Goal: Task Accomplishment & Management: Use online tool/utility

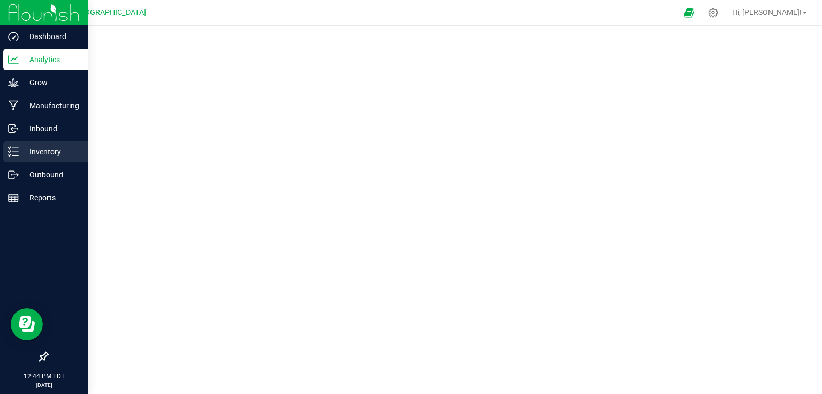
click at [37, 158] on div "Inventory" at bounding box center [45, 151] width 85 height 21
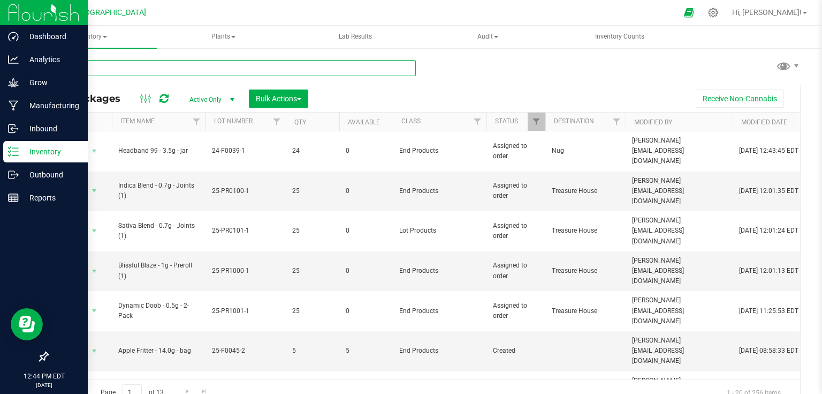
click at [145, 73] on input "text" at bounding box center [231, 68] width 369 height 16
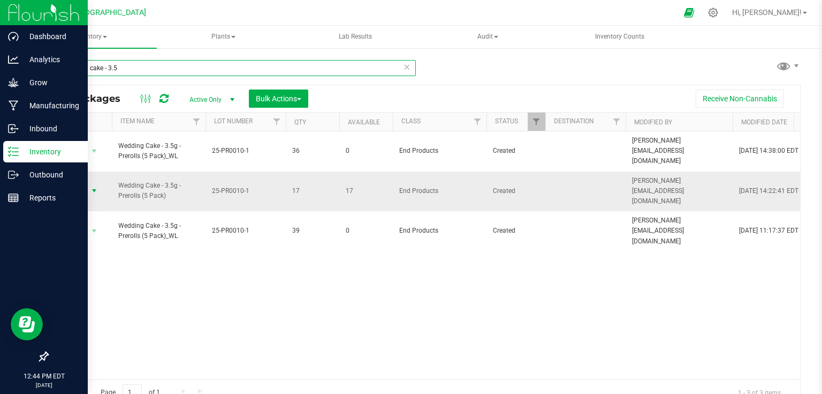
type input "wedding cake - 3.5"
click at [96, 183] on span "select" at bounding box center [94, 190] width 13 height 15
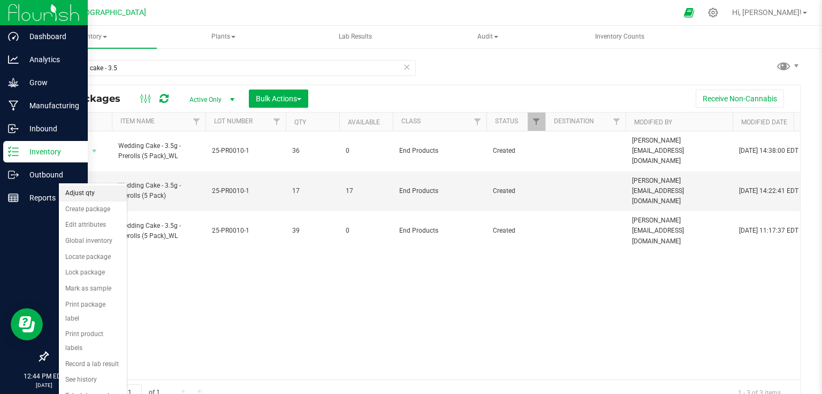
click at [90, 193] on li "Adjust qty" at bounding box center [93, 193] width 68 height 16
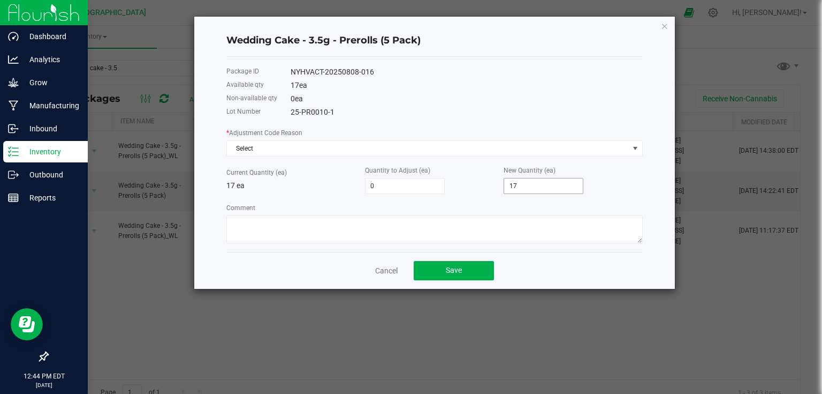
click at [531, 184] on input "17" at bounding box center [543, 185] width 79 height 15
type input "-17"
type input "0"
click at [603, 188] on div "New Quantity (ea) 0" at bounding box center [573, 178] width 139 height 29
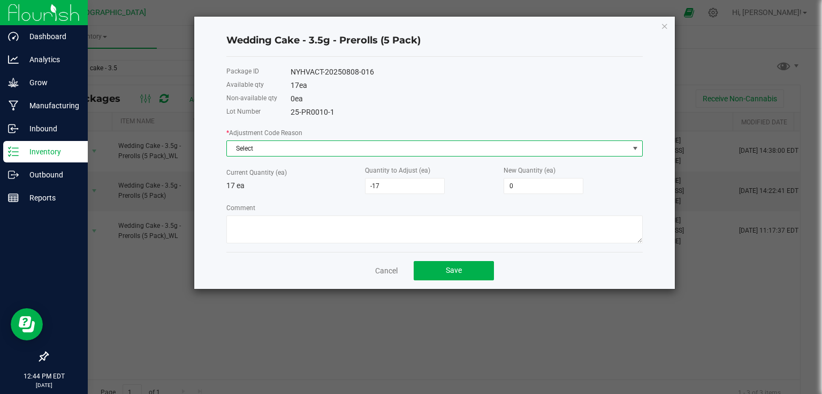
click at [572, 144] on span "Select" at bounding box center [428, 148] width 402 height 15
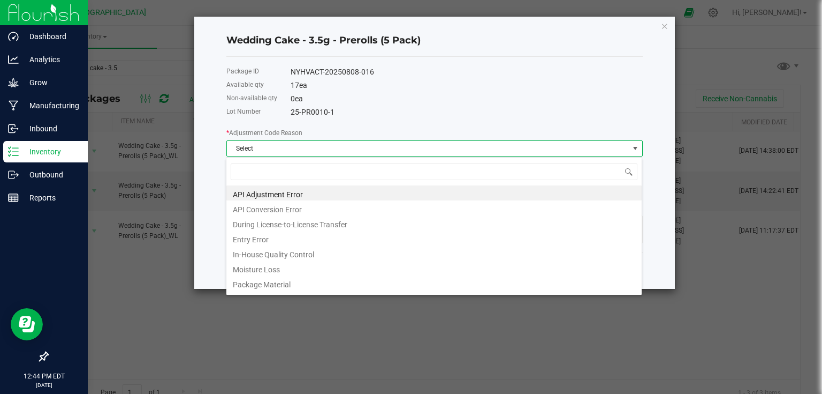
scroll to position [16, 417]
click at [244, 239] on li "Entry Error" at bounding box center [434, 237] width 416 height 15
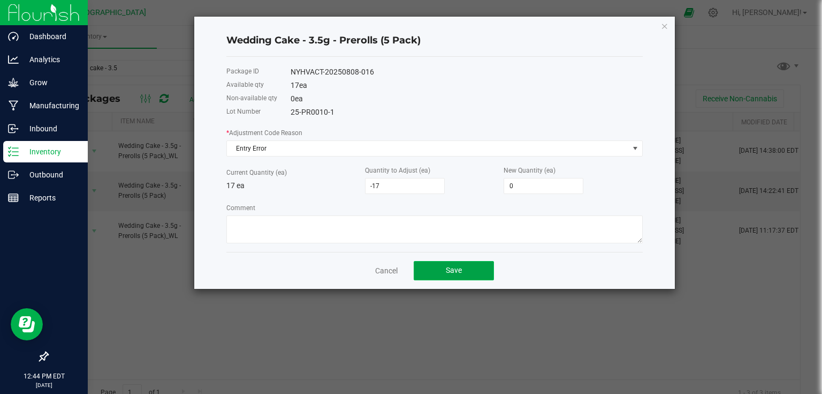
click at [455, 270] on span "Save" at bounding box center [454, 270] width 16 height 9
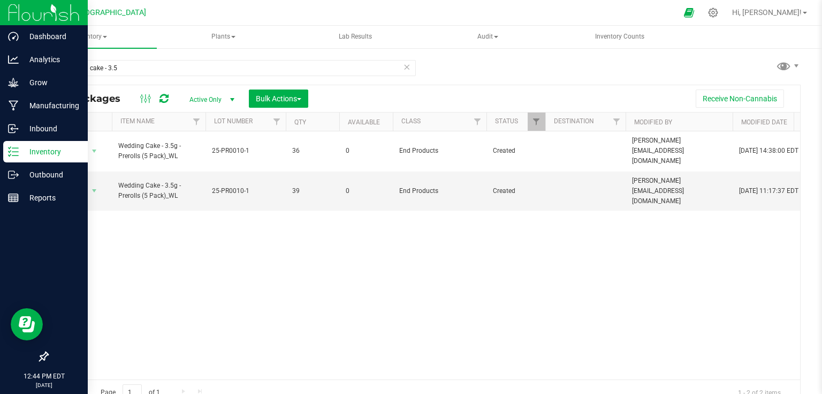
click at [20, 13] on img at bounding box center [44, 12] width 72 height 25
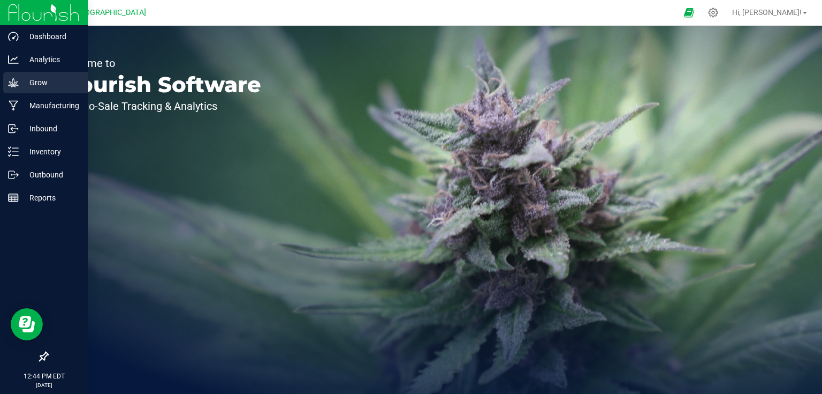
click at [69, 88] on p "Grow" at bounding box center [51, 82] width 64 height 13
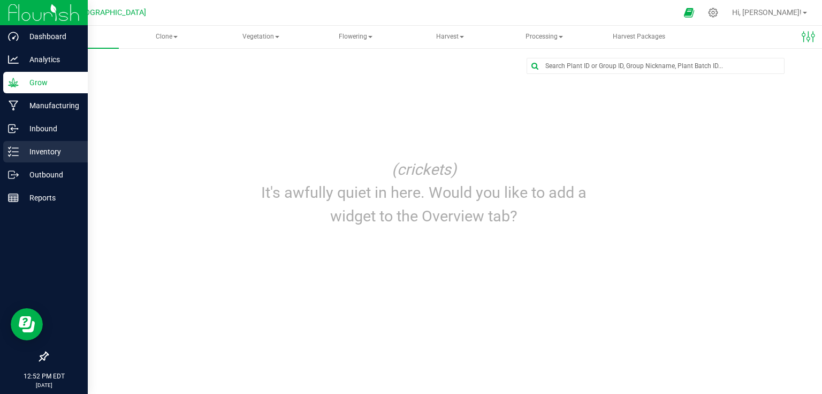
click at [62, 147] on p "Inventory" at bounding box center [51, 151] width 64 height 13
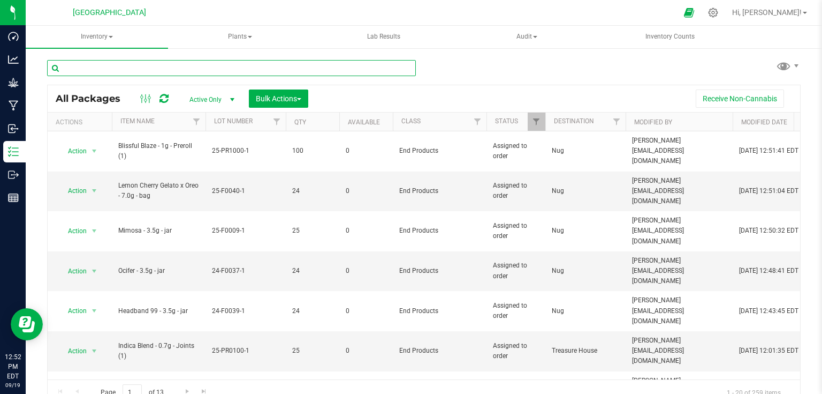
click at [259, 61] on input "text" at bounding box center [231, 68] width 369 height 16
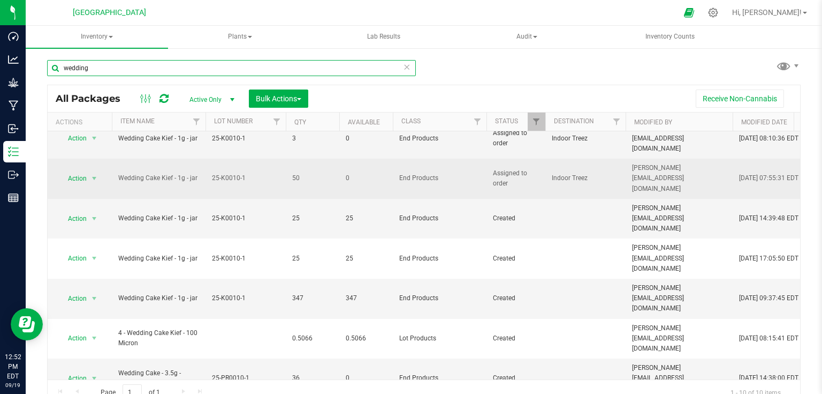
scroll to position [54, 0]
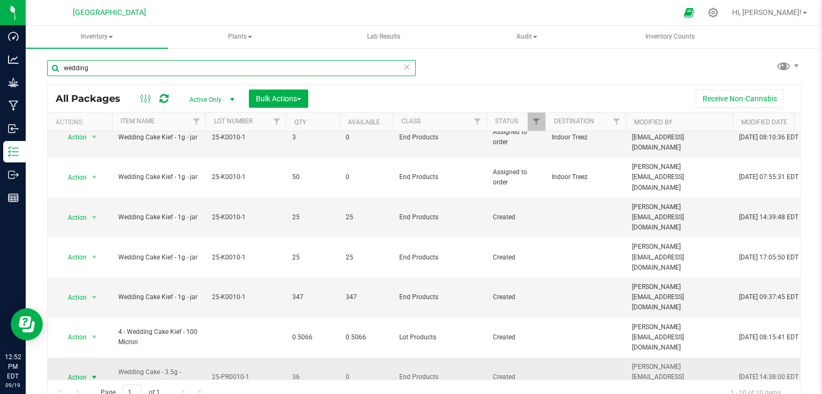
type input "wedding"
click at [90, 373] on span "select" at bounding box center [94, 377] width 9 height 9
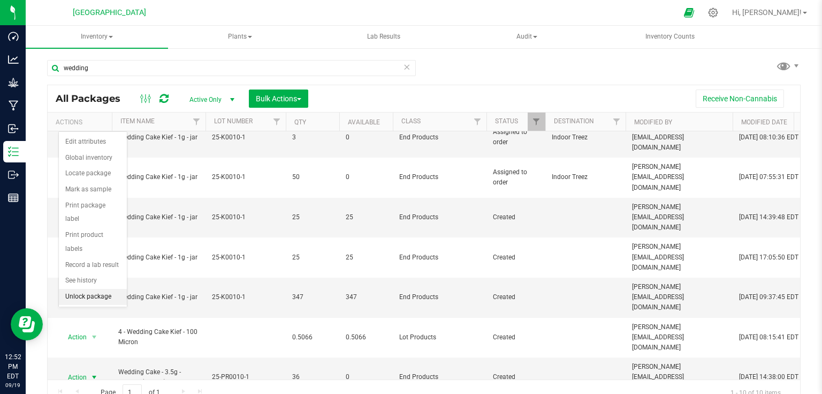
click at [95, 289] on li "Unlock package" at bounding box center [93, 297] width 68 height 16
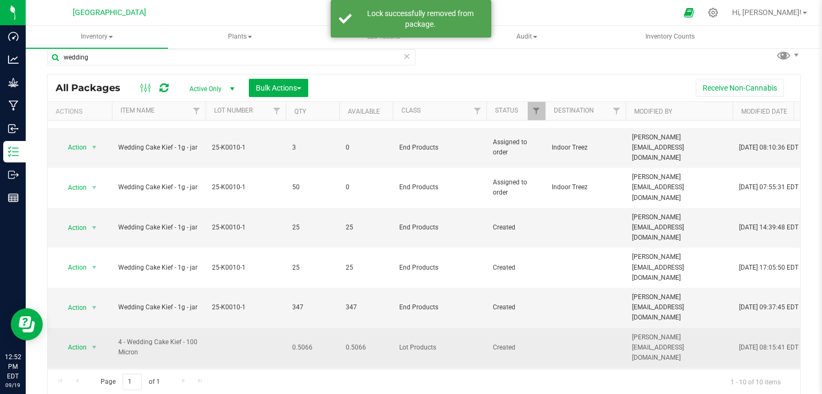
scroll to position [54, 0]
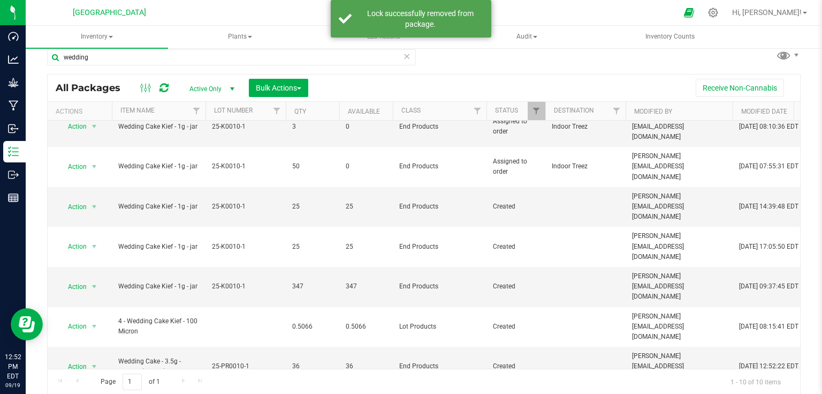
click at [94, 307] on li "Unlock package" at bounding box center [93, 315] width 68 height 16
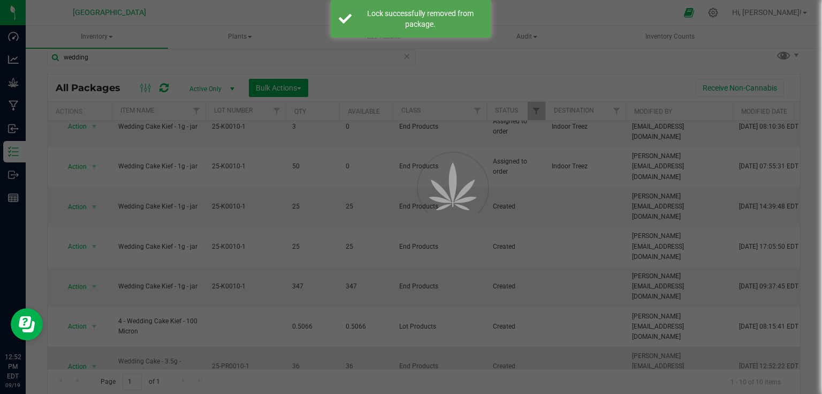
scroll to position [0, 0]
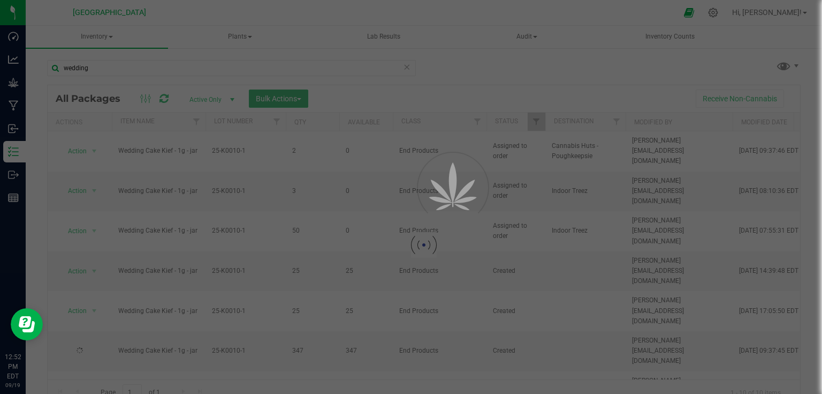
click at [299, 96] on span "Bulk Actions" at bounding box center [279, 98] width 46 height 9
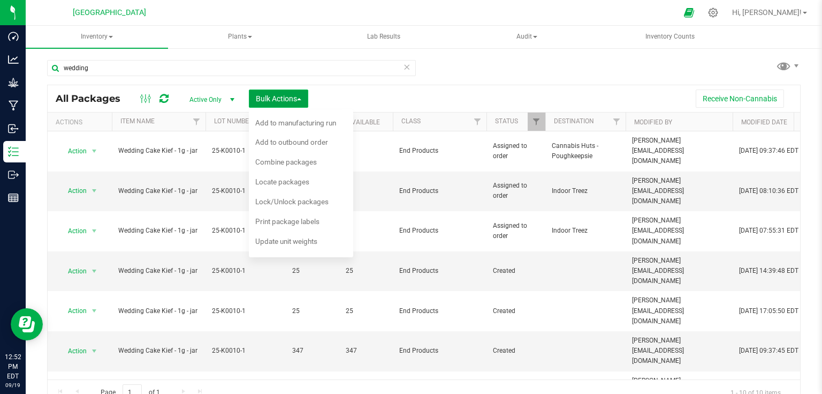
click at [296, 97] on span "Bulk Actions" at bounding box center [279, 98] width 46 height 9
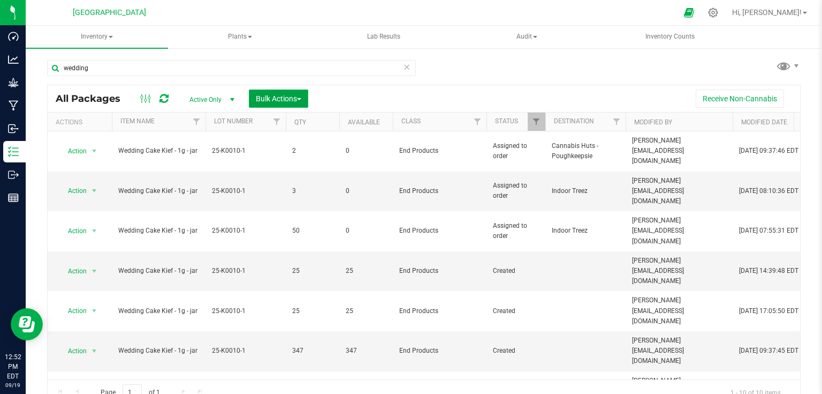
click at [296, 97] on span "Bulk Actions" at bounding box center [279, 98] width 46 height 9
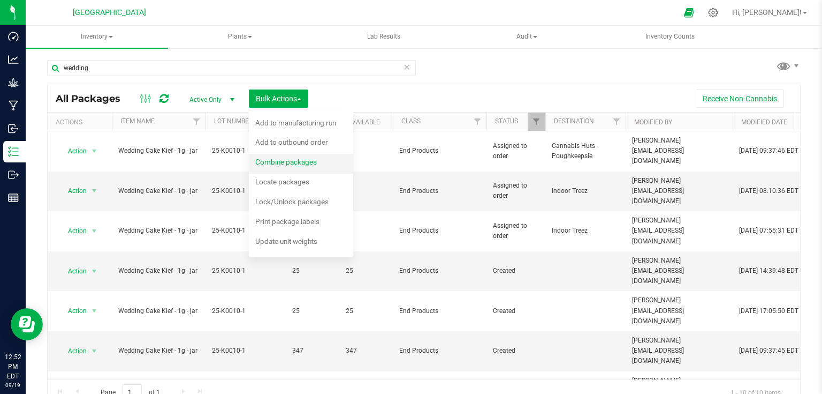
click at [288, 162] on span "Combine packages" at bounding box center [286, 161] width 62 height 9
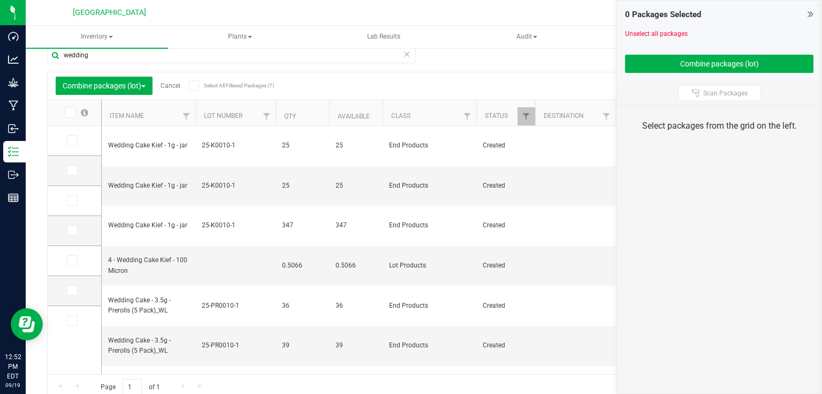
scroll to position [18, 0]
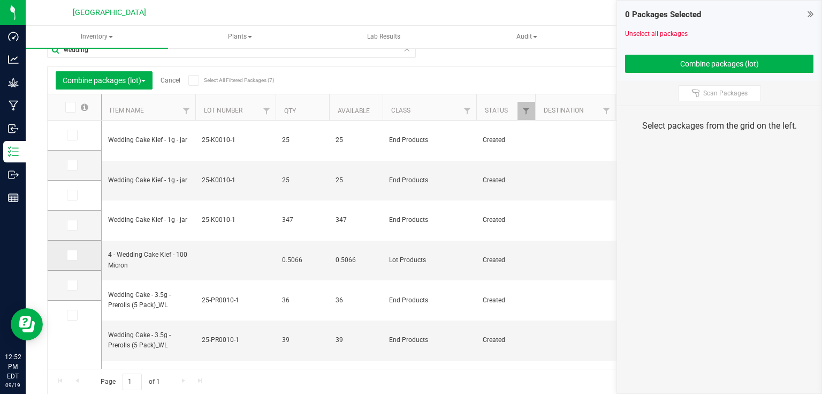
click at [77, 257] on span at bounding box center [72, 255] width 11 height 11
click at [0, 0] on input "checkbox" at bounding box center [0, 0] width 0 height 0
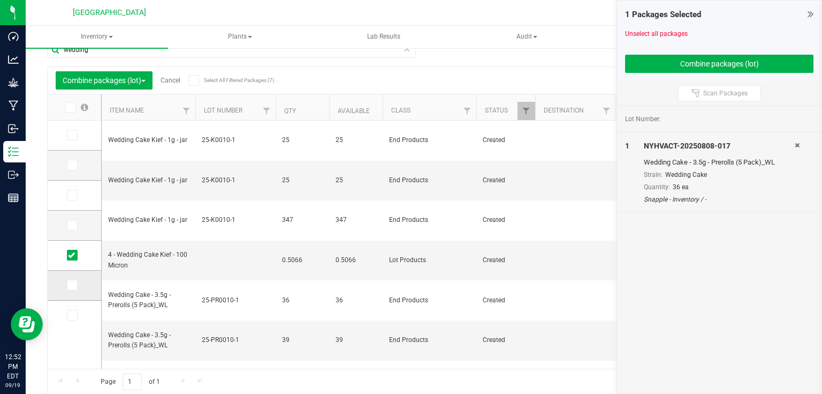
click at [73, 290] on td at bounding box center [75, 285] width 54 height 30
click at [71, 285] on icon at bounding box center [71, 285] width 7 height 0
click at [0, 0] on input "checkbox" at bounding box center [0, 0] width 0 height 0
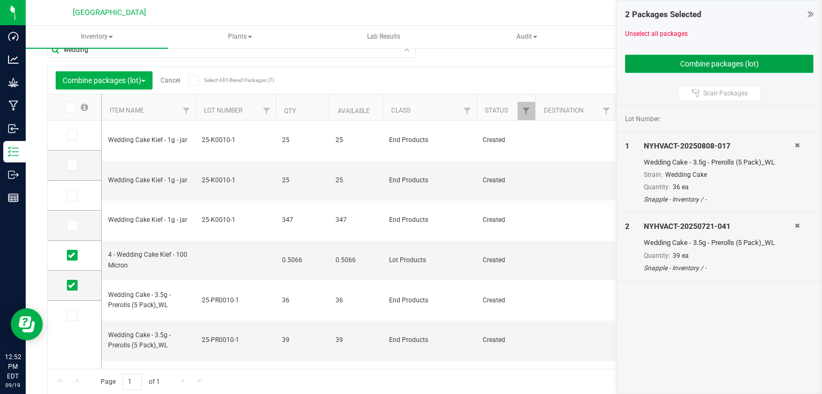
click at [675, 64] on button "Combine packages (lot)" at bounding box center [719, 64] width 188 height 18
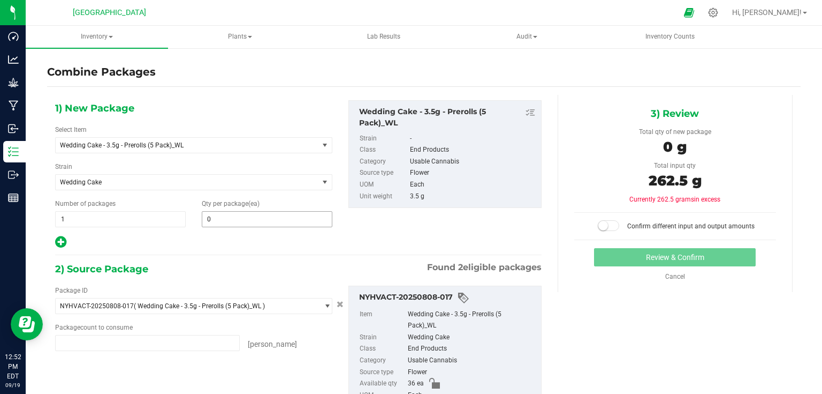
type input "36 ea"
type input "39 ea"
click at [267, 216] on span at bounding box center [267, 219] width 131 height 16
type input "75"
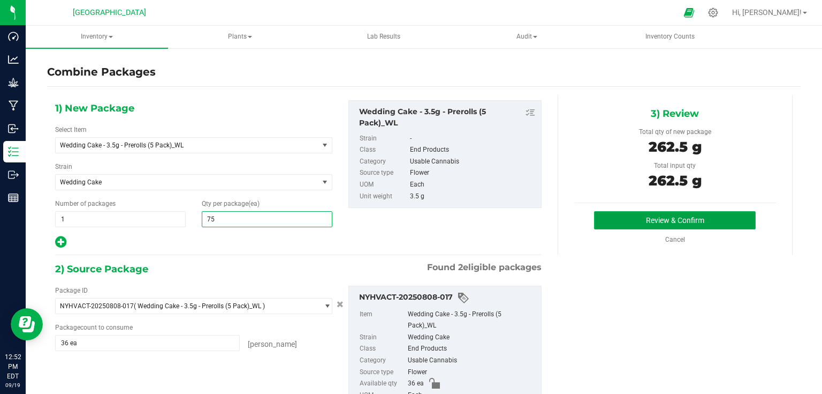
type input "75"
click at [648, 225] on button "Review & Confirm" at bounding box center [675, 220] width 162 height 18
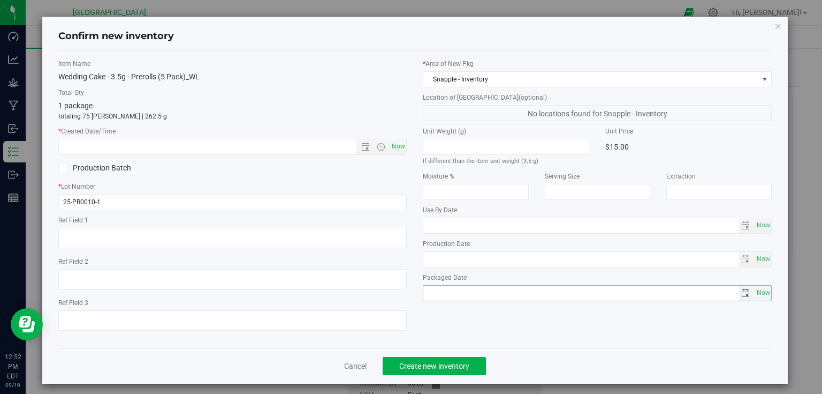
type textarea "White Label for Catskill Moutain High"
click at [396, 142] on span "Now" at bounding box center [398, 147] width 18 height 16
type input "[DATE] 12:52 PM"
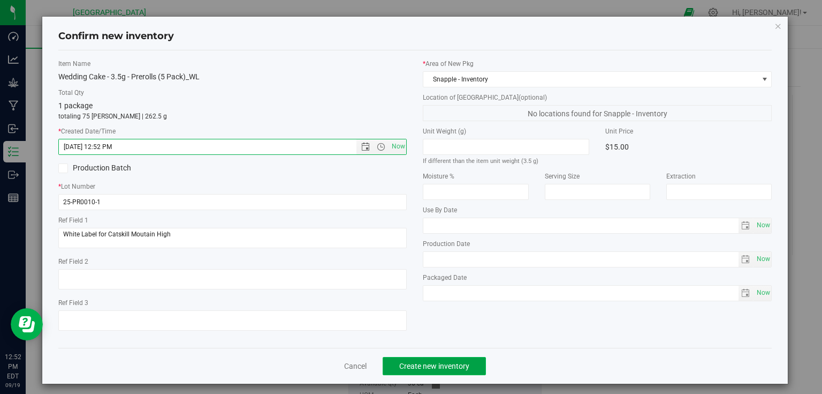
click at [441, 366] on span "Create new inventory" at bounding box center [434, 365] width 70 height 9
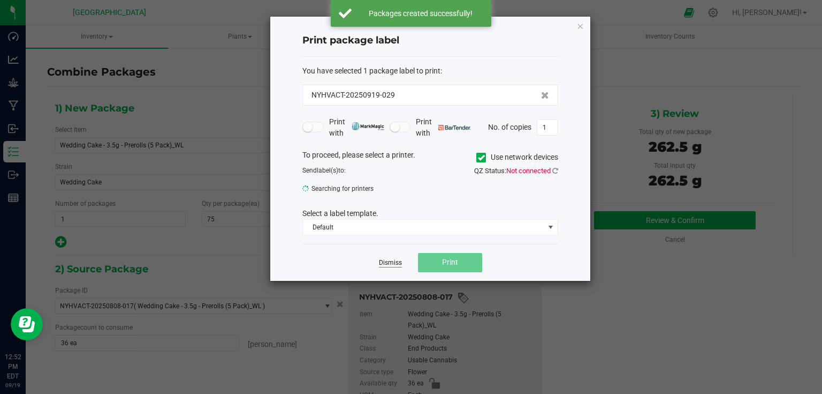
click at [397, 260] on link "Dismiss" at bounding box center [390, 262] width 23 height 9
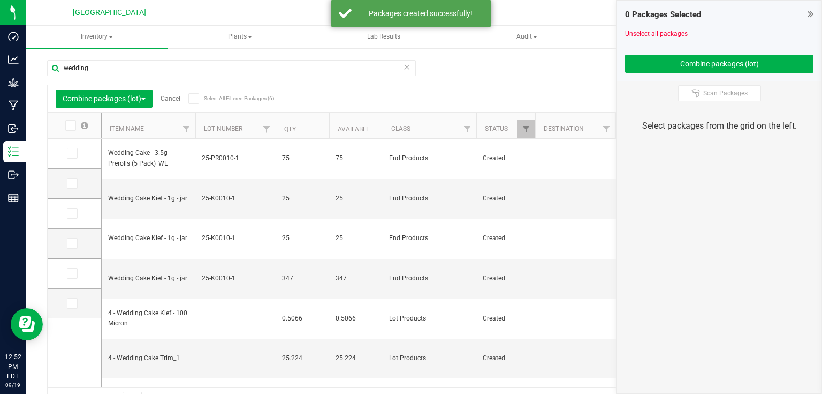
click at [173, 98] on link "Cancel" at bounding box center [171, 98] width 20 height 7
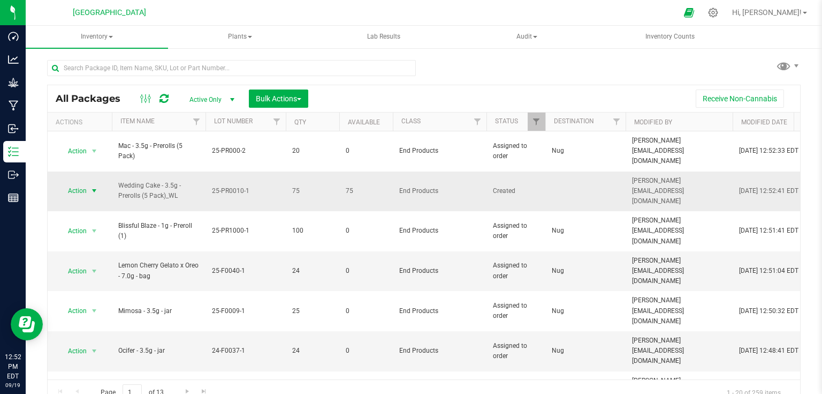
click at [93, 186] on span "select" at bounding box center [94, 190] width 9 height 9
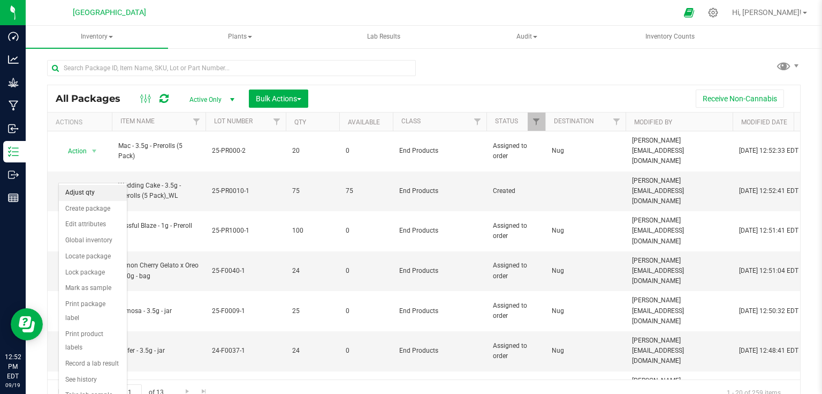
click at [95, 197] on li "Adjust qty" at bounding box center [93, 193] width 68 height 16
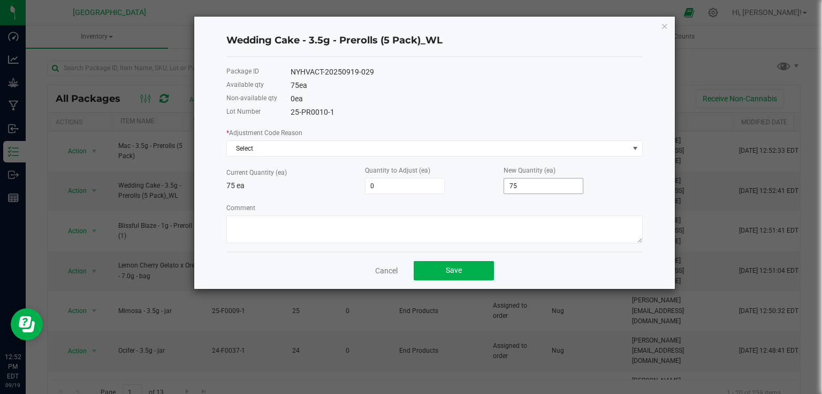
click at [564, 183] on input "75" at bounding box center [543, 185] width 79 height 15
type input "-74"
type input "1"
type input "-62"
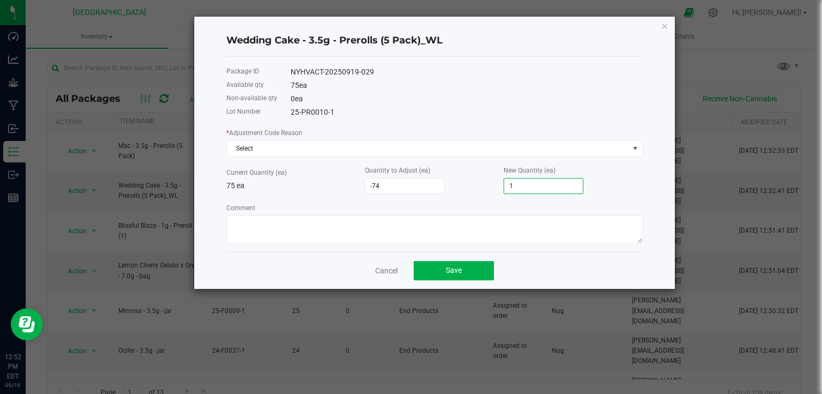
type input "13"
type input "57"
type input "132"
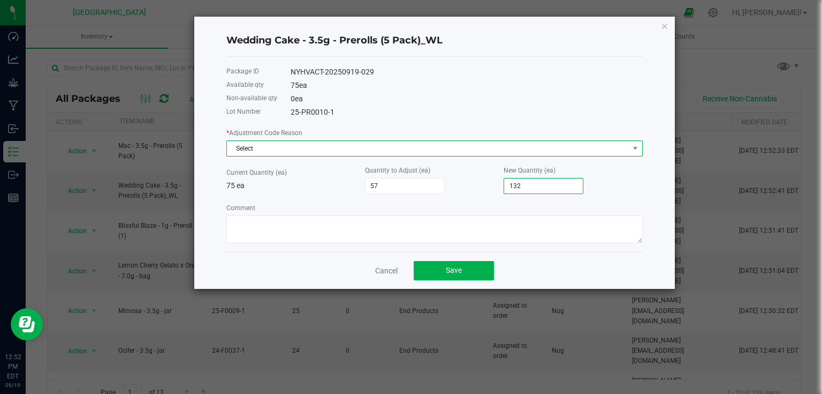
click at [610, 145] on span "Select" at bounding box center [428, 148] width 402 height 15
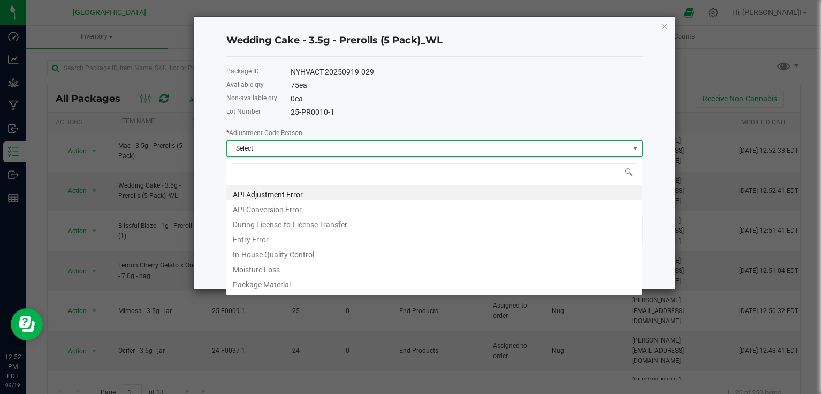
scroll to position [16, 417]
click at [304, 253] on li "In-House Quality Control" at bounding box center [434, 252] width 416 height 15
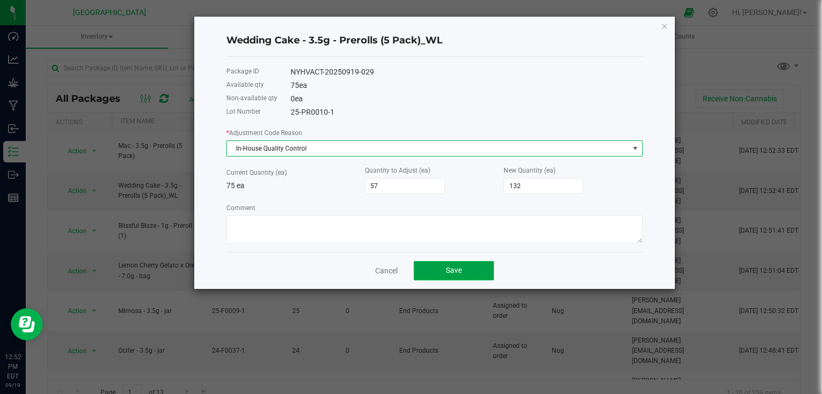
click at [484, 270] on button "Save" at bounding box center [454, 270] width 80 height 19
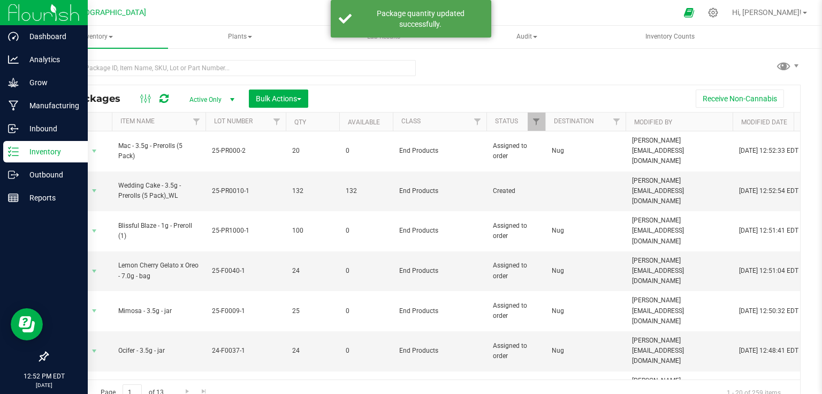
click at [8, 16] on img at bounding box center [44, 12] width 72 height 25
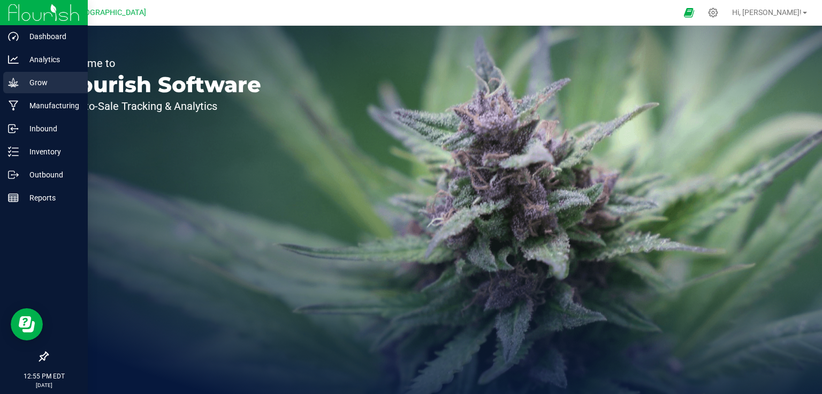
click at [12, 85] on icon at bounding box center [13, 82] width 11 height 11
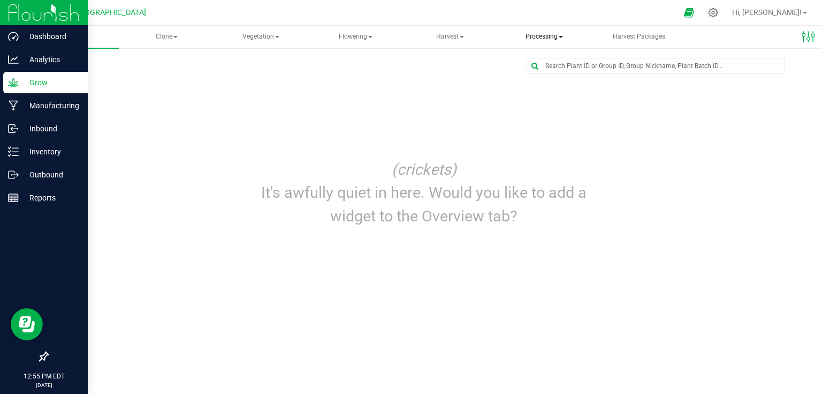
click at [547, 32] on span "Processing" at bounding box center [545, 36] width 92 height 21
click at [544, 73] on span "Processing harvests" at bounding box center [561, 76] width 99 height 9
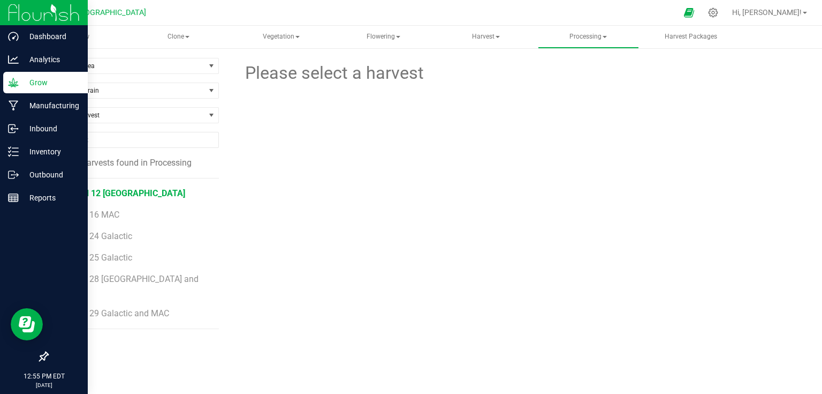
click at [124, 192] on span "25-Bed 12 [GEOGRAPHIC_DATA]" at bounding box center [123, 193] width 124 height 10
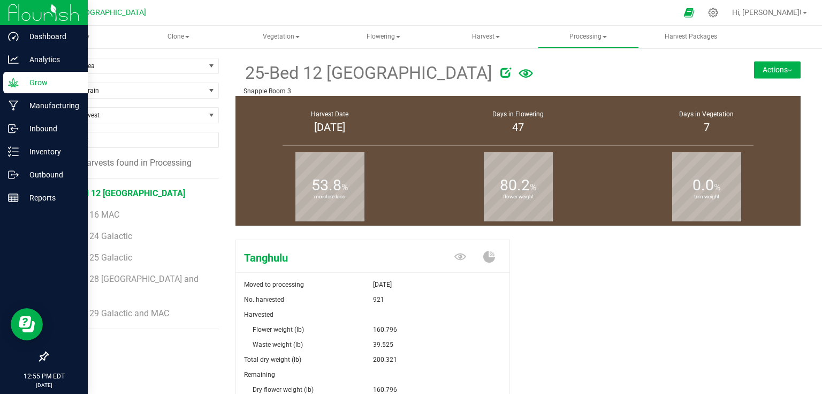
scroll to position [116, 0]
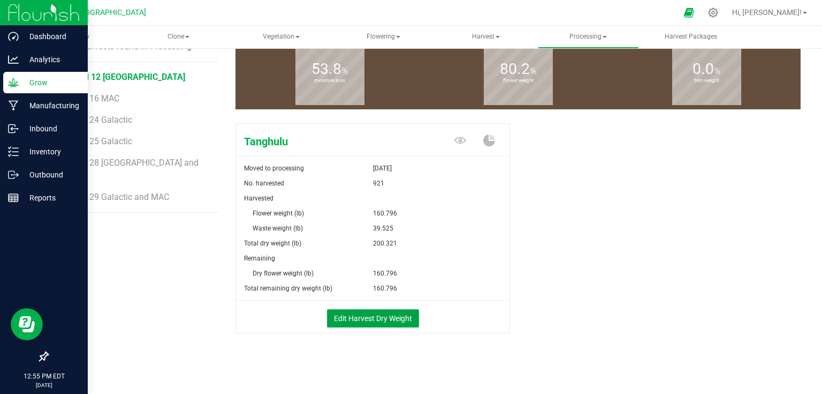
click at [387, 315] on button "Edit Harvest Dry Weight" at bounding box center [373, 318] width 92 height 18
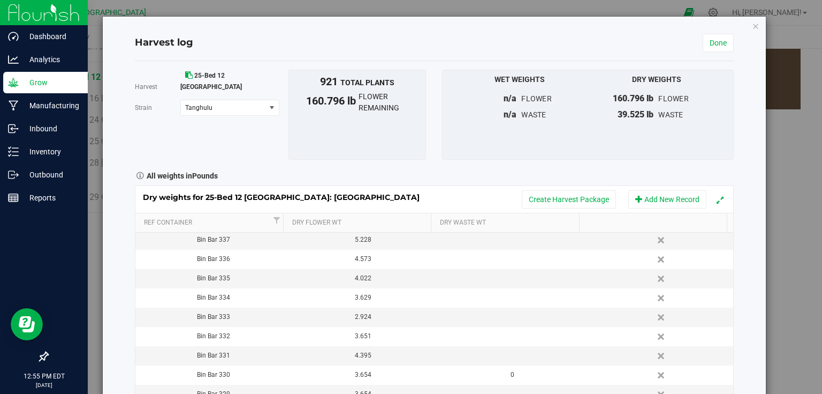
scroll to position [728, 0]
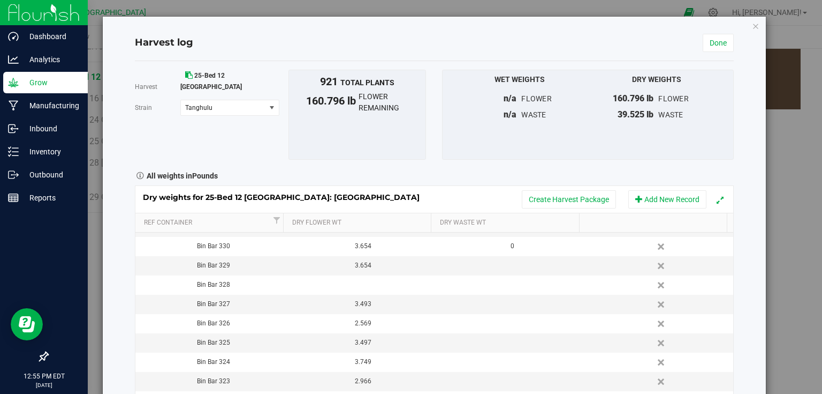
click at [350, 282] on td at bounding box center [359, 284] width 149 height 19
type input "5.257"
click at [741, 293] on div "Harvest log Done Harvest 25-Bed 12 [GEOGRAPHIC_DATA] [GEOGRAPHIC_DATA] Tanghulu…" at bounding box center [434, 228] width 663 height 422
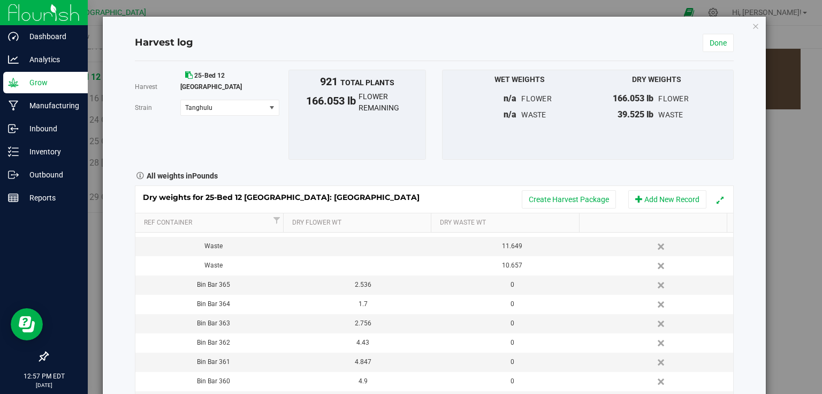
scroll to position [0, 0]
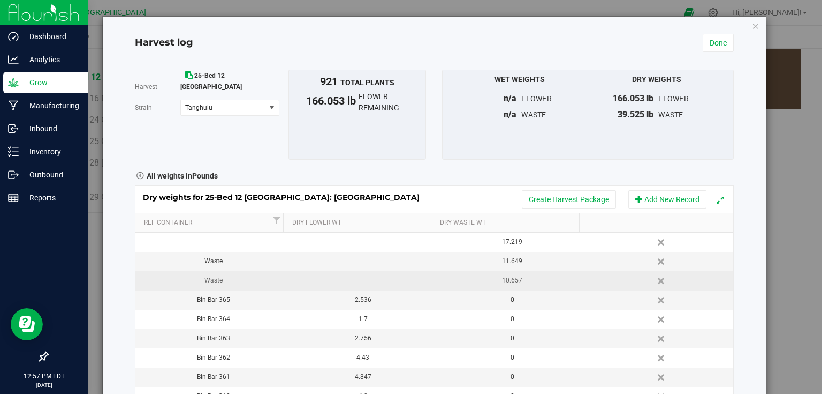
click at [520, 278] on div "10.657" at bounding box center [512, 280] width 141 height 10
type input "1"
type input "12.725"
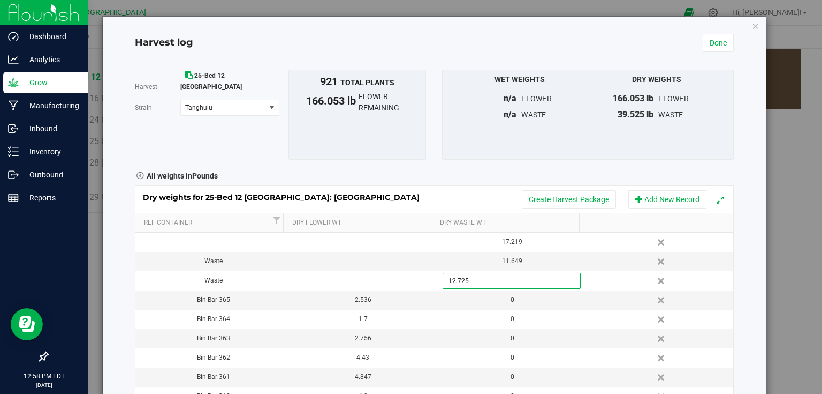
click at [743, 287] on div "Harvest log Done Harvest 25-Bed 12 [GEOGRAPHIC_DATA] [GEOGRAPHIC_DATA] Tanghulu…" at bounding box center [434, 228] width 663 height 422
click at [714, 39] on link "Done" at bounding box center [718, 43] width 31 height 18
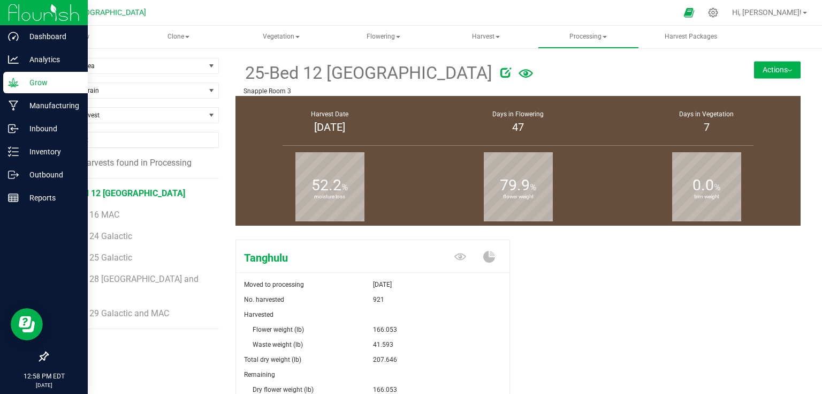
click at [758, 72] on button "Actions" at bounding box center [777, 69] width 47 height 17
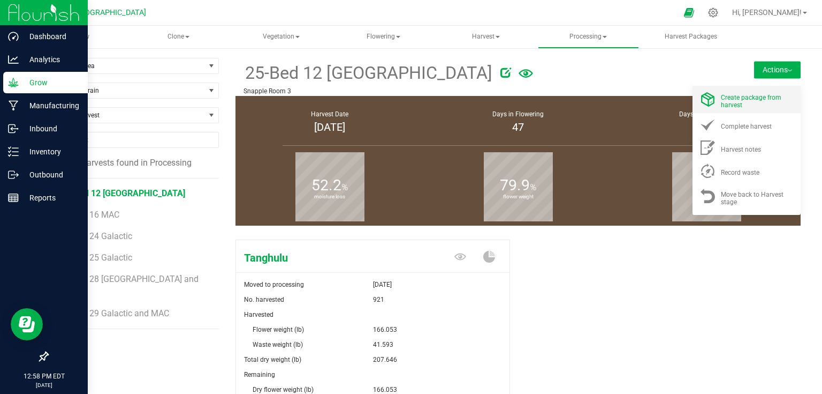
click at [751, 101] on div "Create package from harvest" at bounding box center [757, 99] width 73 height 19
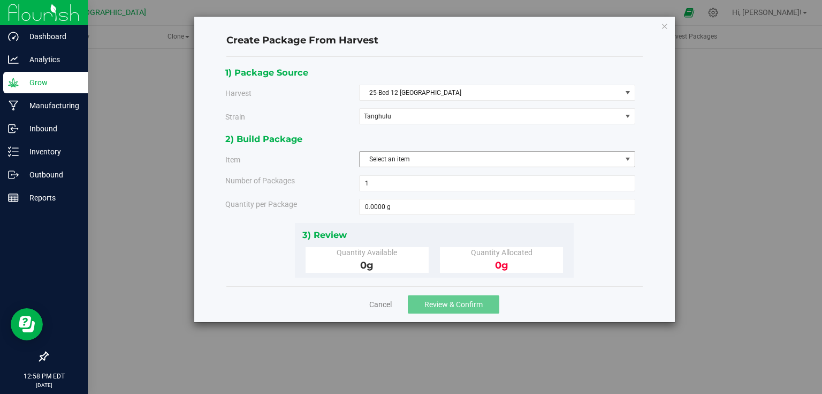
click at [521, 153] on span "Select an item" at bounding box center [491, 159] width 262 height 15
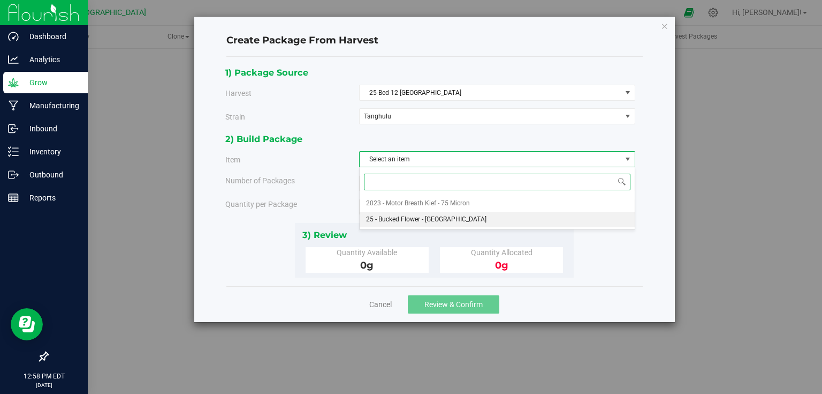
click at [419, 223] on span "25 - Bucked Flower - [GEOGRAPHIC_DATA]" at bounding box center [426, 220] width 120 height 14
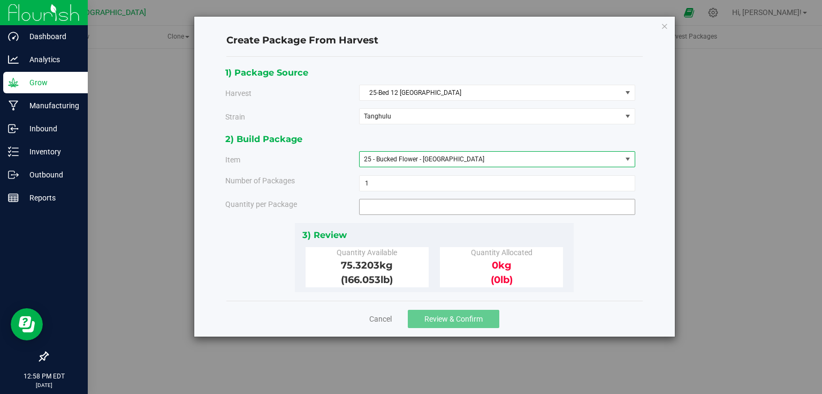
click at [450, 199] on span at bounding box center [497, 207] width 276 height 16
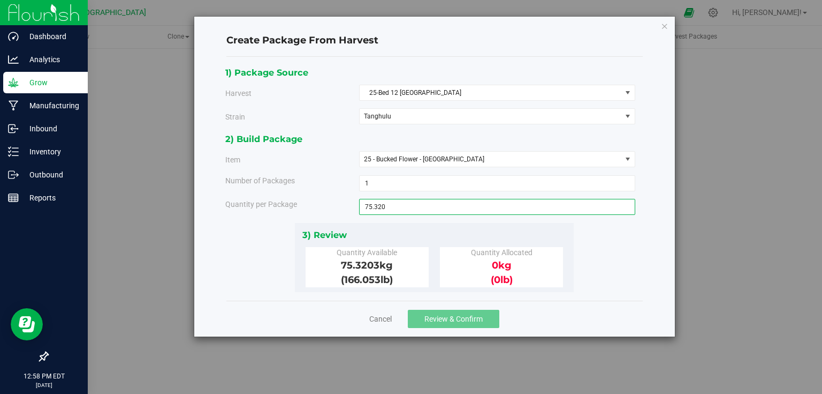
type input "75.3203"
type input "75.3203 kg"
click at [460, 235] on div "3) Review" at bounding box center [435, 235] width 265 height 14
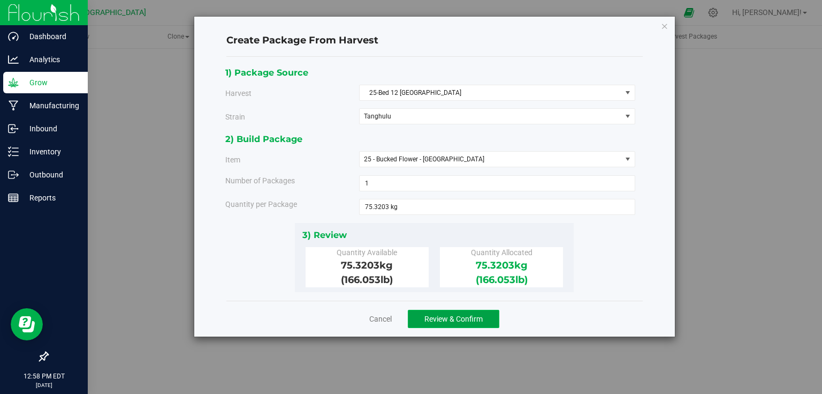
click at [445, 315] on span "Review & Confirm" at bounding box center [454, 318] width 58 height 9
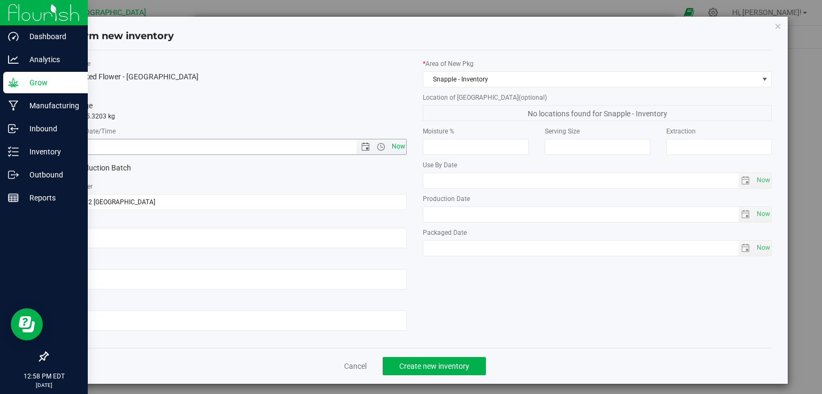
click at [391, 143] on span "Now" at bounding box center [398, 147] width 18 height 16
type input "[DATE] 12:58 PM"
click at [440, 361] on span "Create new inventory" at bounding box center [434, 365] width 70 height 9
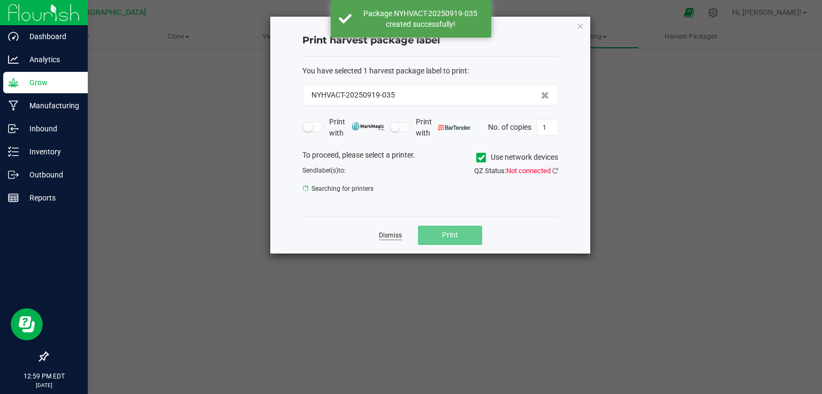
click at [390, 236] on link "Dismiss" at bounding box center [390, 235] width 23 height 9
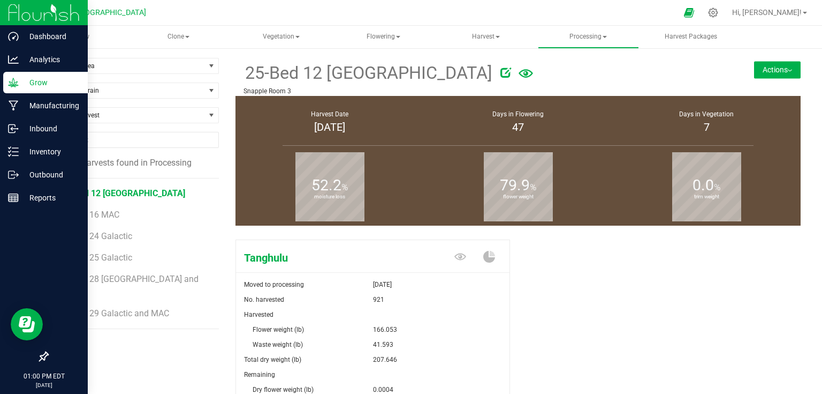
click at [775, 64] on button "Actions" at bounding box center [777, 69] width 47 height 17
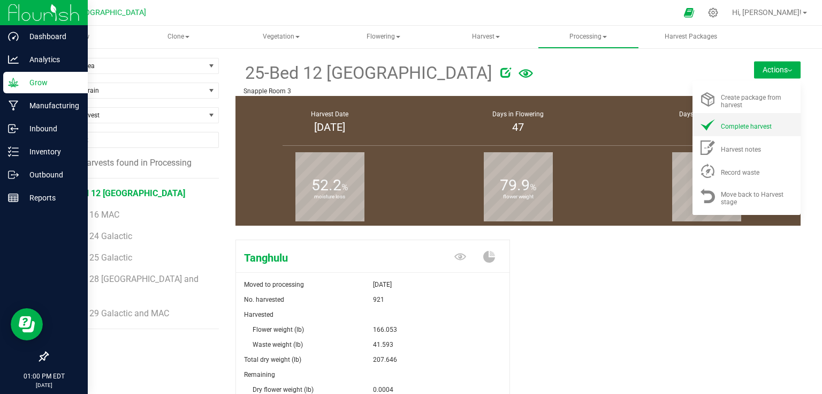
click at [762, 126] on span "Complete harvest" at bounding box center [746, 126] width 51 height 7
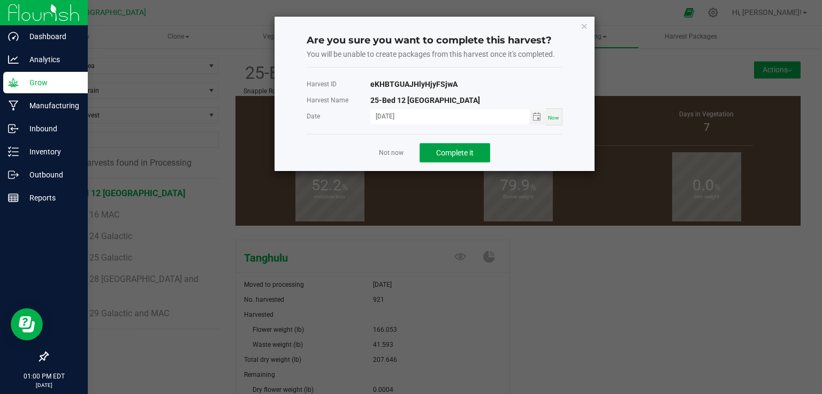
click at [452, 150] on span "Complete it" at bounding box center [454, 152] width 37 height 9
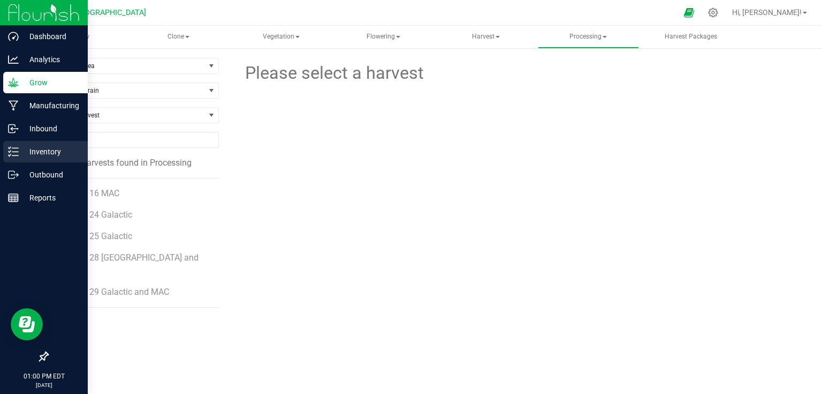
click at [16, 155] on line at bounding box center [15, 155] width 6 height 0
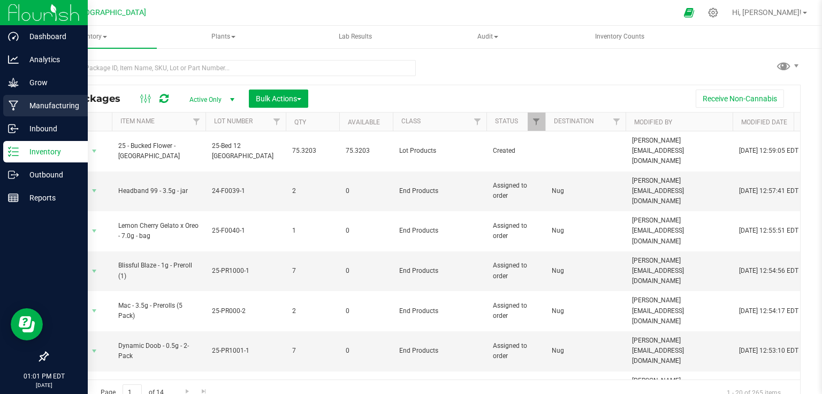
click at [22, 111] on p "Manufacturing" at bounding box center [51, 105] width 64 height 13
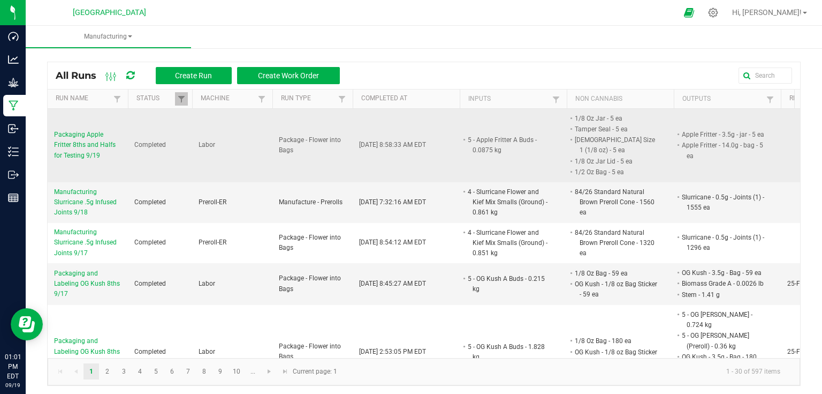
click at [73, 135] on span "Packaging Apple Fritter 8ths and Halfs for Testing 9/19" at bounding box center [87, 145] width 67 height 31
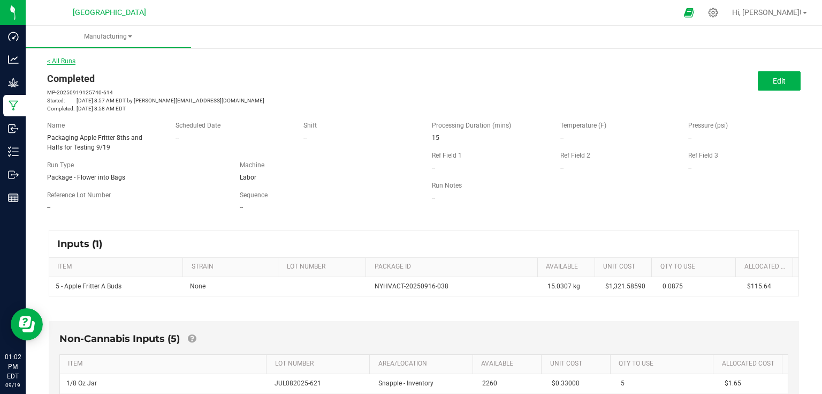
click at [64, 62] on link "< All Runs" at bounding box center [61, 60] width 28 height 7
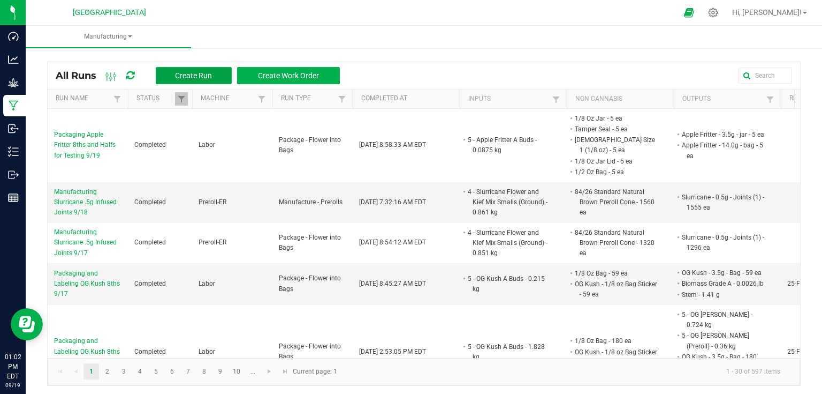
click at [202, 76] on span "Create Run" at bounding box center [193, 75] width 37 height 9
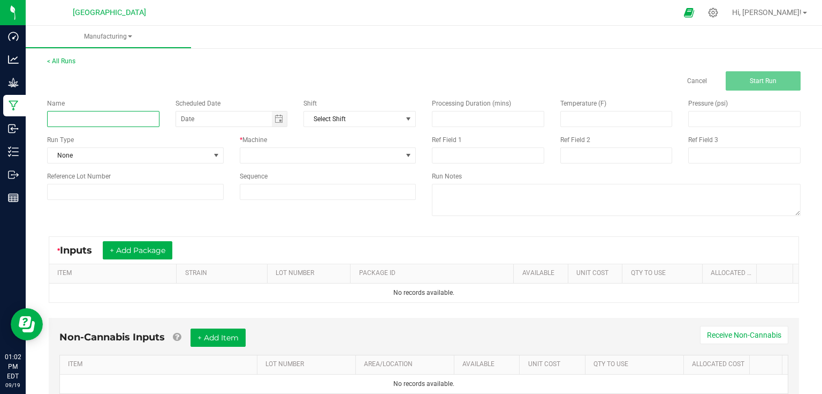
click at [133, 119] on input at bounding box center [103, 119] width 112 height 16
type input "Packaging OG Kush 8ths for Staff Pack 9/19"
click at [459, 126] on input at bounding box center [488, 118] width 111 height 15
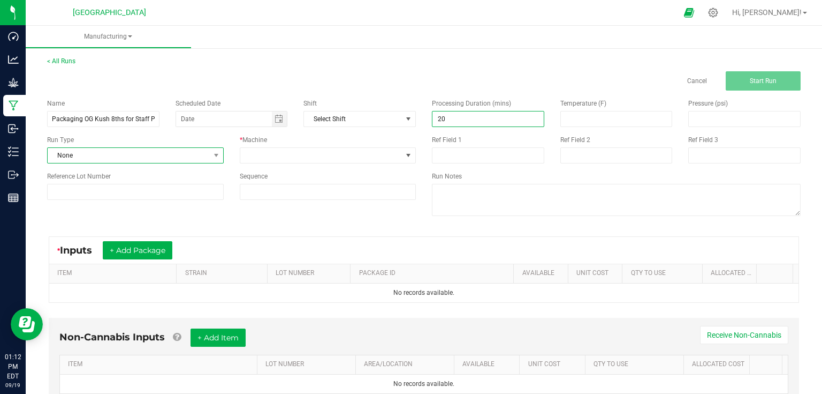
type input "20.00"
click at [178, 160] on span "None" at bounding box center [129, 155] width 162 height 15
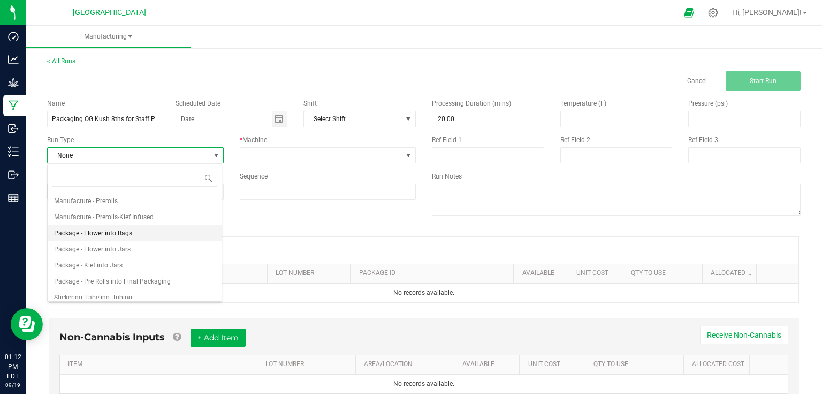
scroll to position [129, 0]
click at [148, 225] on li "Package - Flower into Bags" at bounding box center [135, 231] width 174 height 16
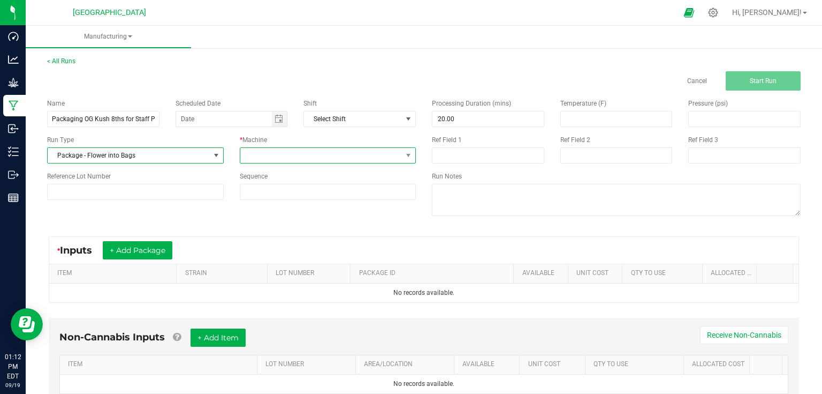
click at [295, 162] on span at bounding box center [321, 155] width 162 height 15
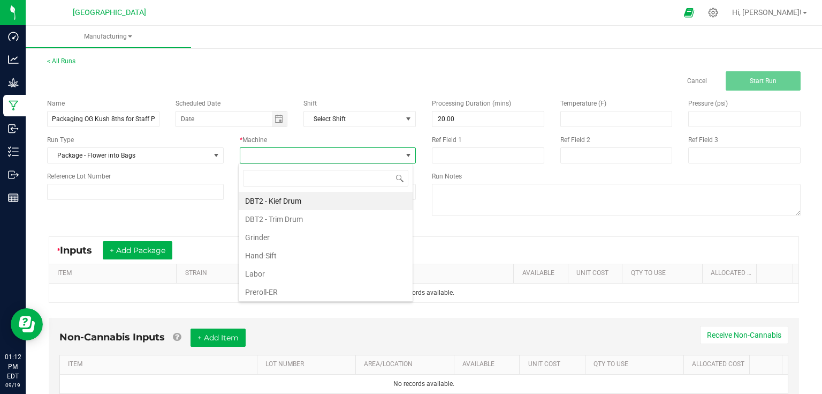
scroll to position [16, 175]
click at [268, 276] on li "Labor" at bounding box center [326, 274] width 174 height 18
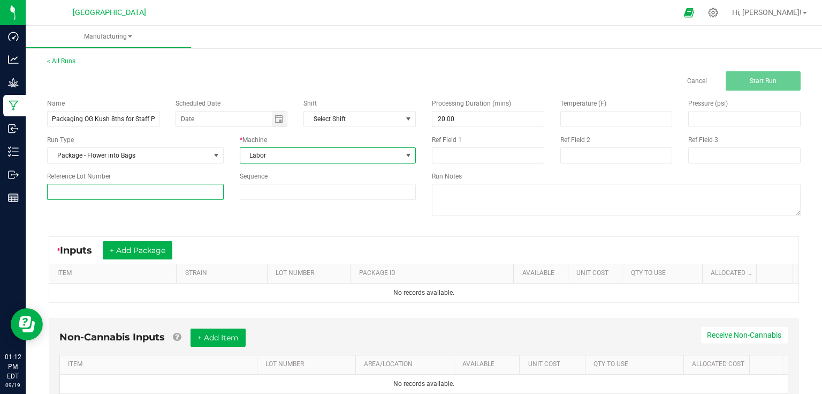
click at [171, 199] on input at bounding box center [135, 192] width 177 height 16
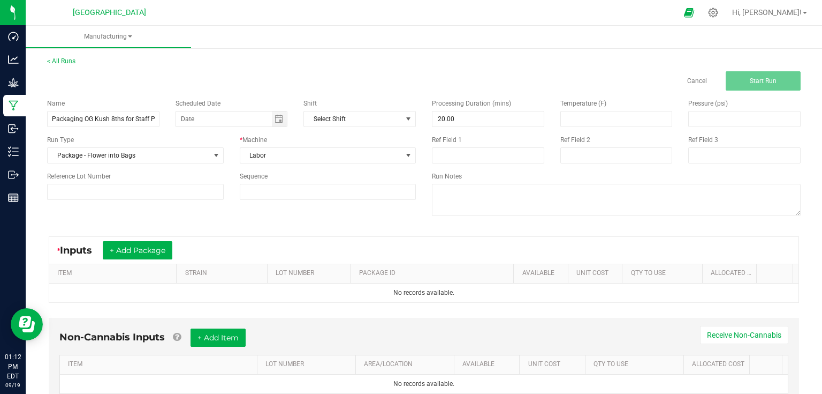
click at [259, 225] on div "Name Packaging OG Kush 8ths for Staff Pack 9/19 Scheduled Date Shift Select Shi…" at bounding box center [424, 158] width 770 height 136
click at [161, 247] on button "+ Add Package" at bounding box center [138, 250] width 70 height 18
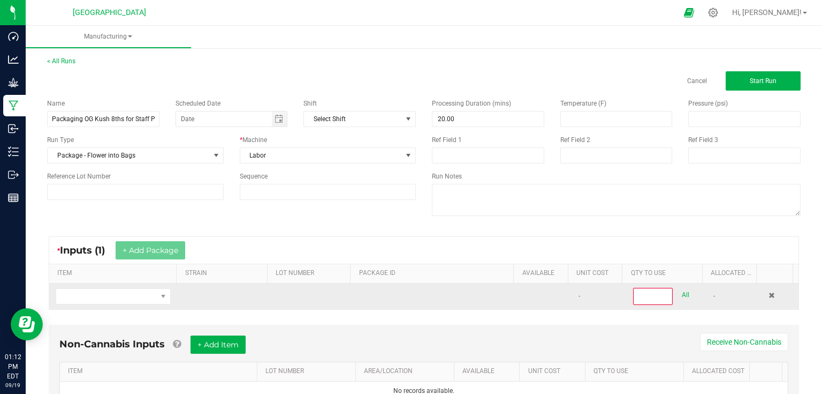
click at [135, 285] on td at bounding box center [113, 296] width 128 height 26
click at [133, 292] on span "NO DATA FOUND" at bounding box center [106, 296] width 101 height 15
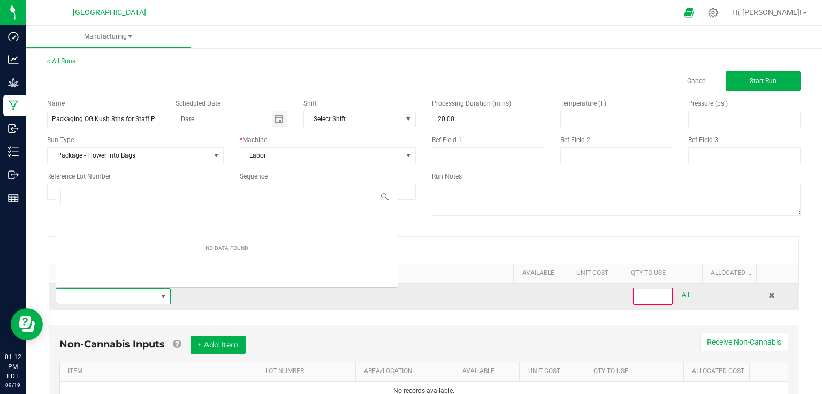
scroll to position [16, 111]
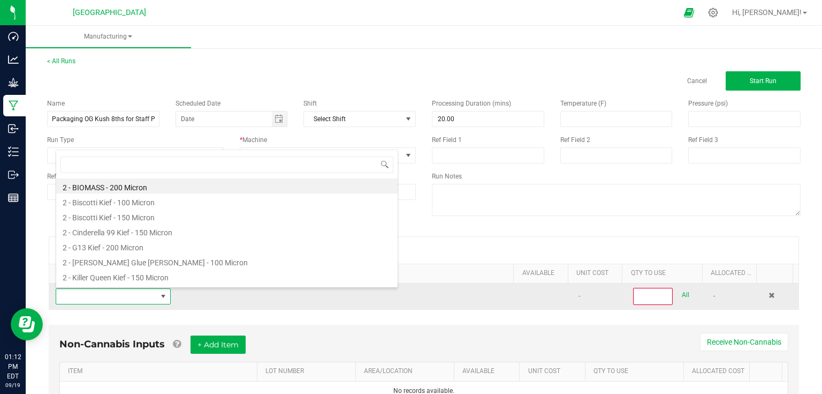
type input "4"
type input "5 - og"
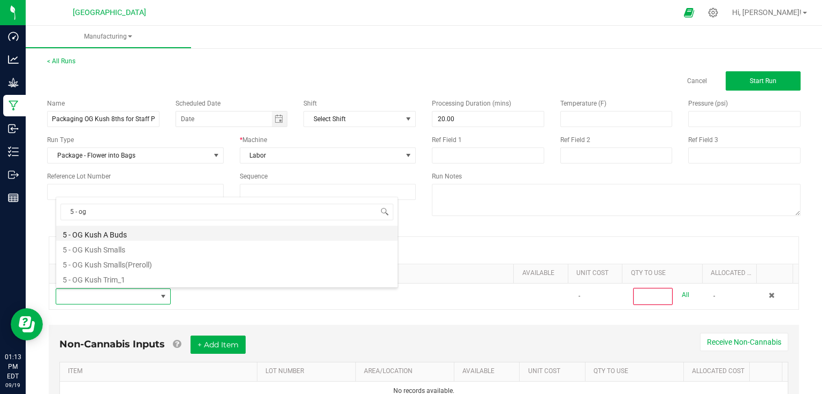
click at [114, 233] on li "5 - OG Kush A Buds" at bounding box center [227, 232] width 342 height 15
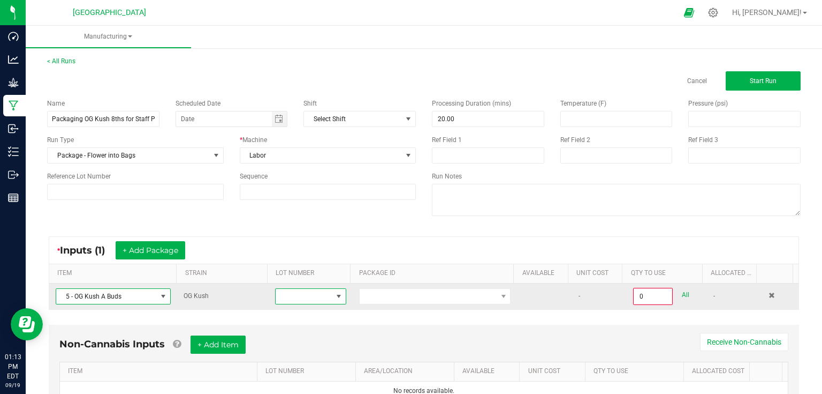
click at [335, 296] on span at bounding box center [339, 296] width 9 height 9
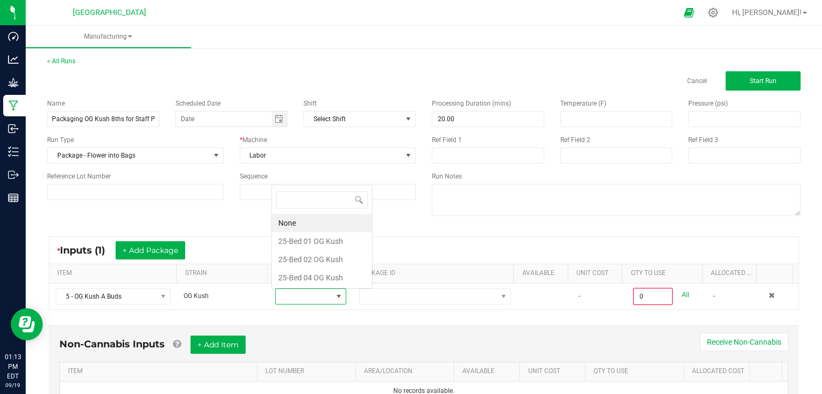
scroll to position [16, 69]
click at [323, 259] on Kush "25-Bed 02 OG Kush" at bounding box center [322, 259] width 100 height 18
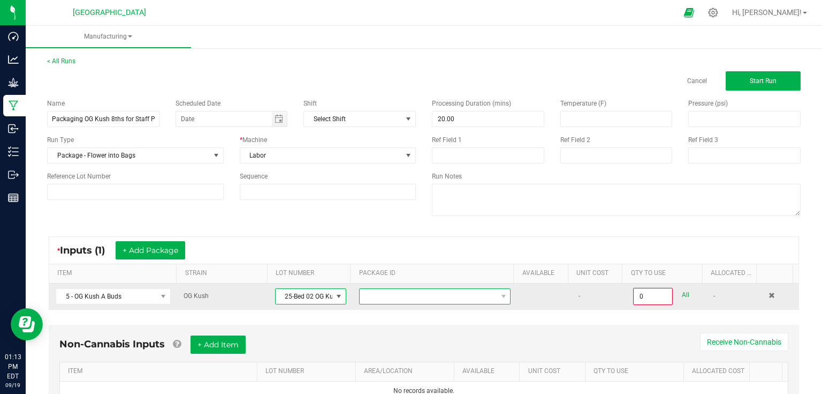
click at [377, 294] on span at bounding box center [428, 296] width 137 height 15
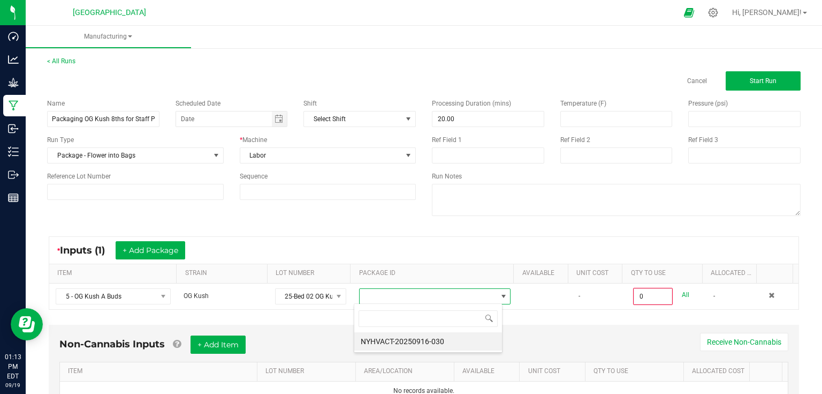
scroll to position [16, 148]
click at [417, 338] on li "NYHVACT-20250916-030" at bounding box center [428, 341] width 148 height 18
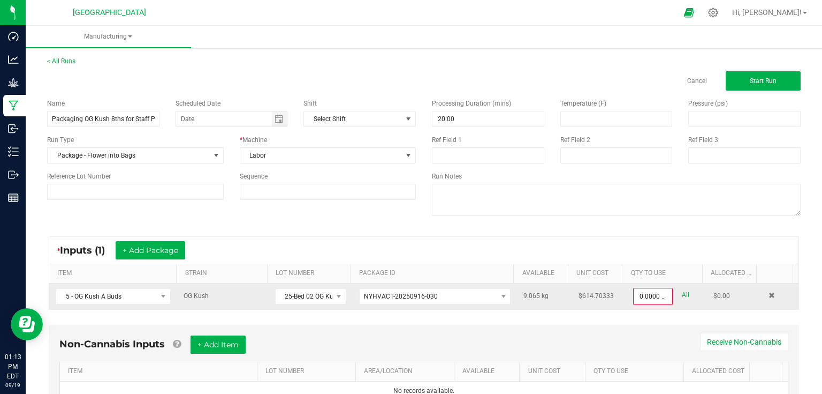
click at [673, 295] on div "All" at bounding box center [681, 295] width 17 height 14
click at [659, 296] on input "0" at bounding box center [653, 296] width 37 height 15
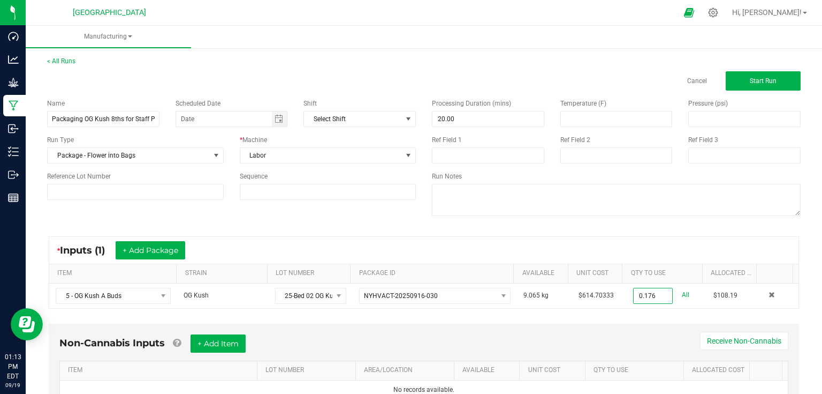
type input "0.1760 kg"
click at [536, 316] on div "* Inputs (1) + Add Package ITEM STRAIN LOT NUMBER PACKAGE ID AVAILABLE Unit Cos…" at bounding box center [424, 272] width 770 height 92
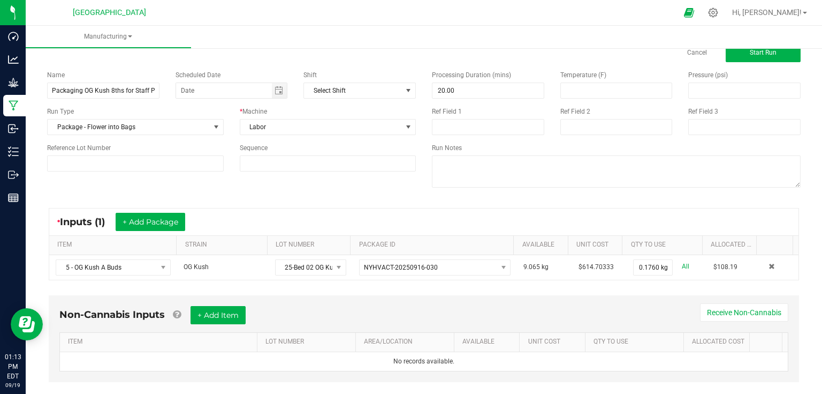
scroll to position [46, 0]
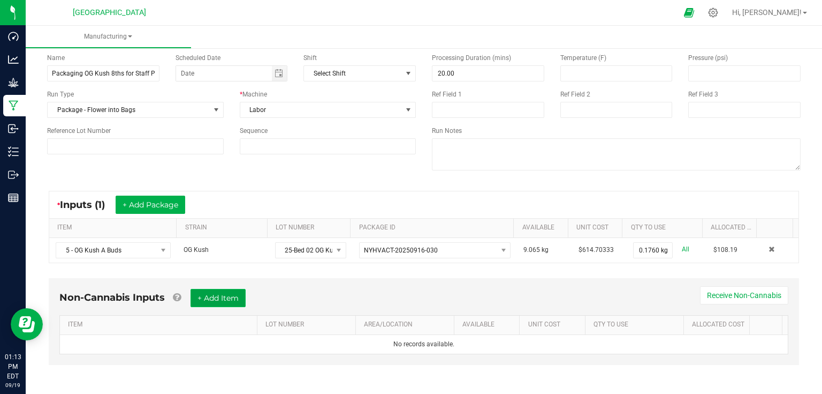
click at [221, 300] on button "+ Add Item" at bounding box center [218, 298] width 55 height 18
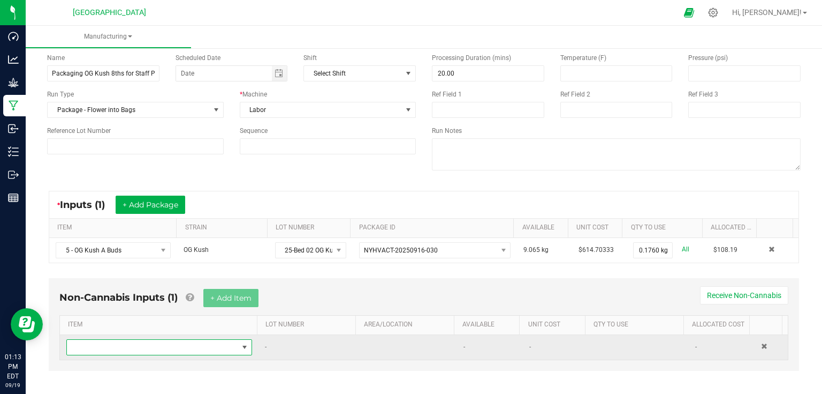
click at [156, 343] on span "NO DATA FOUND" at bounding box center [152, 346] width 171 height 15
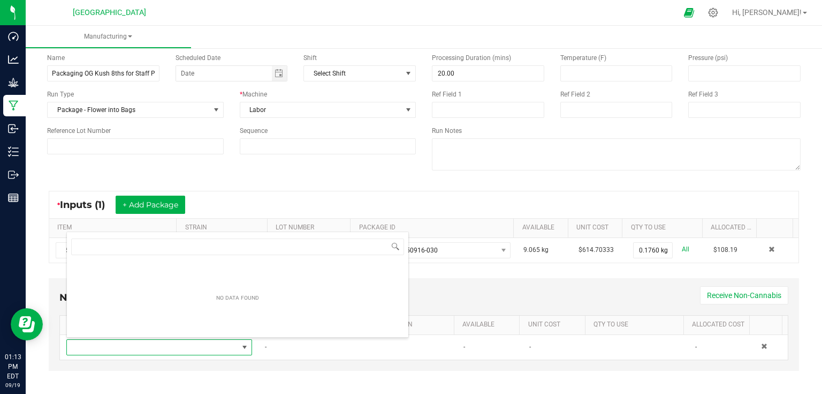
scroll to position [16, 180]
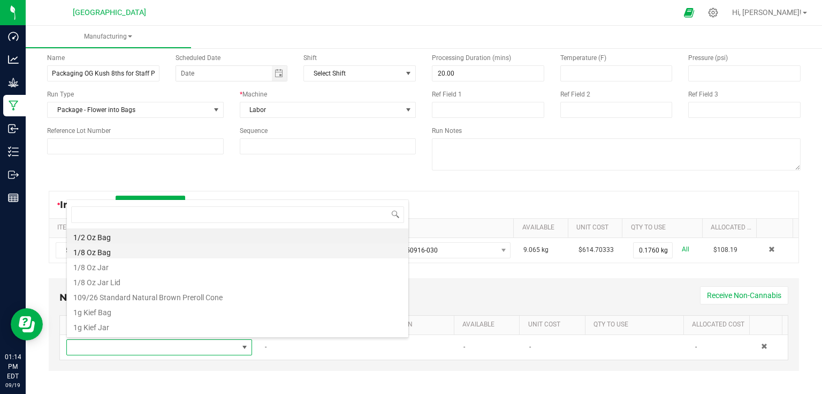
click at [109, 254] on li "1/8 Oz Bag" at bounding box center [238, 250] width 342 height 15
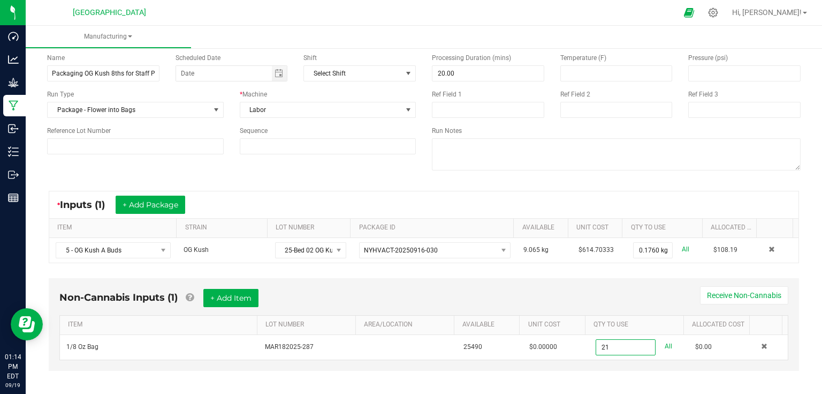
type input "21 ea"
click at [410, 294] on div "Non-Cannabis Inputs (1) + Add Item Receive Non-Cannabis" at bounding box center [423, 302] width 729 height 26
click at [396, 294] on div "Non-Cannabis Inputs (1) + Add Item Receive Non-Cannabis" at bounding box center [423, 302] width 729 height 26
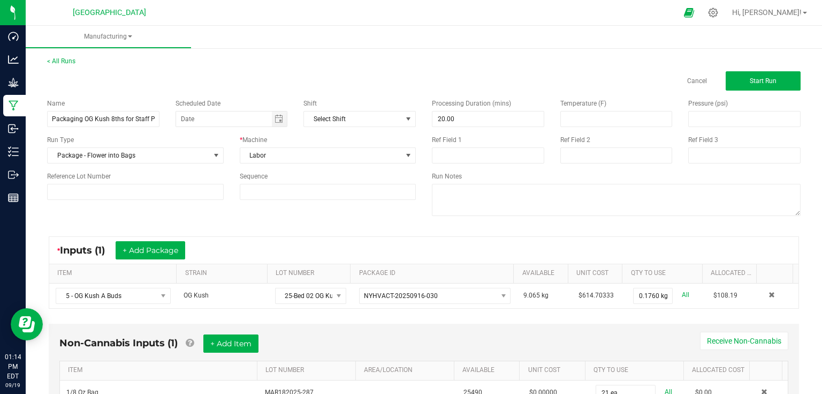
scroll to position [0, 0]
click at [769, 81] on span "Start Run" at bounding box center [763, 80] width 27 height 7
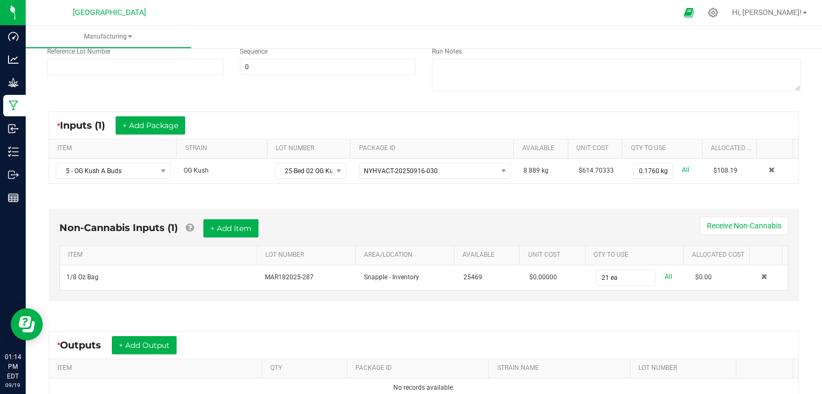
scroll to position [257, 0]
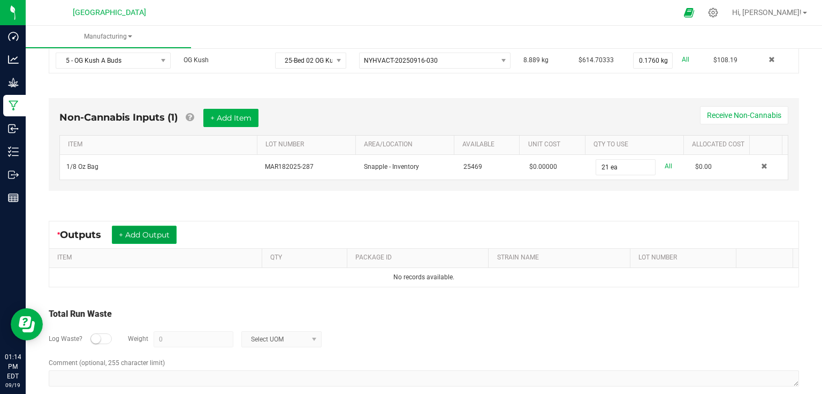
click at [153, 234] on button "+ Add Output" at bounding box center [144, 234] width 65 height 18
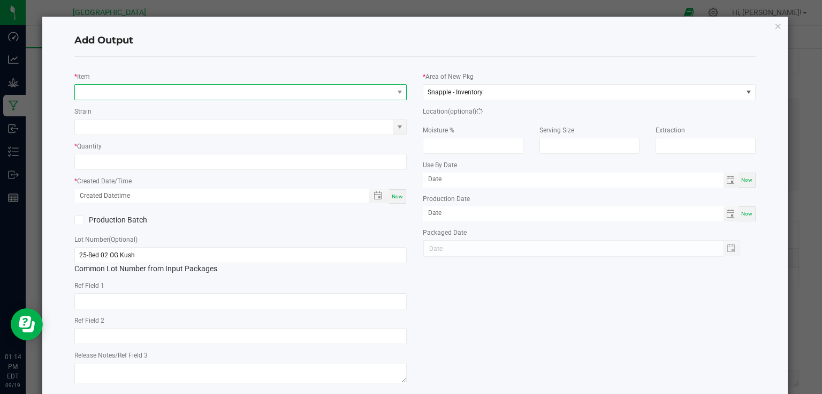
click at [175, 88] on span "NO DATA FOUND" at bounding box center [234, 92] width 319 height 15
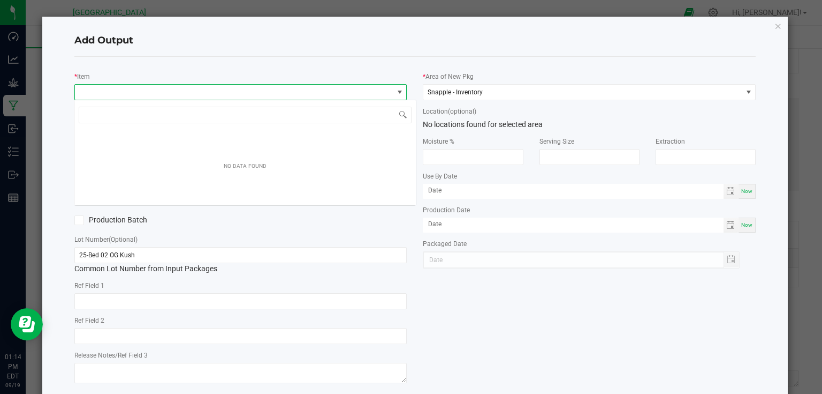
scroll to position [16, 330]
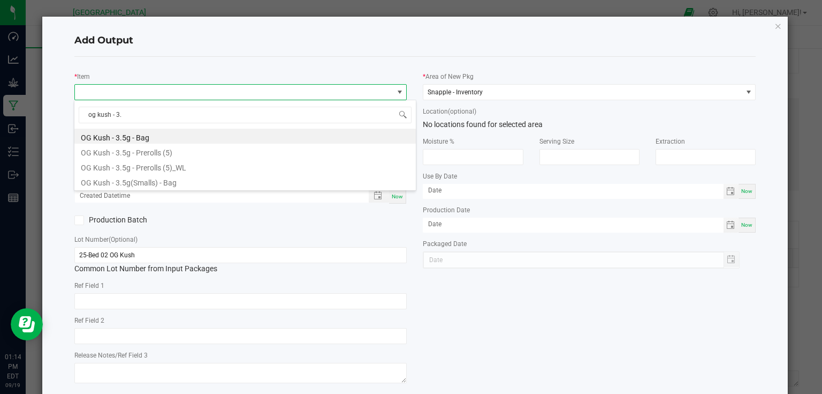
type input "og kush - 3.5"
click at [165, 136] on li "OG Kush - 3.5g - Bag" at bounding box center [245, 136] width 342 height 15
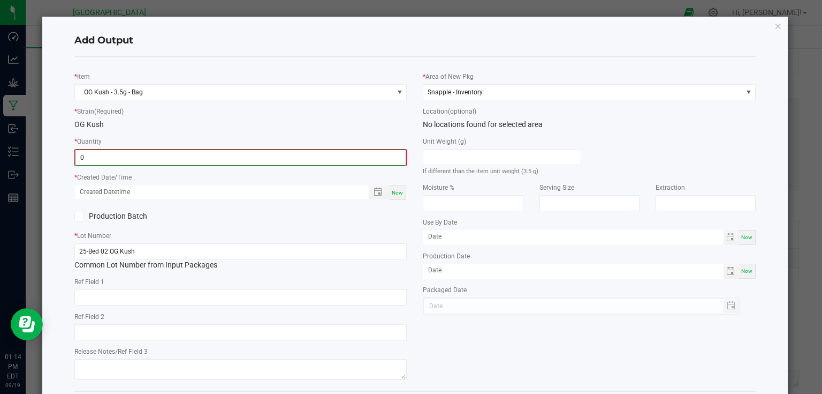
click at [152, 158] on input "0" at bounding box center [240, 157] width 331 height 15
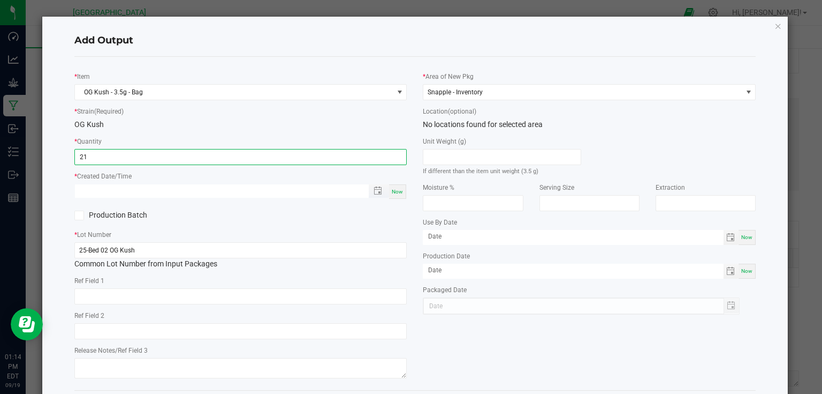
type input "21 ea"
type input "month/day/year hour:minute AM"
click at [199, 191] on input "month/day/year hour:minute AM" at bounding box center [216, 190] width 283 height 13
click at [397, 191] on span "Now" at bounding box center [397, 191] width 11 height 6
type input "[DATE] 1:14 PM"
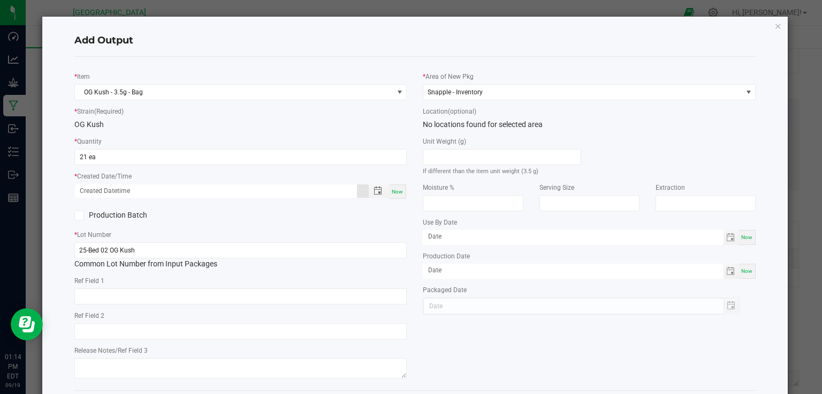
type input "[DATE]"
click at [371, 203] on div "* Item OG Kush - 3.5g - Bag * Strain (Required) OG Kush * Quantity 21 ea * Crea…" at bounding box center [240, 223] width 349 height 316
click at [222, 245] on input "25-Bed 02 OG Kush" at bounding box center [240, 250] width 333 height 16
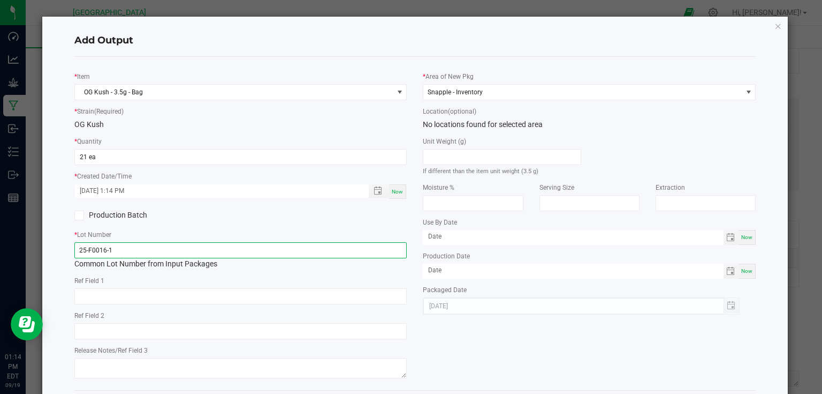
type input "25-F0016-1"
click at [285, 267] on div "25-F0016-1 Common Lot Number from Input Packages" at bounding box center [240, 255] width 333 height 27
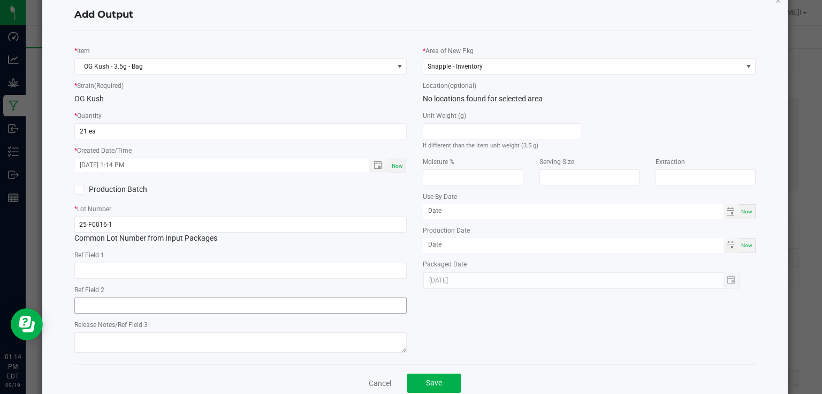
scroll to position [50, 0]
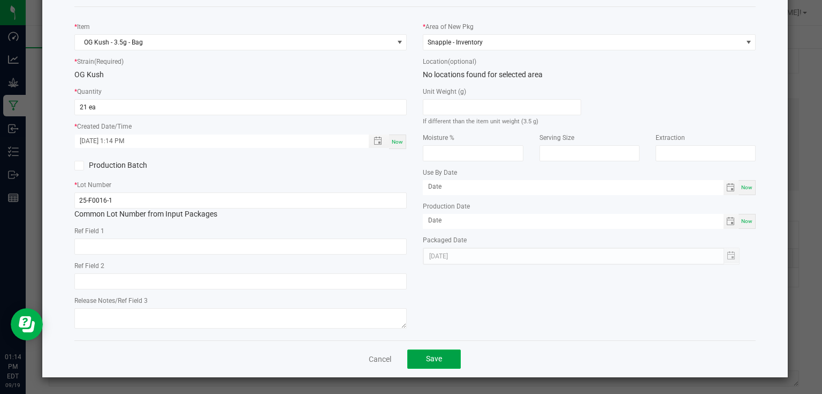
click at [420, 353] on button "Save" at bounding box center [434, 358] width 54 height 19
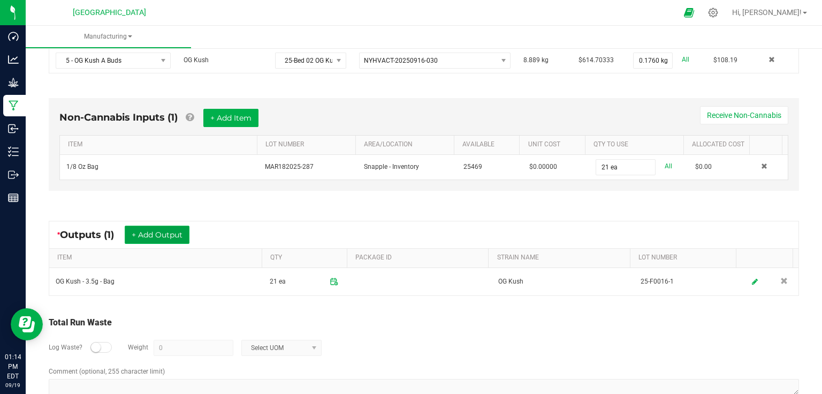
click at [177, 229] on button "+ Add Output" at bounding box center [157, 234] width 65 height 18
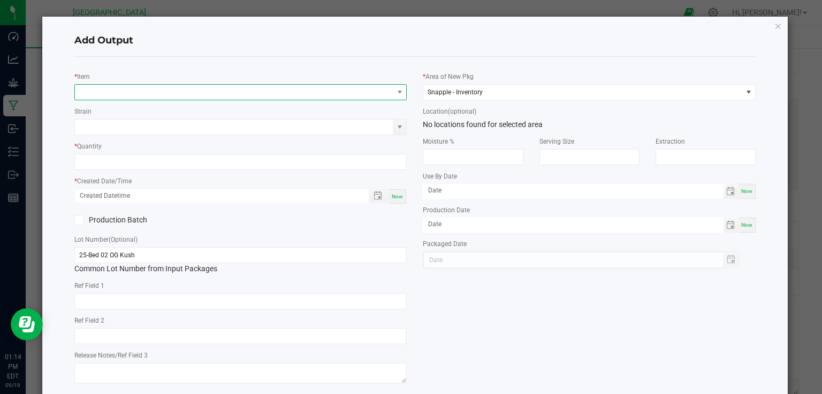
click at [215, 87] on span "NO DATA FOUND" at bounding box center [234, 92] width 319 height 15
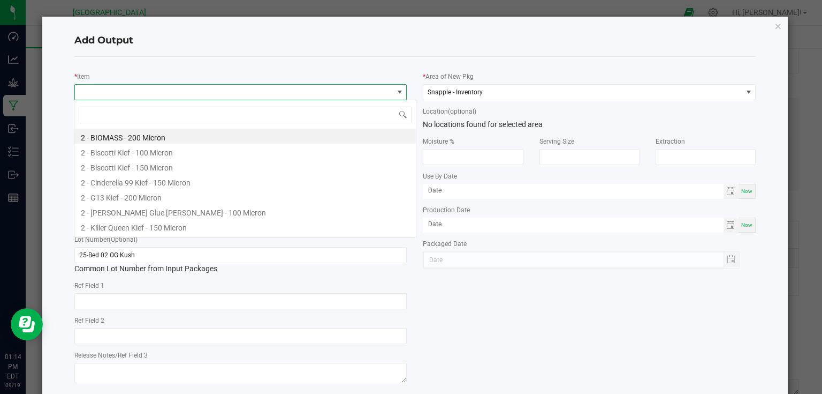
scroll to position [16, 330]
type input "biomass"
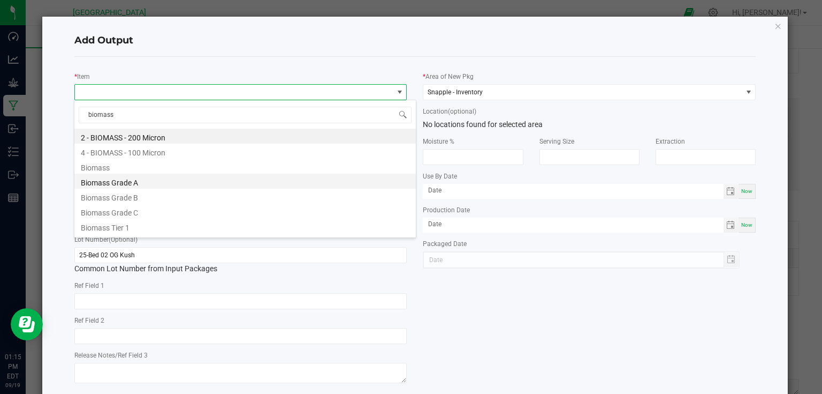
click at [124, 184] on li "Biomass Grade A" at bounding box center [245, 180] width 342 height 15
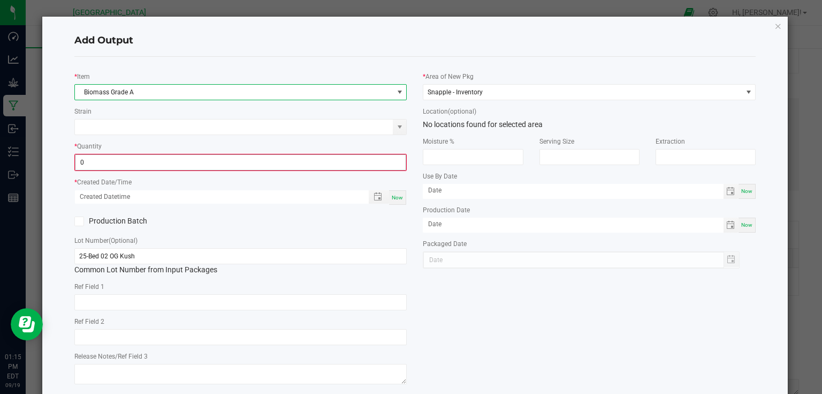
click at [135, 163] on input "0" at bounding box center [240, 162] width 331 height 15
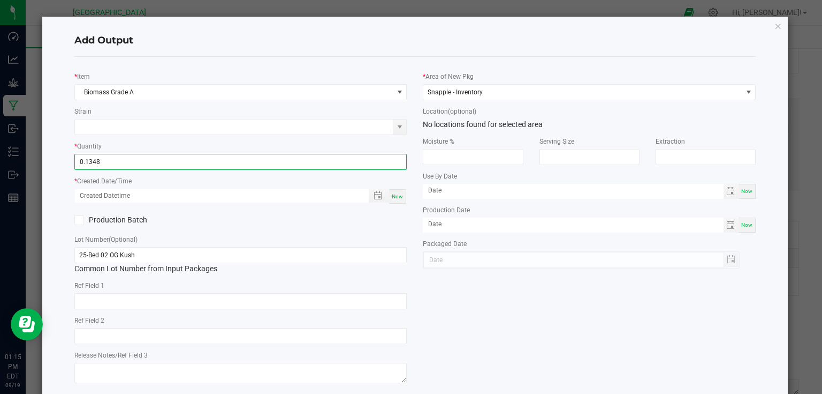
type input "0.1348 lb"
click at [396, 194] on span "Now" at bounding box center [397, 196] width 11 height 6
type input "[DATE] 1:15 PM"
type input "[DATE]"
click at [396, 213] on div "Production Batch" at bounding box center [240, 220] width 349 height 16
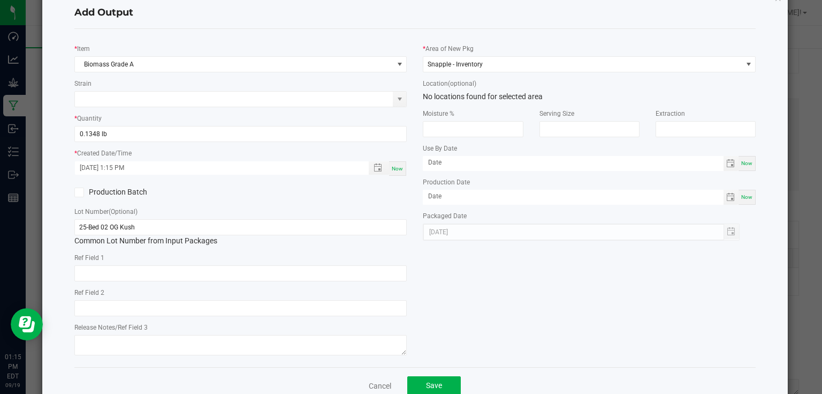
scroll to position [55, 0]
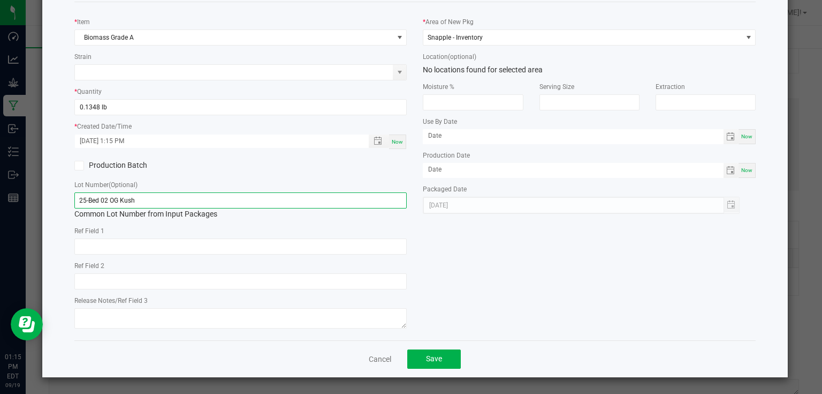
click at [299, 201] on input "25-Bed 02 OG Kush" at bounding box center [240, 200] width 333 height 16
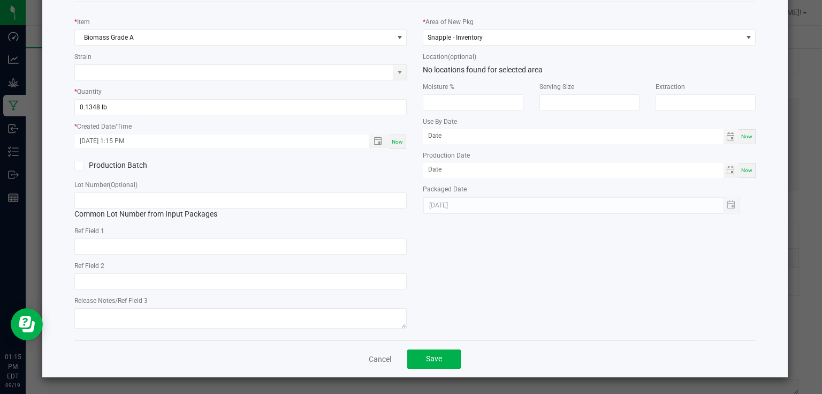
click at [499, 273] on div "* Item Biomass Grade A Strain * Quantity 0.1348 lb * Created Date/Time [DATE] 1…" at bounding box center [415, 171] width 698 height 321
click at [447, 364] on button "Save" at bounding box center [434, 358] width 54 height 19
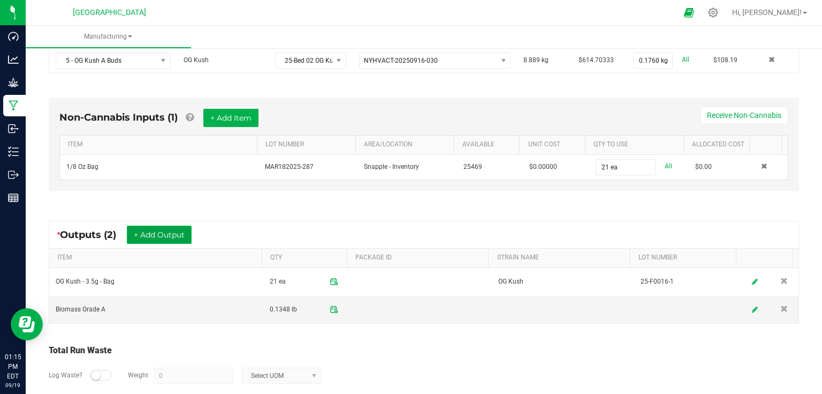
click at [188, 226] on button "+ Add Output" at bounding box center [159, 234] width 65 height 18
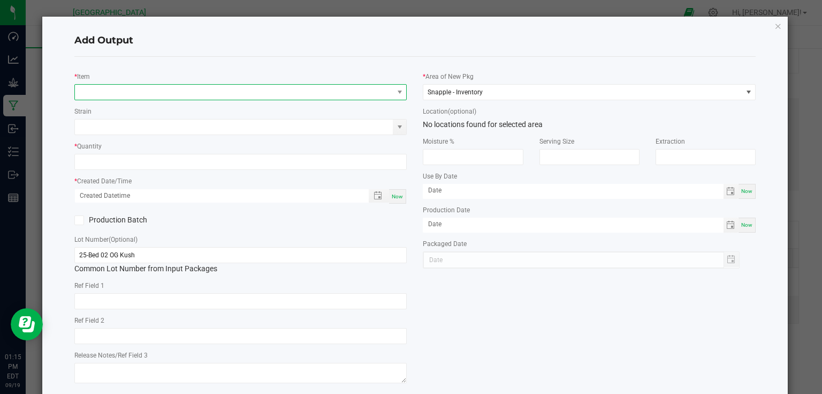
click at [168, 94] on span "NO DATA FOUND" at bounding box center [234, 92] width 319 height 15
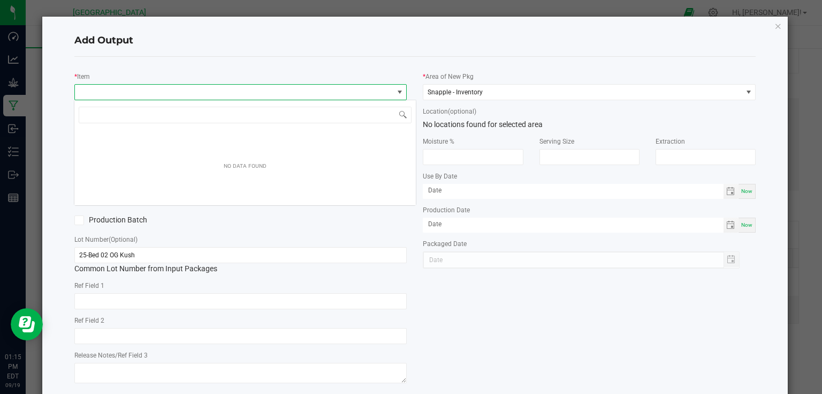
scroll to position [16, 330]
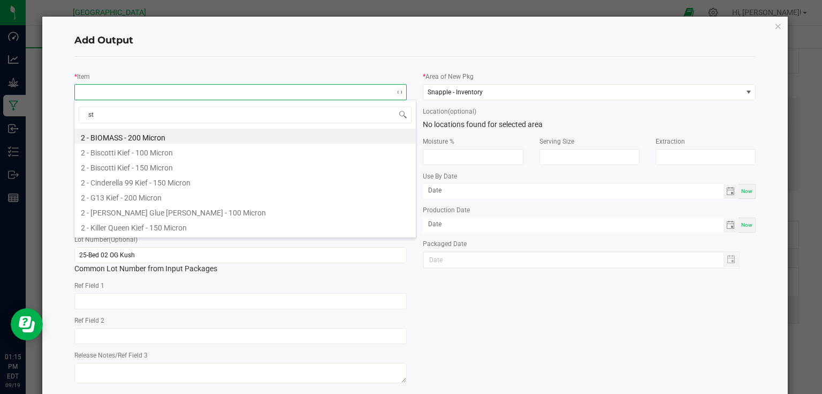
type input "ste"
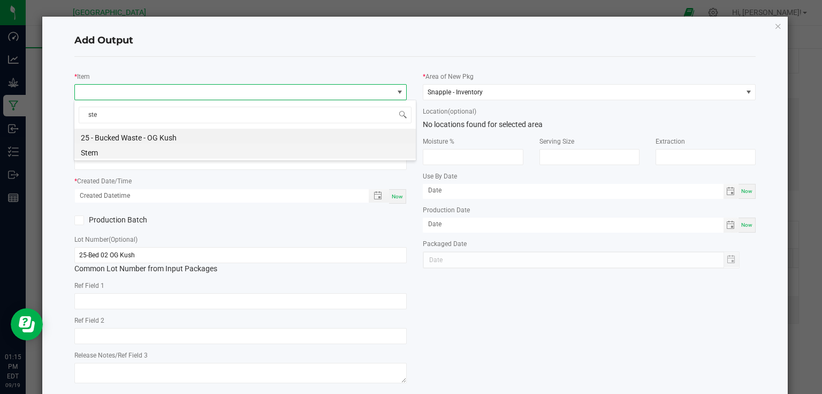
click at [141, 150] on li "Stem" at bounding box center [245, 151] width 342 height 15
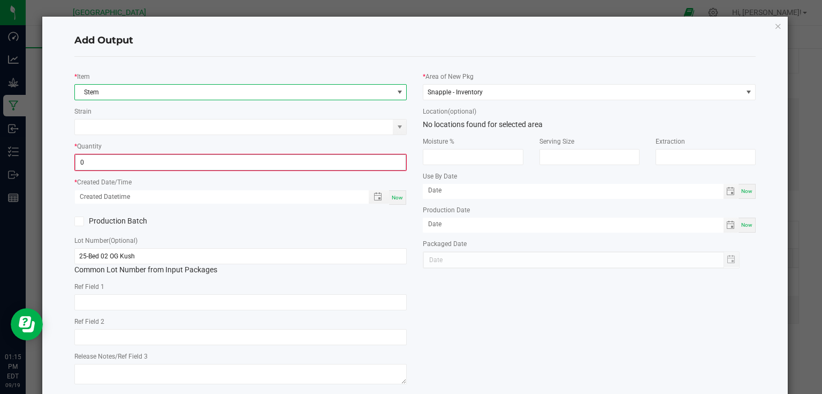
click at [141, 155] on input "0" at bounding box center [240, 162] width 331 height 15
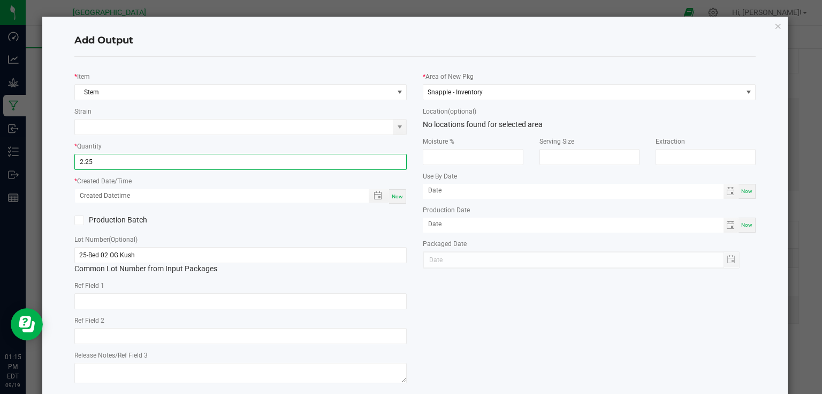
type input "2.2500 g"
click at [403, 191] on div "Now" at bounding box center [240, 196] width 333 height 16
drag, startPoint x: 403, startPoint y: 191, endPoint x: 396, endPoint y: 199, distance: 10.6
click at [402, 192] on div "Now" at bounding box center [397, 196] width 17 height 14
type input "[DATE] 1:15 PM"
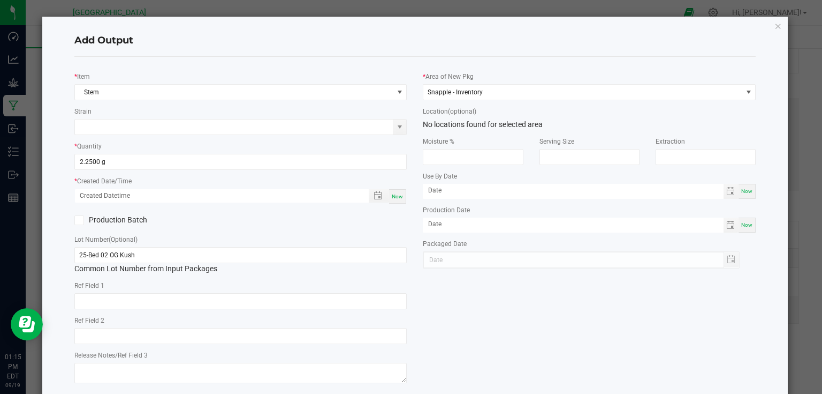
type input "[DATE]"
click at [363, 225] on div "Production Batch" at bounding box center [240, 220] width 349 height 16
click at [364, 250] on input "25-Bed 02 OG Kush" at bounding box center [240, 255] width 333 height 16
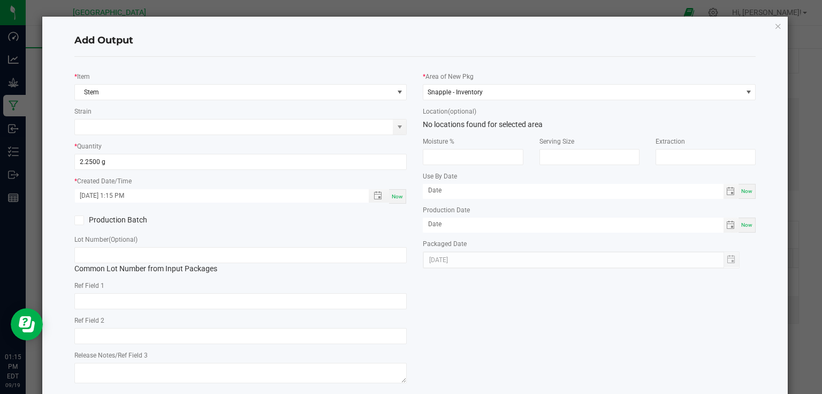
click at [458, 296] on div "* Item Stem Strain * Quantity 2.2500 g * Created Date/Time [DATE] 1:15 PM Now P…" at bounding box center [415, 225] width 698 height 321
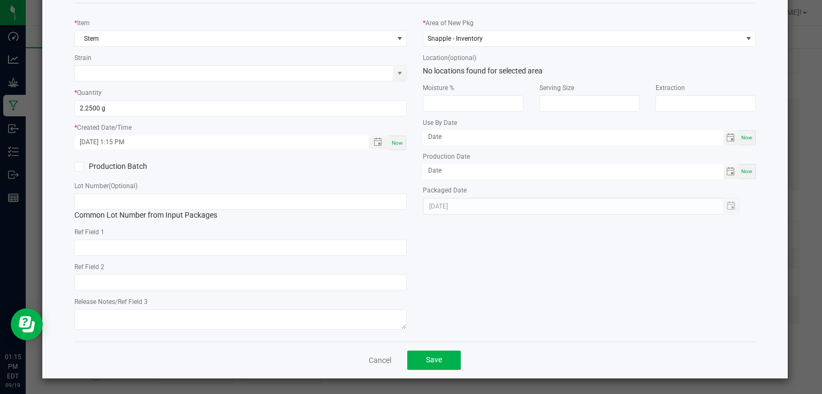
scroll to position [55, 0]
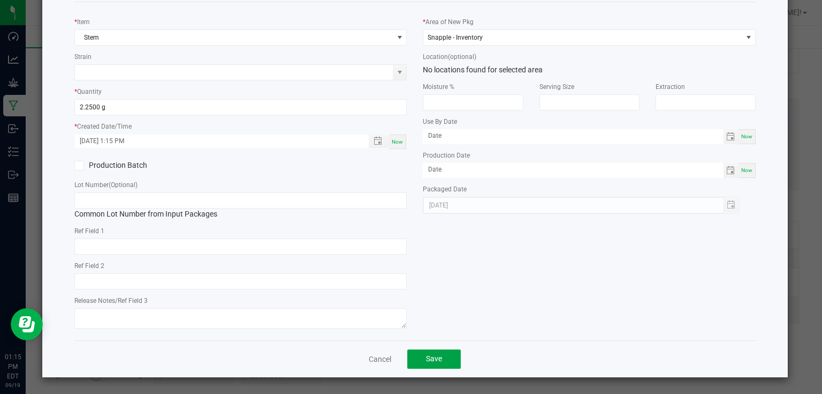
drag, startPoint x: 443, startPoint y: 357, endPoint x: 436, endPoint y: 358, distance: 7.6
click at [443, 357] on button "Save" at bounding box center [434, 358] width 54 height 19
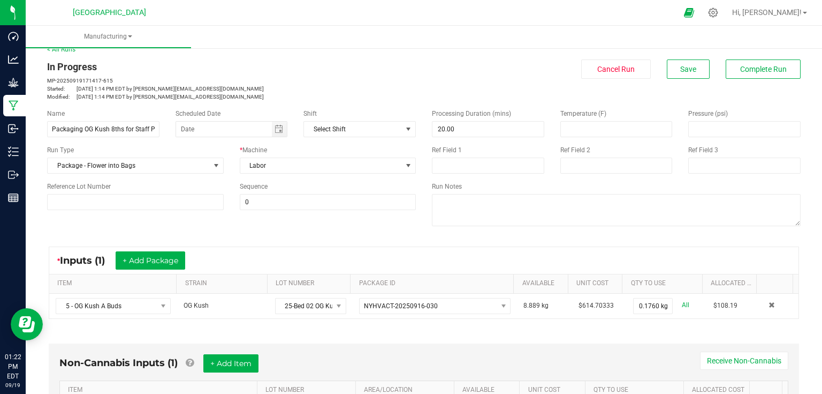
scroll to position [0, 0]
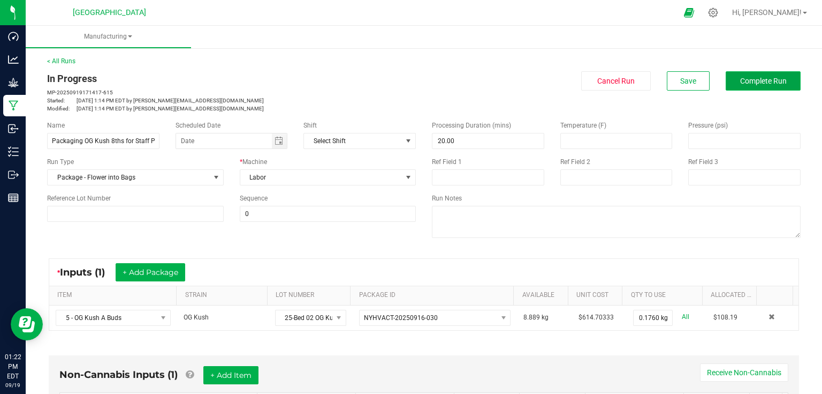
click at [732, 75] on button "Complete Run" at bounding box center [763, 80] width 75 height 19
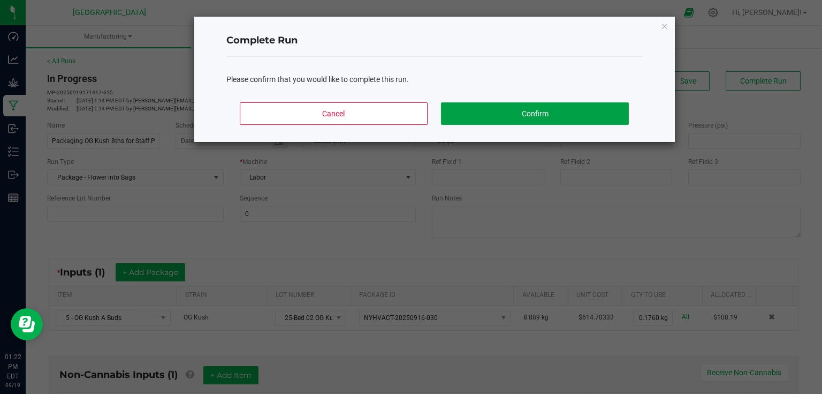
drag, startPoint x: 522, startPoint y: 102, endPoint x: 525, endPoint y: 107, distance: 5.8
click at [523, 105] on button "Confirm" at bounding box center [534, 113] width 187 height 22
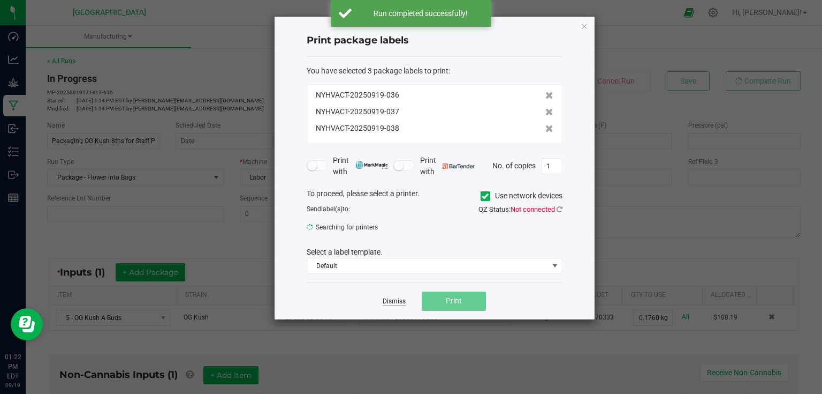
click at [396, 301] on link "Dismiss" at bounding box center [394, 301] width 23 height 9
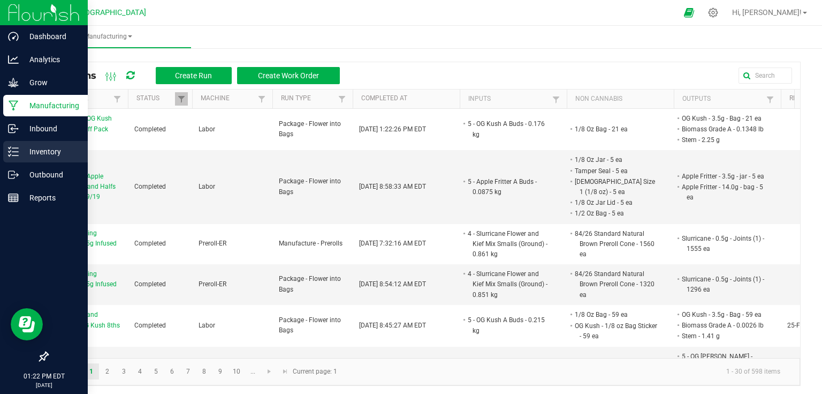
click at [22, 158] on div "Inventory" at bounding box center [45, 151] width 85 height 21
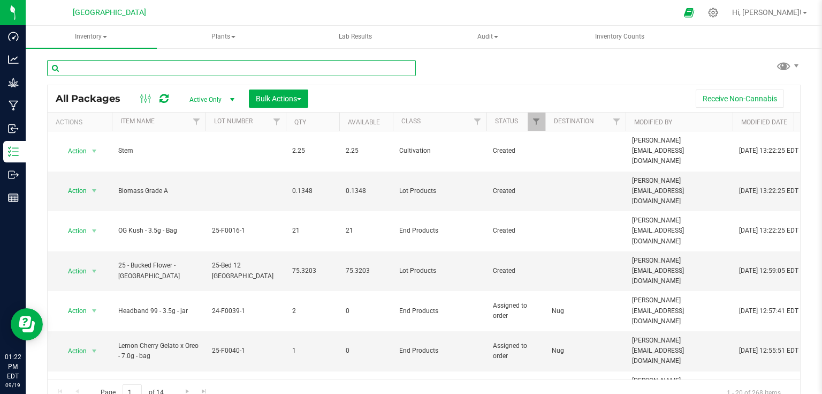
click at [184, 68] on input "text" at bounding box center [231, 68] width 369 height 16
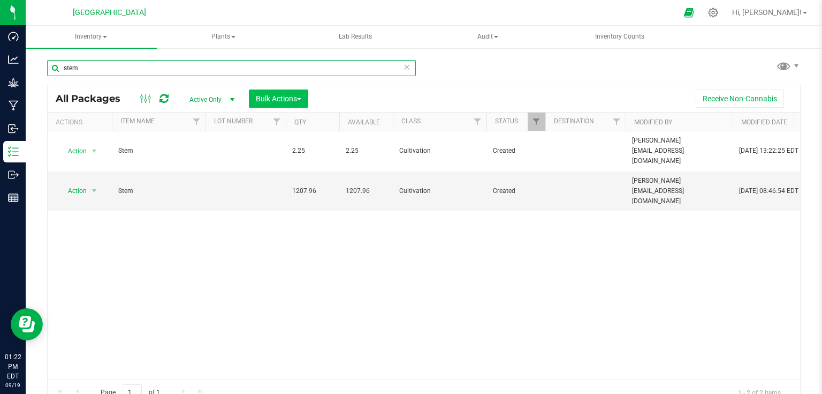
type input "stem"
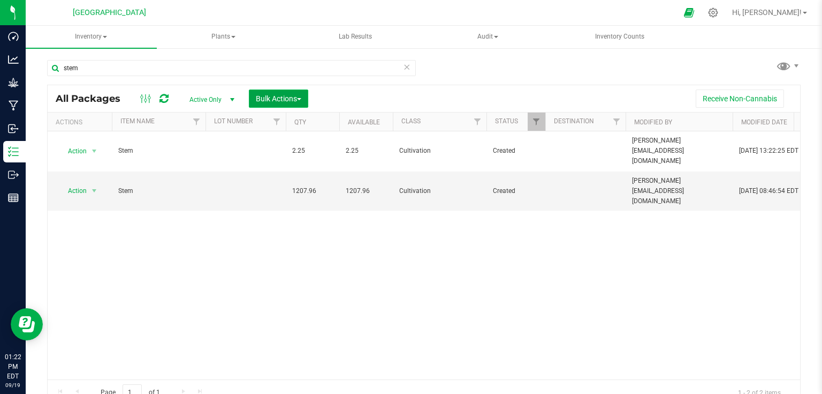
click at [285, 97] on span "Bulk Actions" at bounding box center [279, 98] width 46 height 9
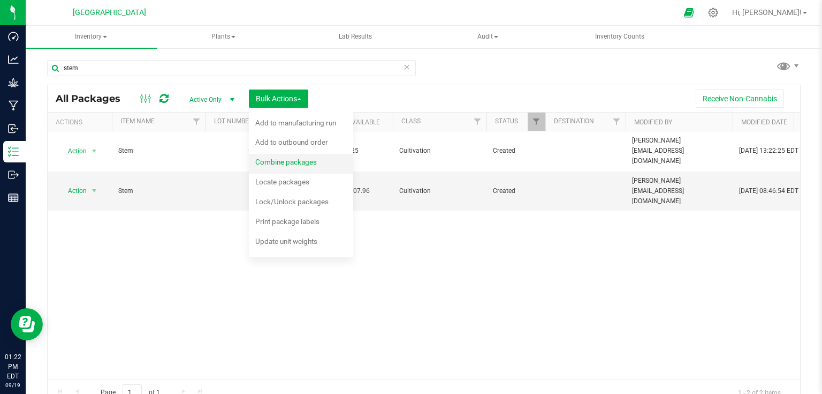
click at [285, 158] on span "Combine packages" at bounding box center [286, 161] width 62 height 9
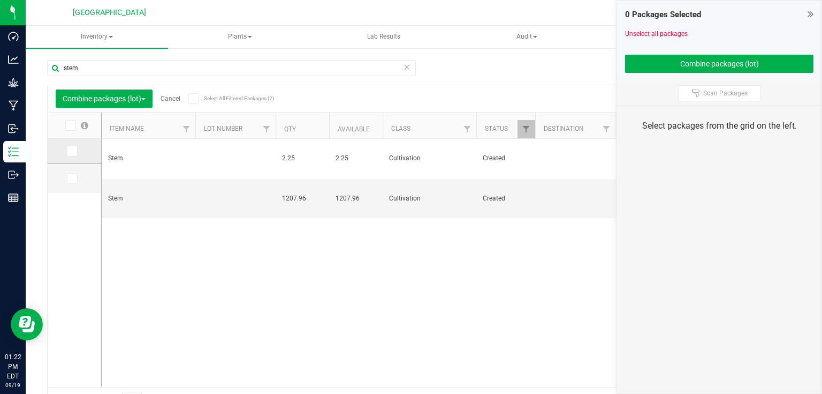
click at [77, 156] on td at bounding box center [75, 151] width 54 height 25
click at [75, 153] on span at bounding box center [72, 151] width 11 height 11
click at [0, 0] on input "checkbox" at bounding box center [0, 0] width 0 height 0
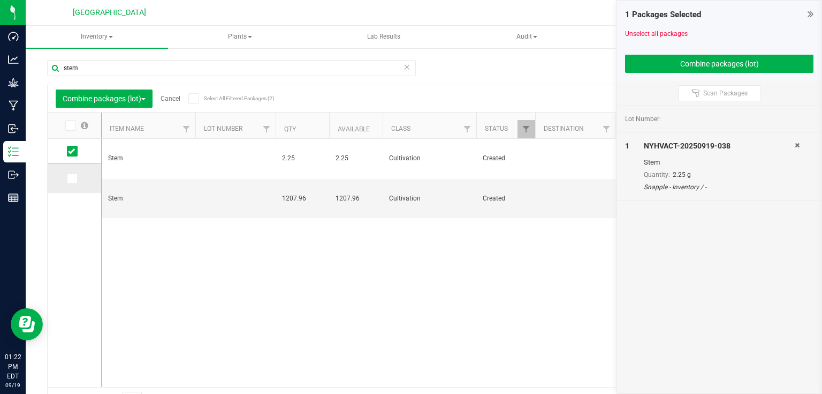
click at [73, 178] on icon at bounding box center [71, 178] width 7 height 0
click at [0, 0] on input "checkbox" at bounding box center [0, 0] width 0 height 0
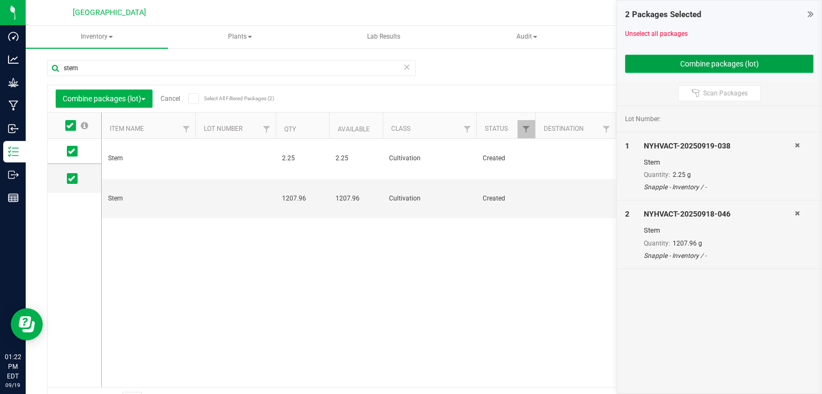
click at [674, 65] on button "Combine packages (lot)" at bounding box center [719, 64] width 188 height 18
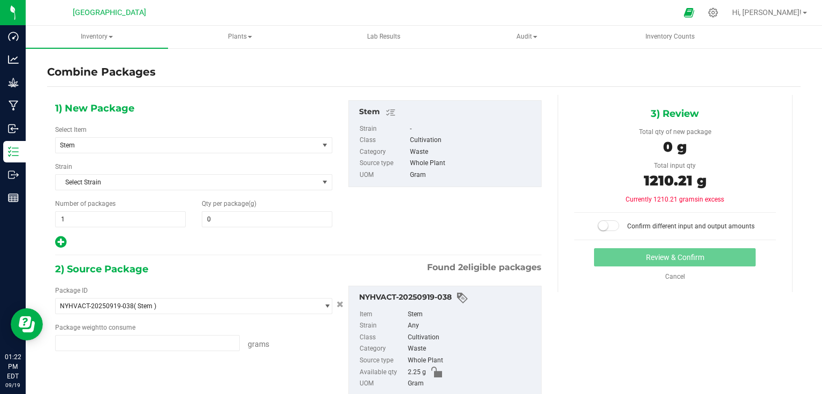
type input "2.2500 g"
type input "1207.9600 g"
click at [268, 222] on span at bounding box center [267, 219] width 131 height 16
type input "1210.21"
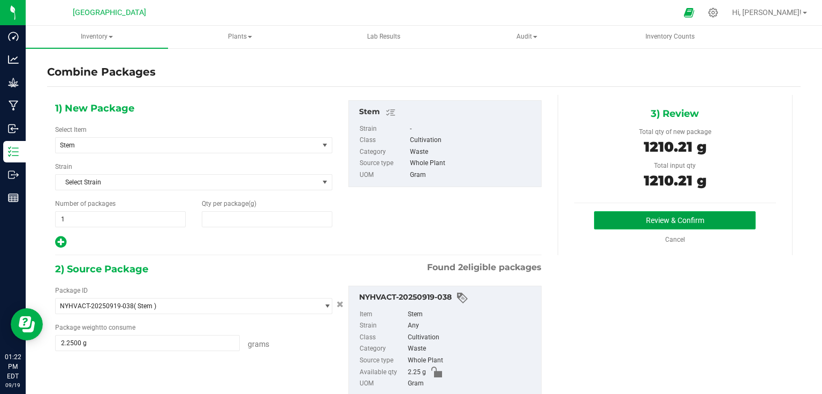
type input "1,210"
click at [688, 213] on button "Review & Confirm" at bounding box center [675, 220] width 162 height 18
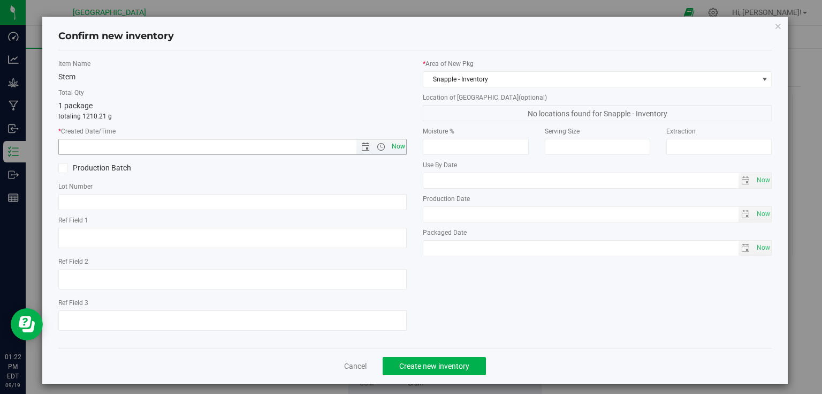
click at [396, 141] on span "Now" at bounding box center [398, 147] width 18 height 16
type input "[DATE] 1:22 PM"
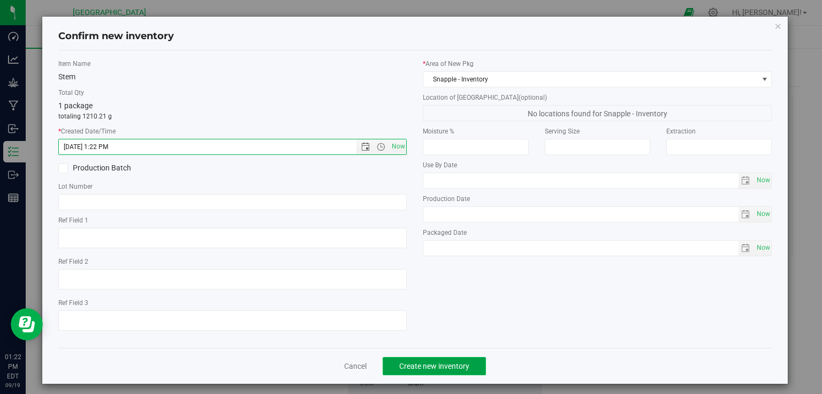
click at [448, 364] on span "Create new inventory" at bounding box center [434, 365] width 70 height 9
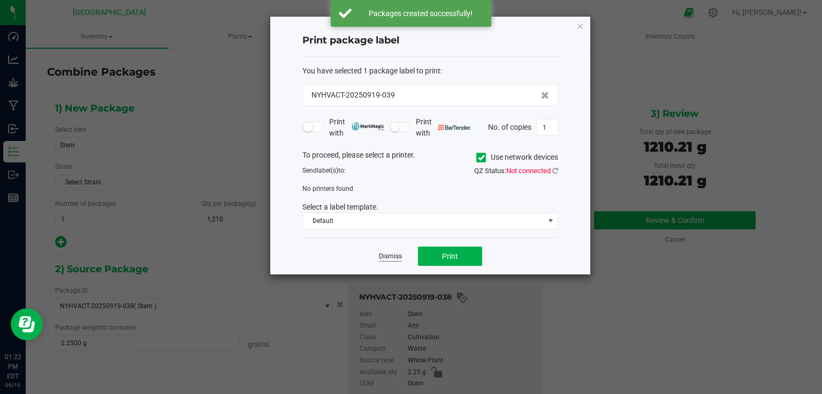
drag, startPoint x: 389, startPoint y: 247, endPoint x: 392, endPoint y: 256, distance: 9.7
click at [389, 248] on div "Dismiss Print" at bounding box center [431, 255] width 256 height 37
click at [392, 256] on link "Dismiss" at bounding box center [390, 256] width 23 height 9
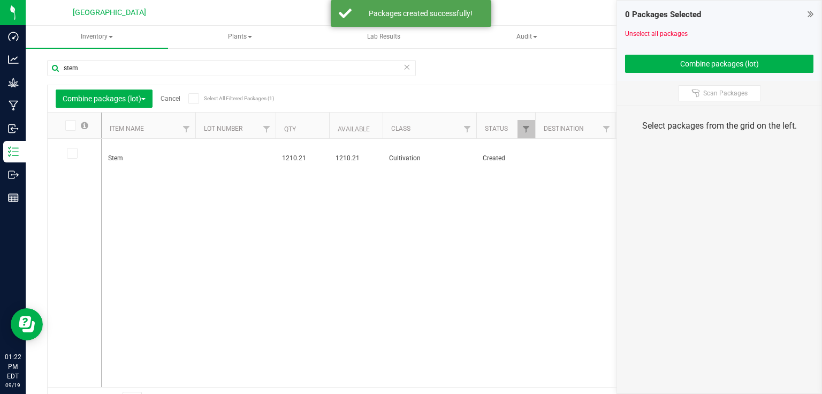
click at [171, 100] on link "Cancel" at bounding box center [171, 98] width 20 height 7
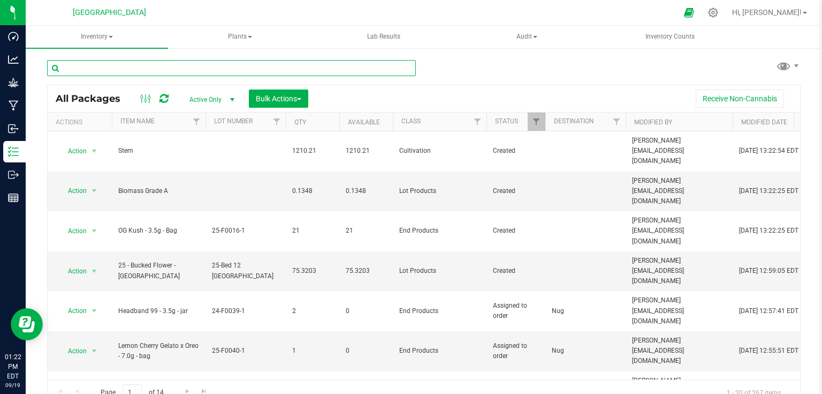
click at [198, 69] on input "text" at bounding box center [231, 68] width 369 height 16
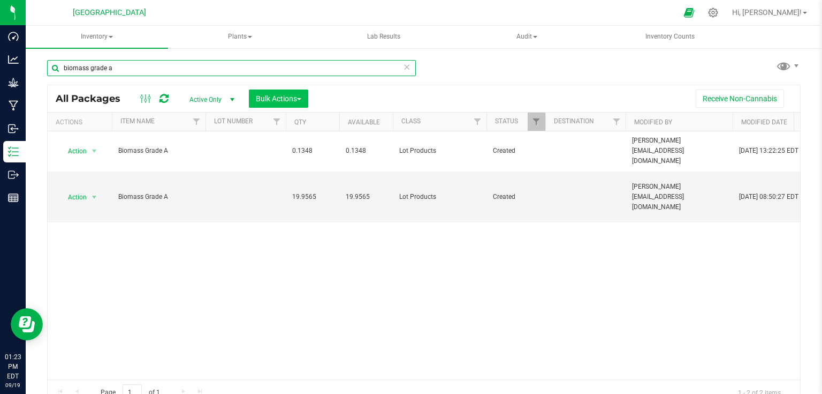
type input "biomass grade a"
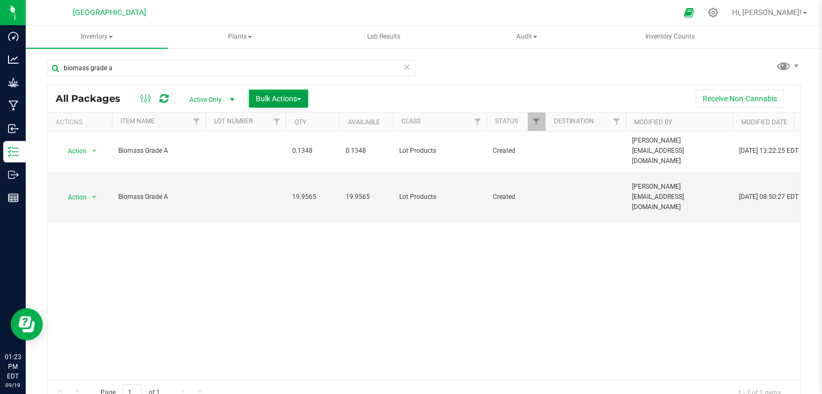
click at [258, 102] on span "Bulk Actions" at bounding box center [279, 98] width 46 height 9
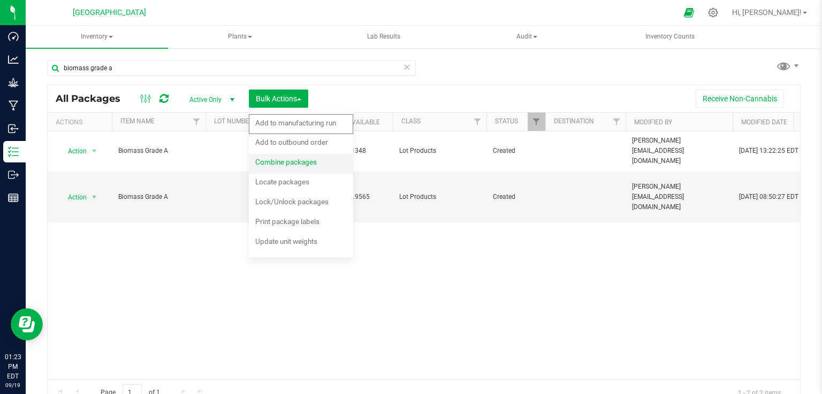
click at [275, 154] on li "Combine packages" at bounding box center [301, 164] width 104 height 20
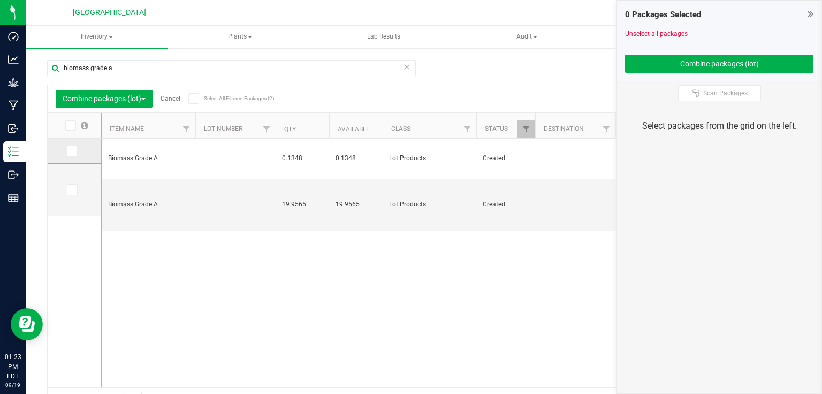
click at [73, 151] on icon at bounding box center [71, 151] width 7 height 0
click at [0, 0] on input "checkbox" at bounding box center [0, 0] width 0 height 0
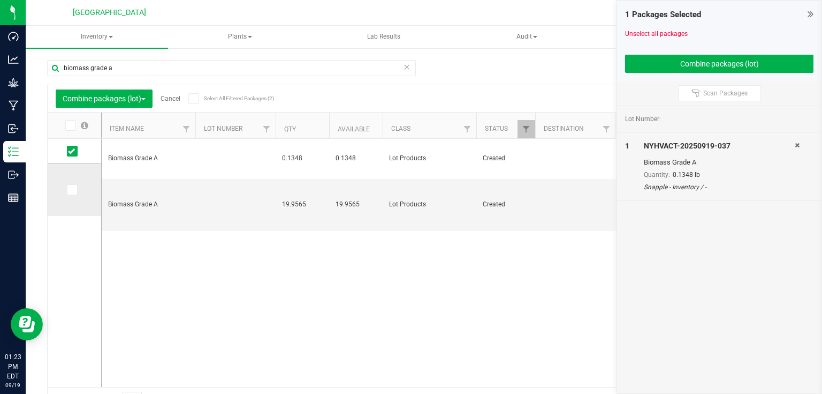
click at [66, 186] on td at bounding box center [75, 190] width 54 height 52
click at [71, 190] on icon at bounding box center [71, 190] width 7 height 0
click at [0, 0] on input "checkbox" at bounding box center [0, 0] width 0 height 0
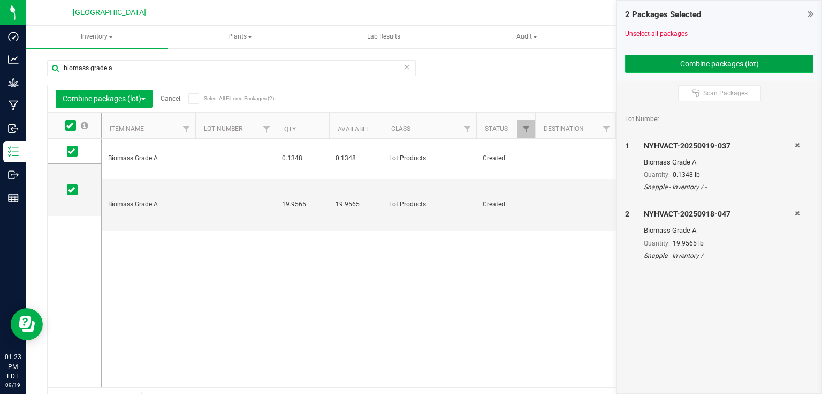
click at [653, 62] on button "Combine packages (lot)" at bounding box center [719, 64] width 188 height 18
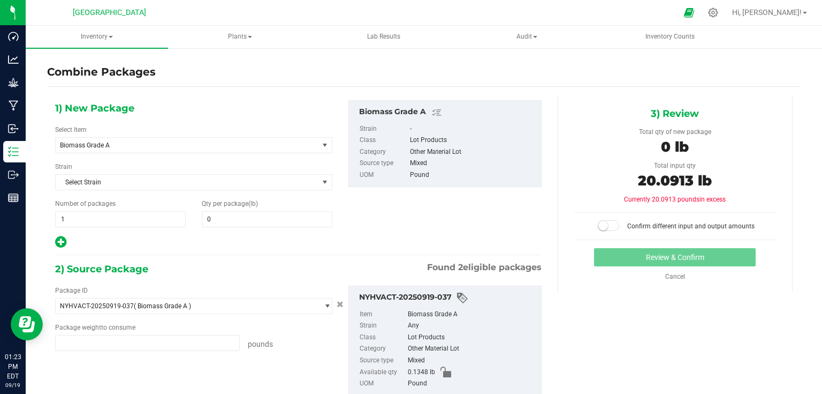
type input "0.1348 lb"
type input "19.9565 lb"
click at [298, 218] on span at bounding box center [267, 219] width 131 height 16
type input "20.0913"
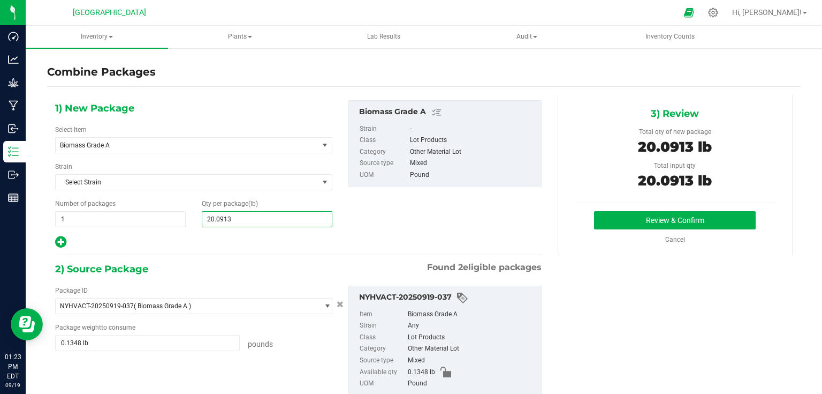
type input "20"
click at [706, 204] on div "3) Review Total qty of new package 20.0913 lb Total input qty 20.0913 lb Review…" at bounding box center [675, 175] width 235 height 160
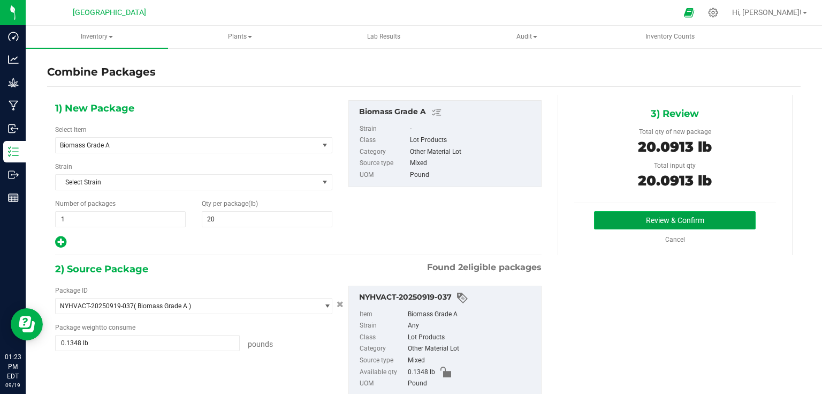
click at [705, 215] on button "Review & Confirm" at bounding box center [675, 220] width 162 height 18
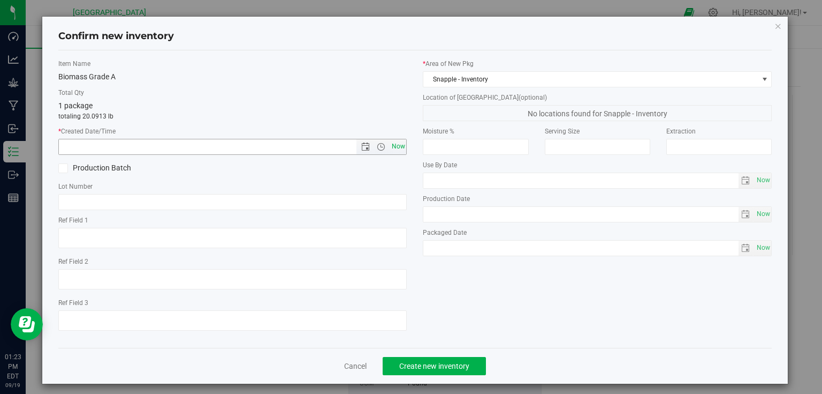
click at [398, 144] on span "Now" at bounding box center [398, 147] width 18 height 16
type input "[DATE] 1:23 PM"
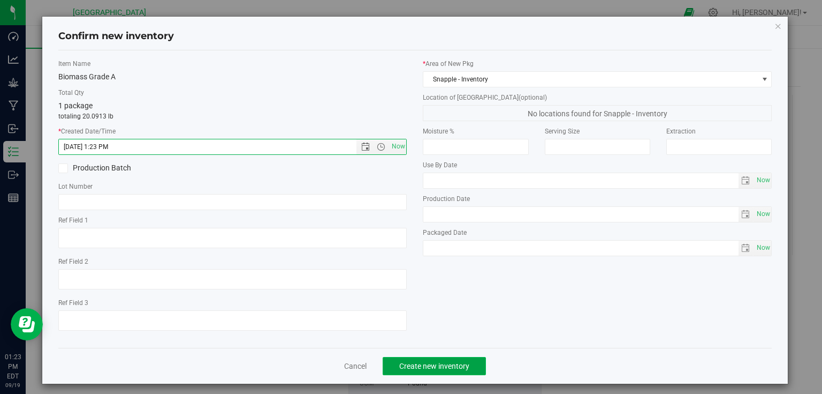
click at [426, 369] on span "Create new inventory" at bounding box center [434, 365] width 70 height 9
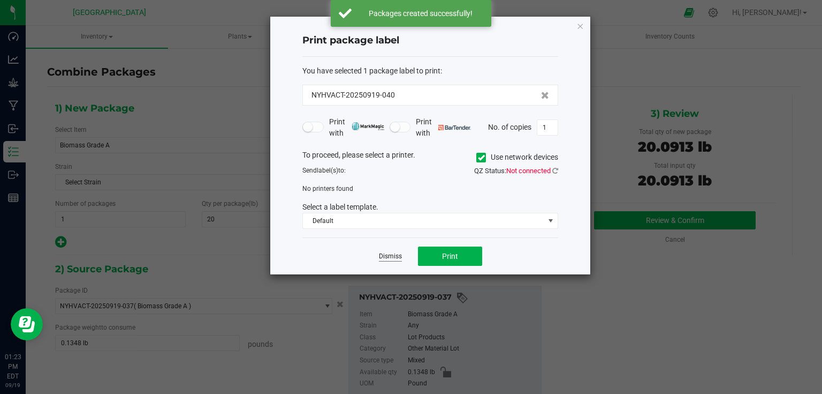
click at [390, 252] on link "Dismiss" at bounding box center [390, 256] width 23 height 9
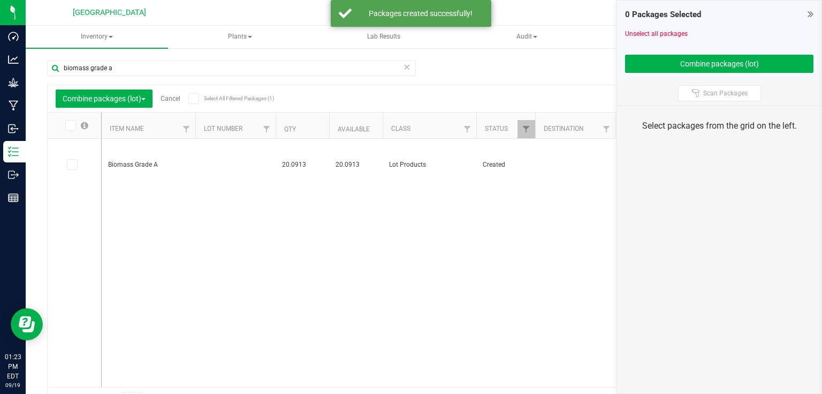
click at [176, 100] on link "Cancel" at bounding box center [171, 98] width 20 height 7
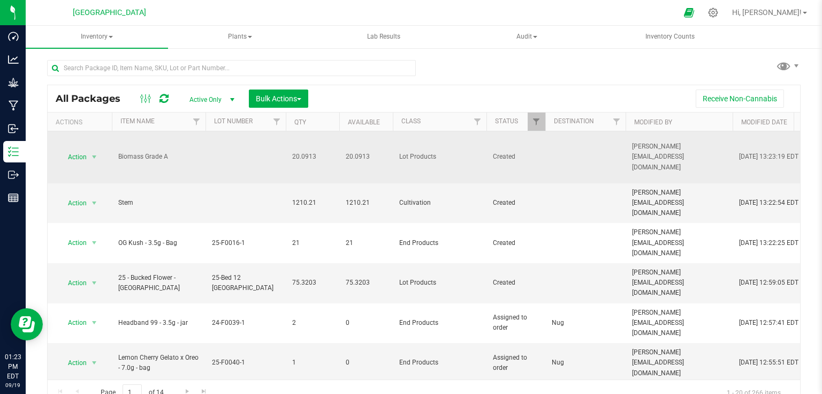
drag, startPoint x: 176, startPoint y: 100, endPoint x: 131, endPoint y: 148, distance: 65.6
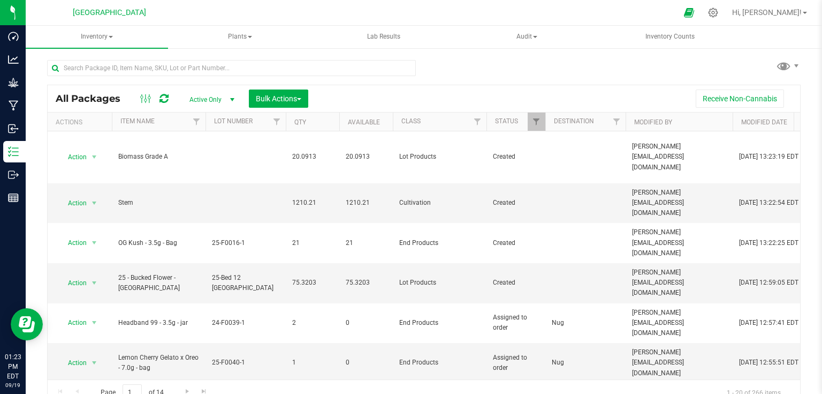
drag, startPoint x: 131, startPoint y: 148, endPoint x: 441, endPoint y: 89, distance: 315.6
click at [441, 89] on div "Receive Non-Cannabis" at bounding box center [554, 98] width 476 height 18
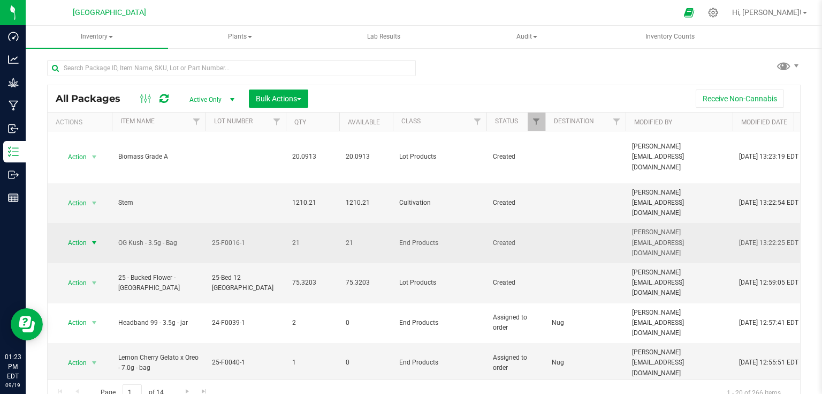
click at [93, 238] on span "select" at bounding box center [94, 242] width 9 height 9
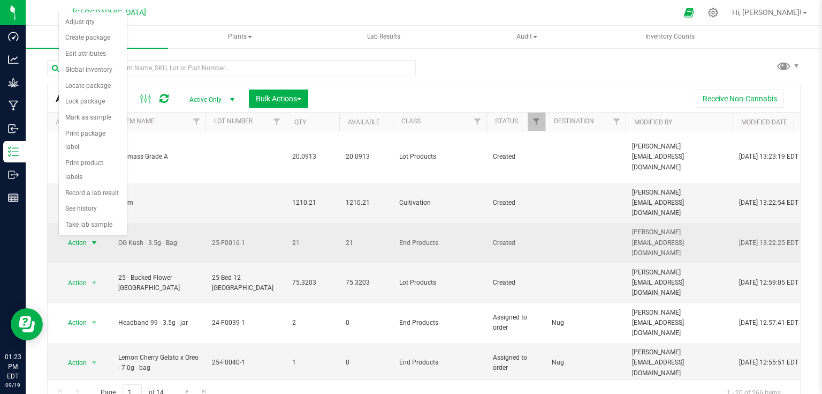
click at [93, 238] on span "select" at bounding box center [94, 242] width 9 height 9
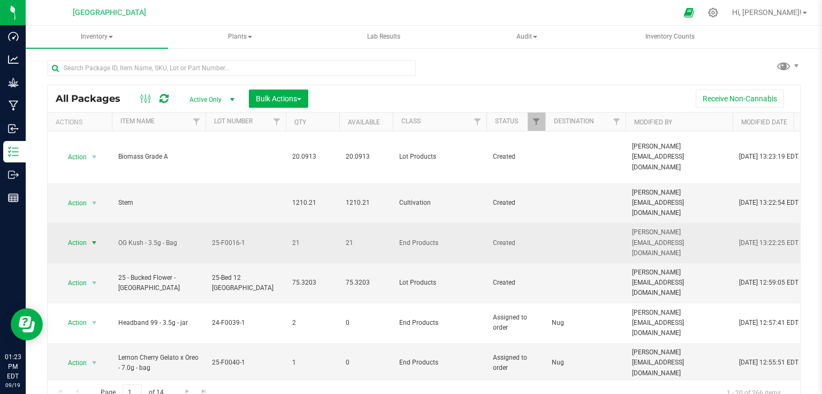
click at [95, 238] on span "select" at bounding box center [94, 242] width 9 height 9
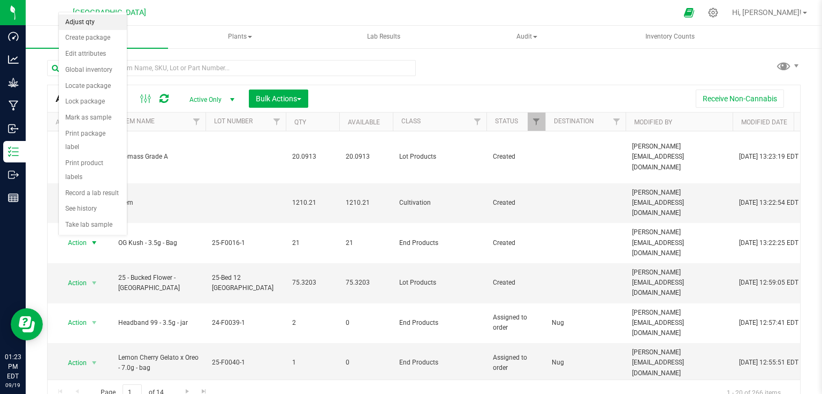
click at [104, 20] on li "Adjust qty" at bounding box center [93, 22] width 68 height 16
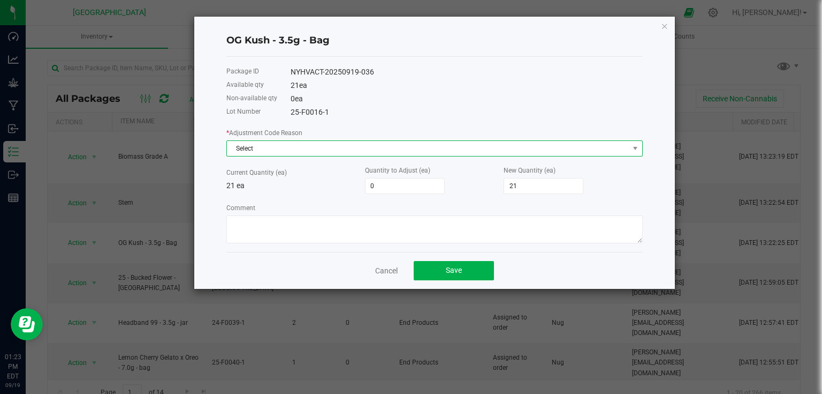
click at [618, 150] on span "Select" at bounding box center [428, 148] width 402 height 15
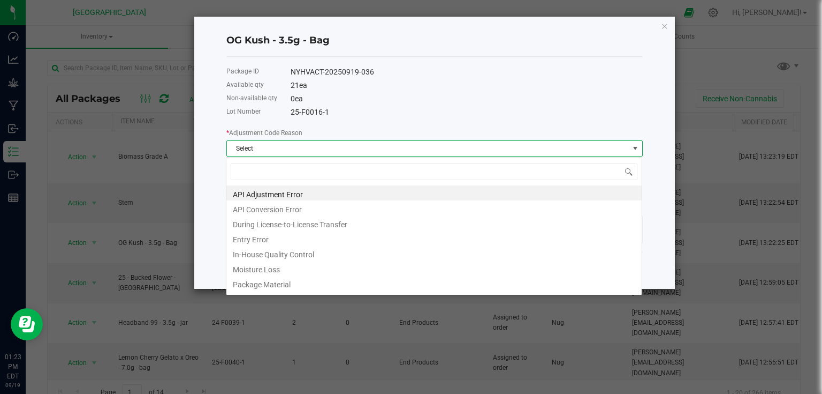
scroll to position [16, 417]
click at [662, 242] on div "OG Kush - 3.5g - Bag Package ID NYHVACT-20250919-036 Available qty 21 ea Non-av…" at bounding box center [434, 153] width 481 height 272
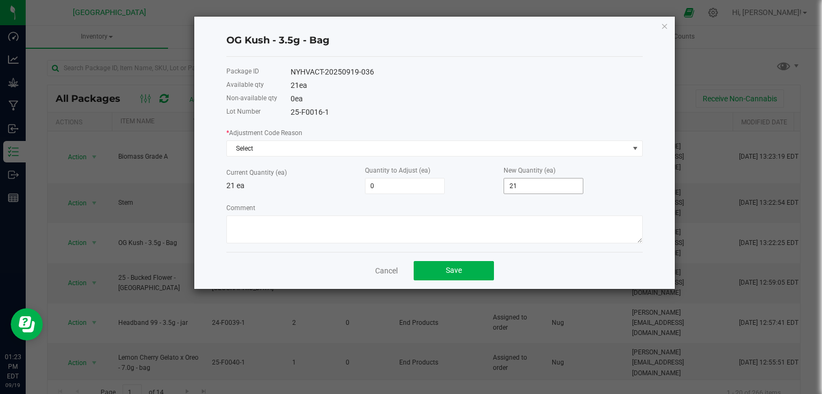
click at [548, 178] on span "21" at bounding box center [544, 186] width 80 height 16
click at [611, 192] on div "New Quantity (ea) 21" at bounding box center [573, 178] width 139 height 29
click at [548, 186] on input "21" at bounding box center [543, 185] width 79 height 15
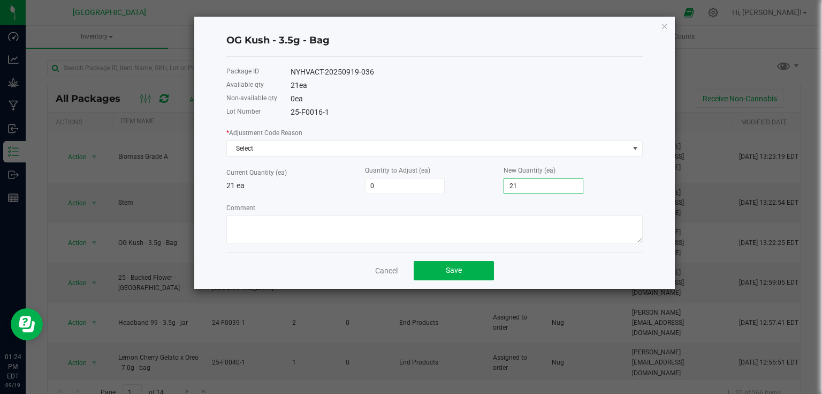
type input "-21"
type input "0"
click at [638, 185] on div "New Quantity (ea) 0" at bounding box center [573, 178] width 139 height 29
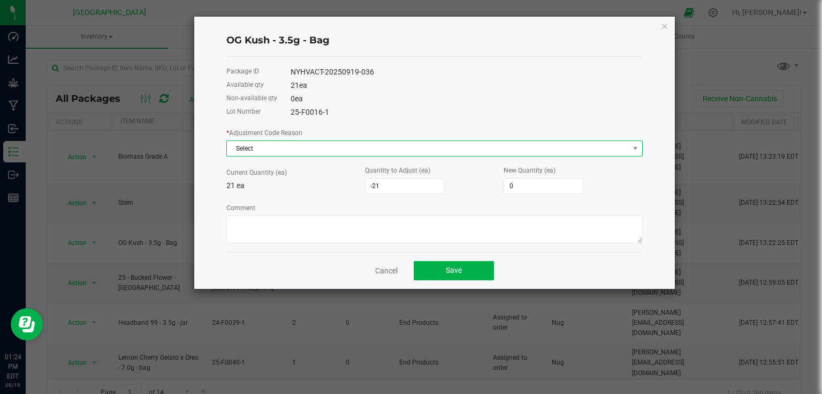
click at [637, 142] on span at bounding box center [635, 148] width 13 height 15
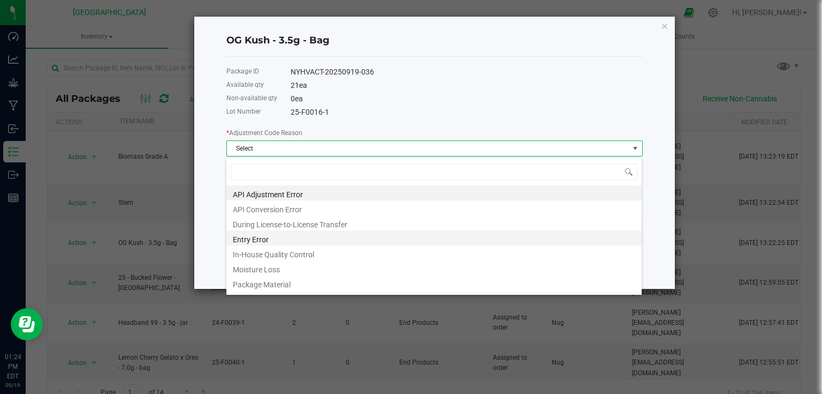
click at [288, 238] on li "Entry Error" at bounding box center [434, 237] width 416 height 15
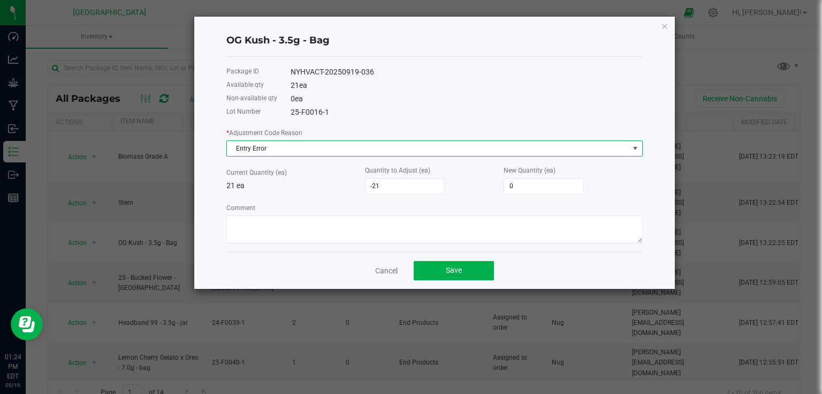
click at [470, 149] on span "Entry Error" at bounding box center [428, 148] width 402 height 15
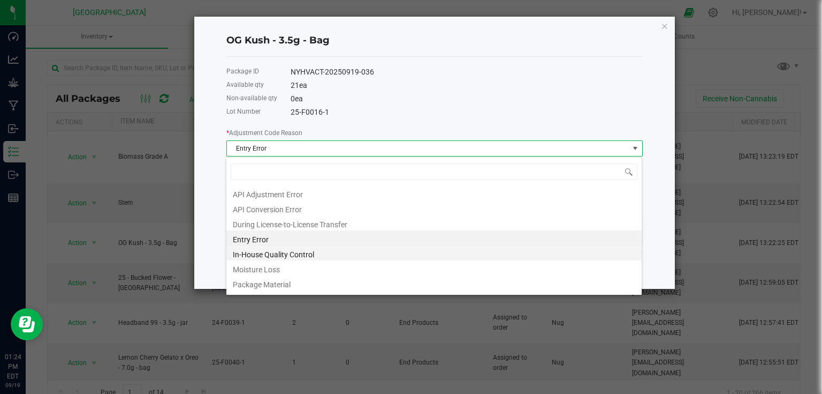
click at [296, 254] on li "In-House Quality Control" at bounding box center [434, 252] width 416 height 15
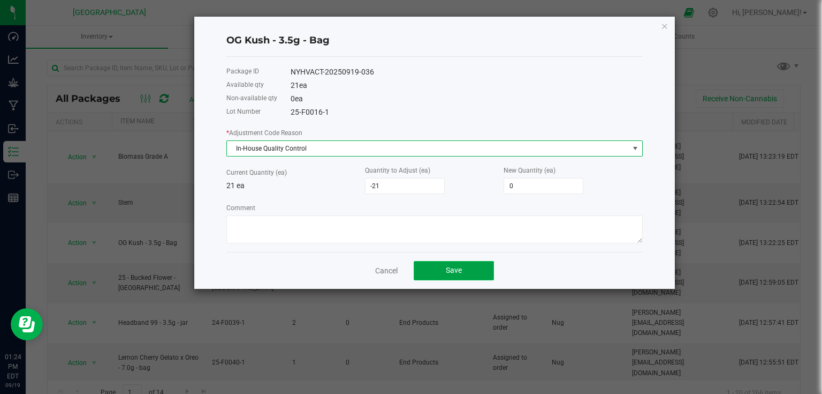
click at [456, 262] on button "Save" at bounding box center [454, 270] width 80 height 19
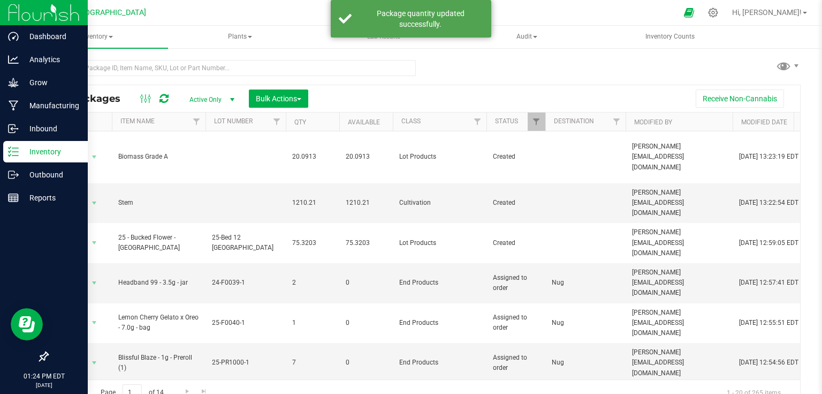
click at [23, 13] on img at bounding box center [44, 12] width 72 height 25
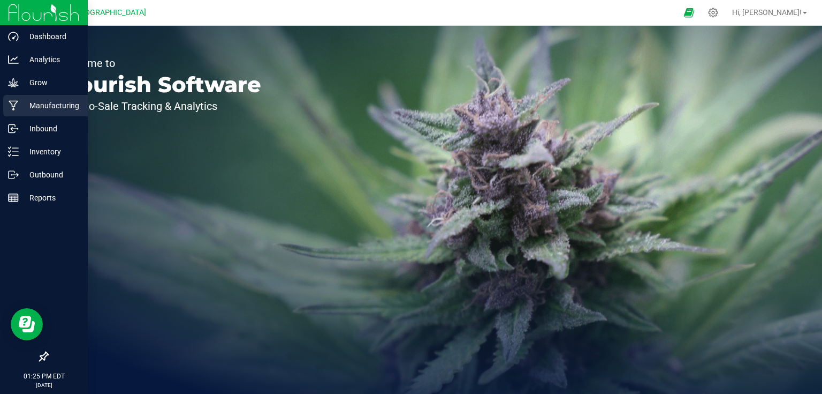
click at [33, 107] on p "Manufacturing" at bounding box center [51, 105] width 64 height 13
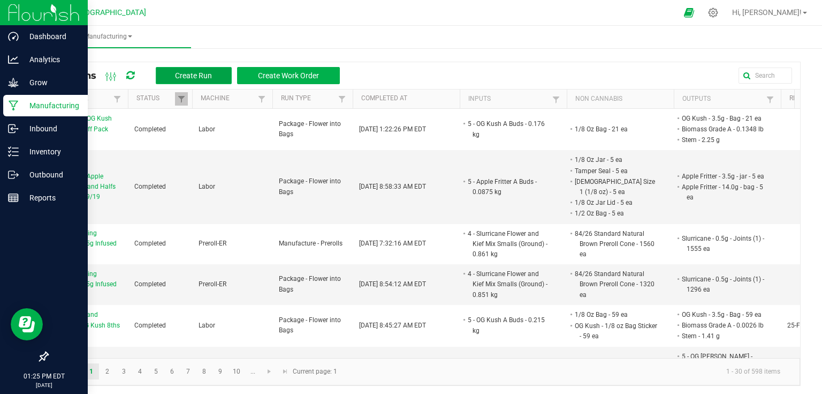
click at [220, 76] on button "Create Run" at bounding box center [194, 75] width 76 height 17
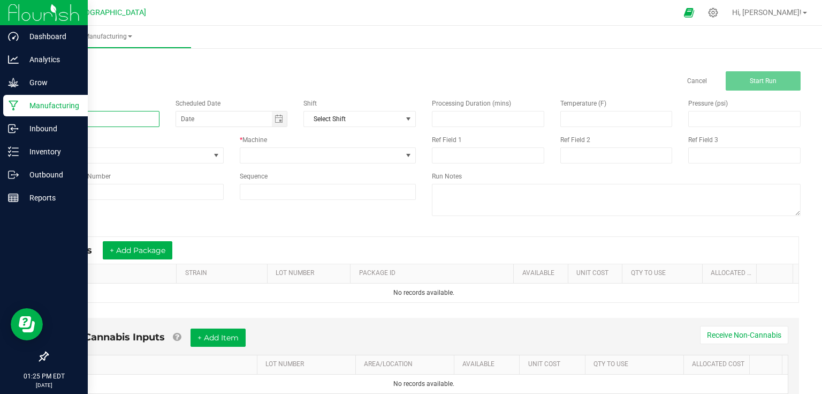
click at [134, 121] on input at bounding box center [103, 119] width 112 height 16
click at [105, 118] on input "Trimming OG Kush Bucked Material from Bed 2 8/19" at bounding box center [103, 119] width 112 height 16
click at [147, 116] on input "Trimming Tanghulu Bucked Material from Bed 2 8/19" at bounding box center [103, 119] width 112 height 16
click at [139, 120] on input "Trimming Tanghulu Bucked Material from Bed 2 8/19" at bounding box center [103, 119] width 112 height 16
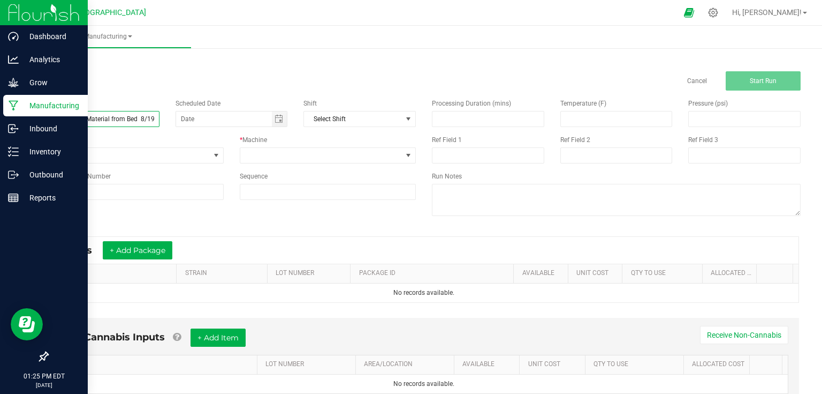
scroll to position [0, 45]
click at [153, 116] on input "Trimming Tanghulu Bucked Material from Bed 13 8/19" at bounding box center [103, 119] width 112 height 16
type input "Trimming Tanghulu Bucked Material from Bed 13 9/19"
click at [199, 81] on div "Cancel Start Run" at bounding box center [424, 80] width 770 height 19
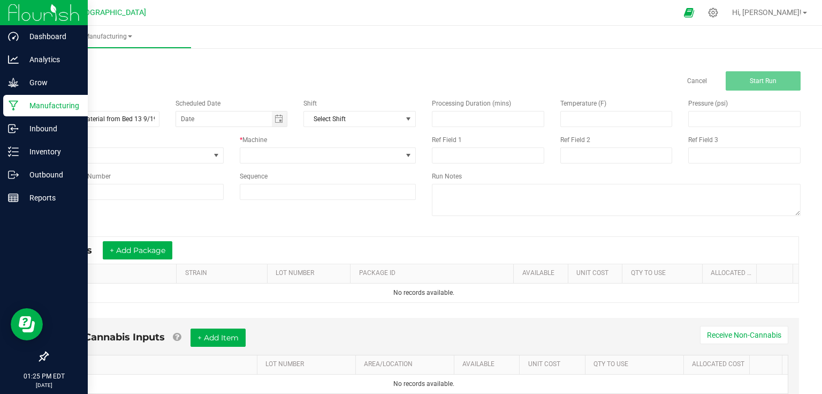
scroll to position [0, 0]
click at [192, 156] on span "None" at bounding box center [129, 155] width 162 height 15
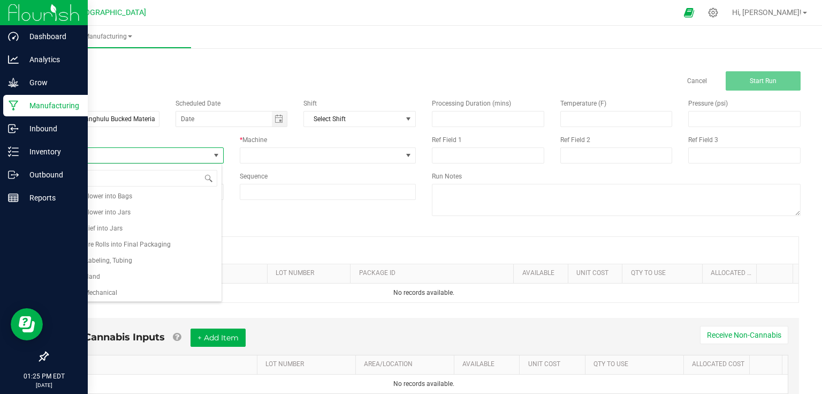
scroll to position [164, 0]
click at [117, 289] on li "Trimming-Mechanical" at bounding box center [135, 291] width 174 height 16
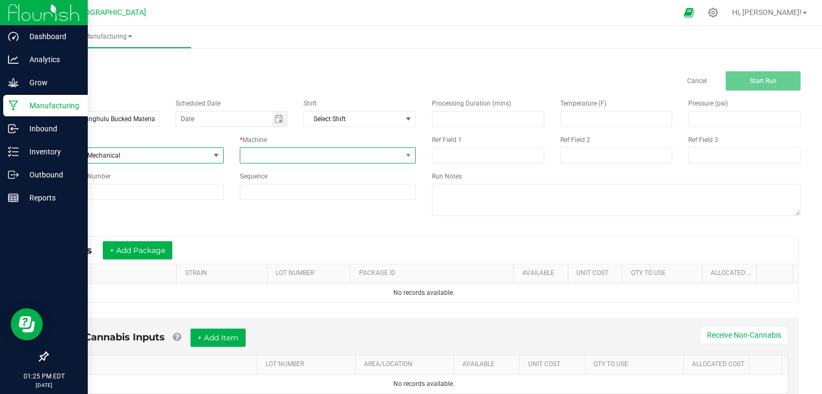
click at [280, 158] on span at bounding box center [321, 155] width 162 height 15
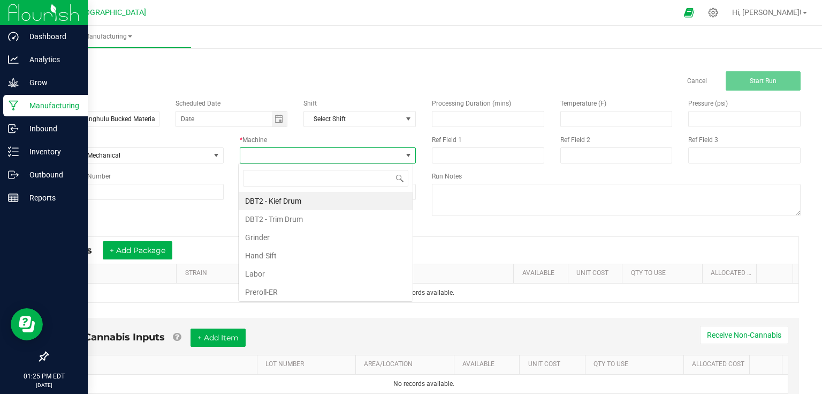
scroll to position [16, 175]
click at [299, 218] on li "DBT2 - Trim Drum" at bounding box center [326, 219] width 174 height 18
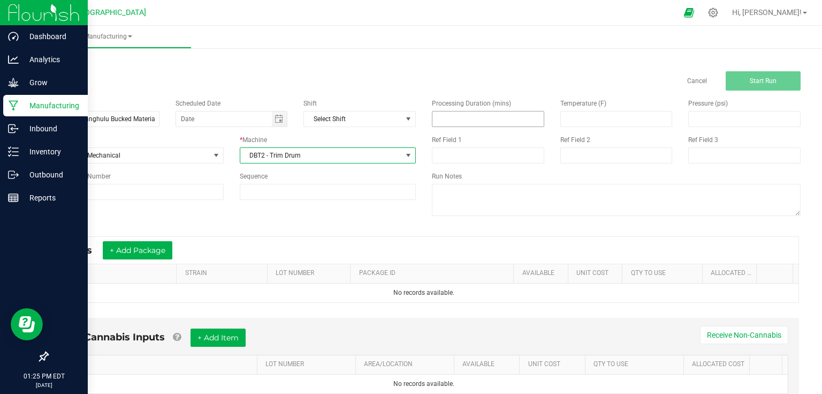
click at [461, 117] on input at bounding box center [488, 118] width 111 height 15
type input "30.00"
click at [398, 214] on div "Name [PERSON_NAME] Bucked Material from Bed 13 9/19 Scheduled Date Shift Select…" at bounding box center [424, 158] width 770 height 136
click at [156, 248] on button "+ Add Package" at bounding box center [138, 250] width 70 height 18
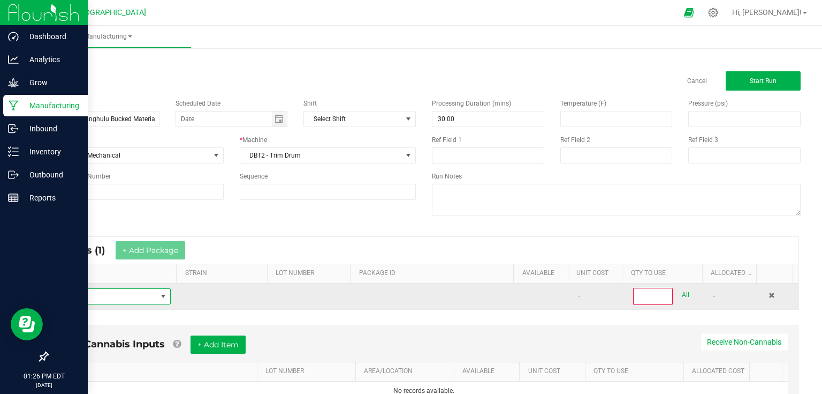
click at [127, 303] on span "NO DATA FOUND" at bounding box center [113, 296] width 115 height 16
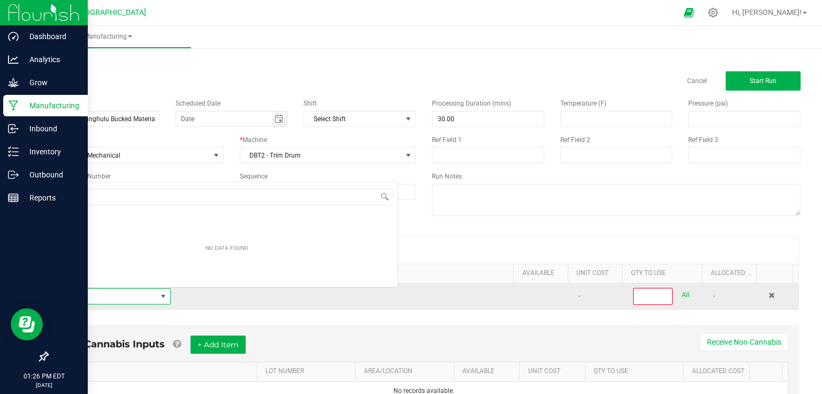
scroll to position [16, 111]
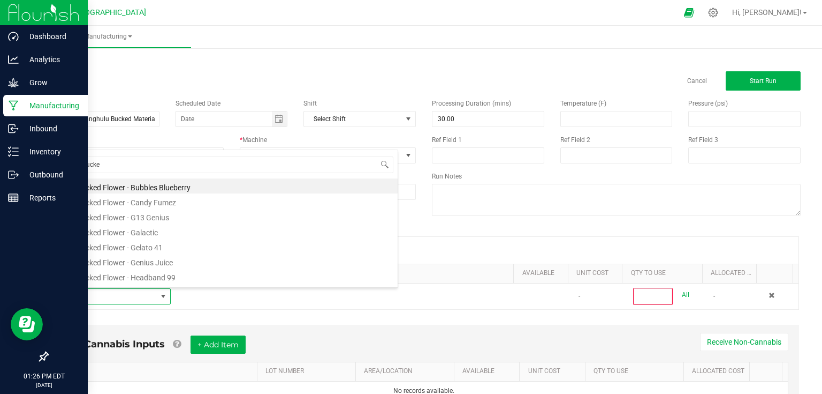
type input "25 - bucked"
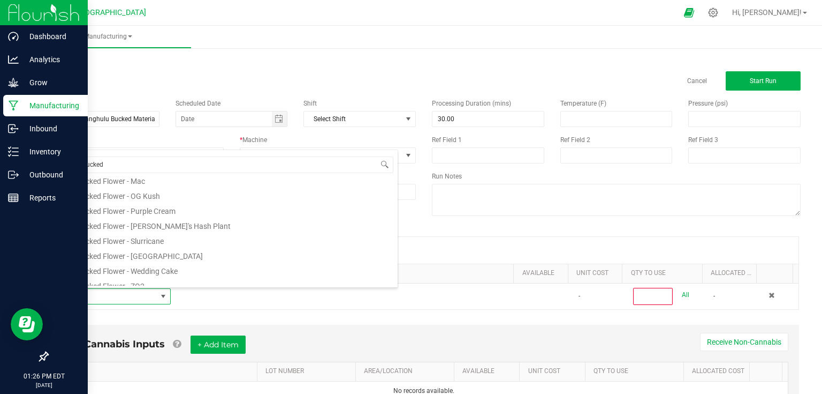
scroll to position [193, 0]
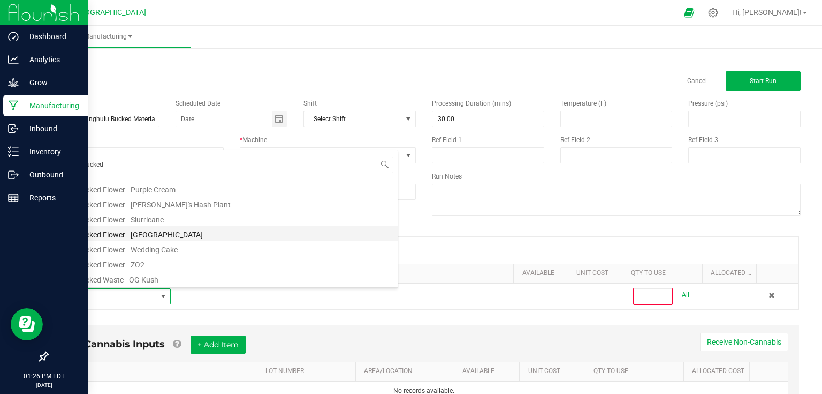
click at [170, 233] on li "25 - Bucked Flower - [GEOGRAPHIC_DATA]" at bounding box center [227, 232] width 342 height 15
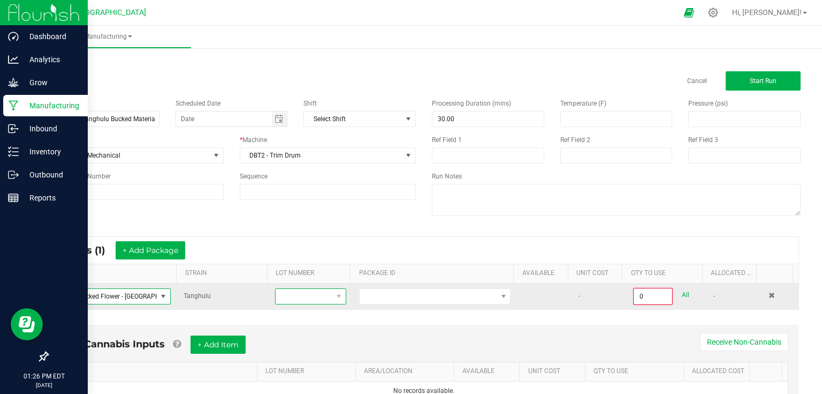
click at [303, 294] on span at bounding box center [304, 296] width 57 height 15
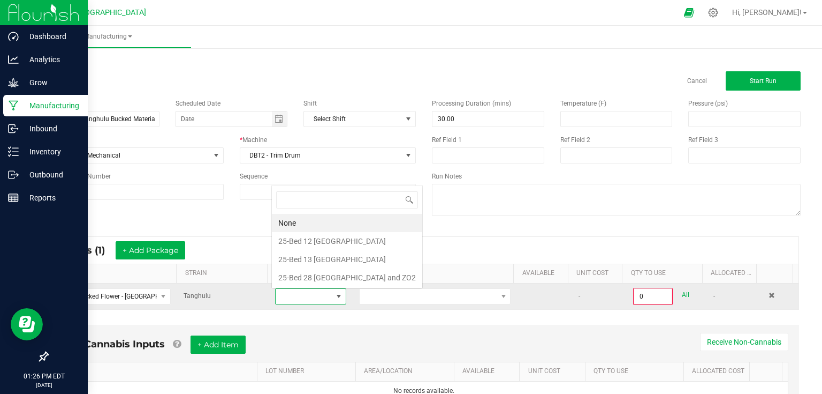
scroll to position [16, 69]
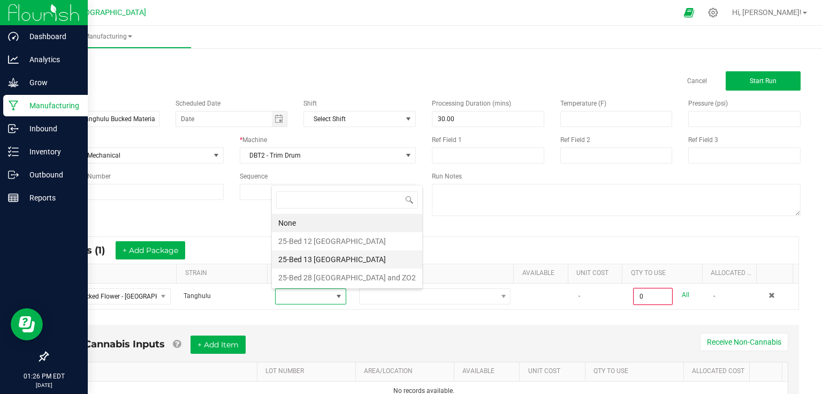
click at [318, 260] on Tanghulu "25-Bed 13 [GEOGRAPHIC_DATA]" at bounding box center [347, 259] width 150 height 18
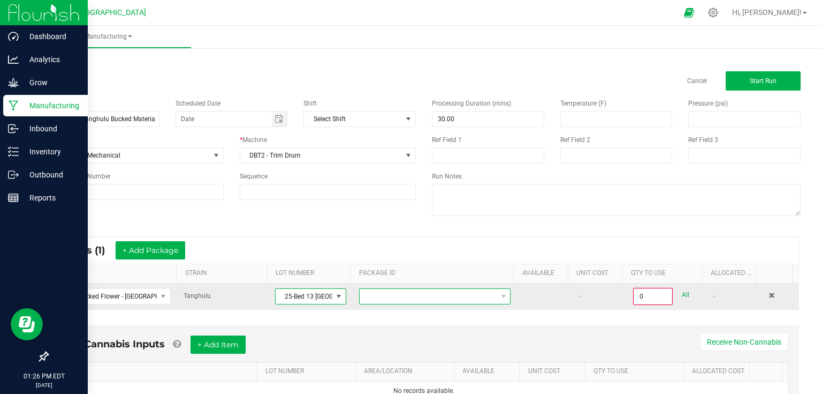
click at [396, 294] on span at bounding box center [428, 296] width 137 height 15
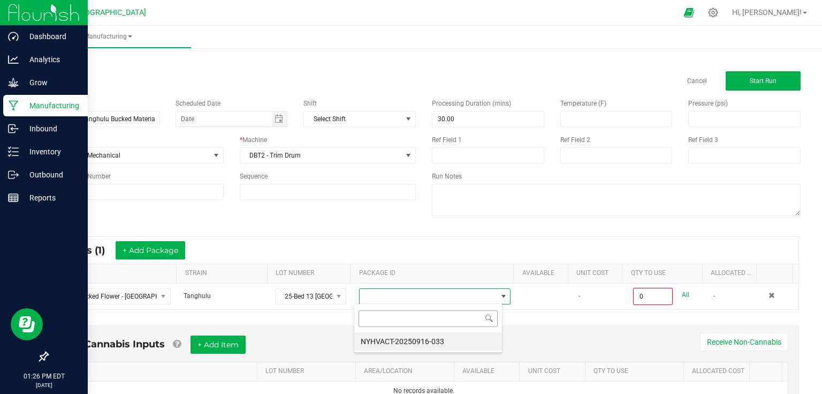
scroll to position [16, 148]
drag, startPoint x: 389, startPoint y: 341, endPoint x: 516, endPoint y: 325, distance: 127.8
click at [391, 339] on li "NYHVACT-20250916-033" at bounding box center [428, 341] width 148 height 18
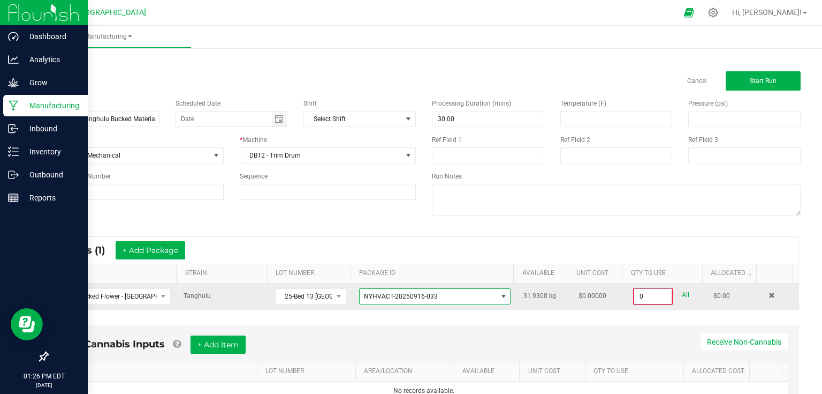
click at [651, 295] on input "0" at bounding box center [653, 296] width 37 height 15
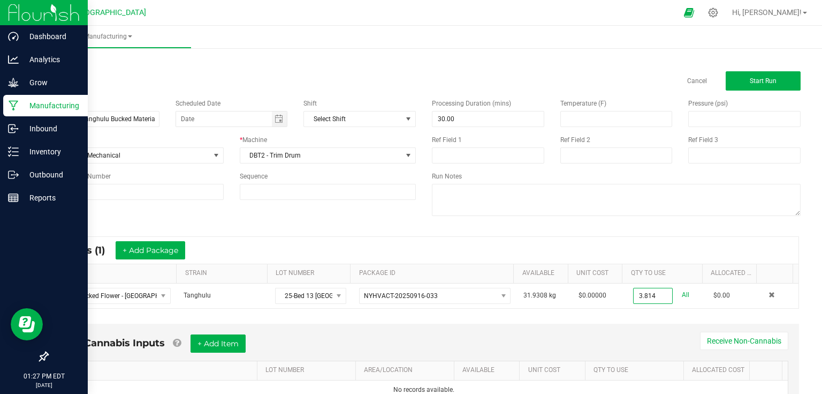
type input "3.8140 kg"
click at [474, 261] on div "* Inputs (1) + Add Package" at bounding box center [424, 250] width 750 height 27
click at [776, 79] on button "Start Run" at bounding box center [763, 80] width 75 height 19
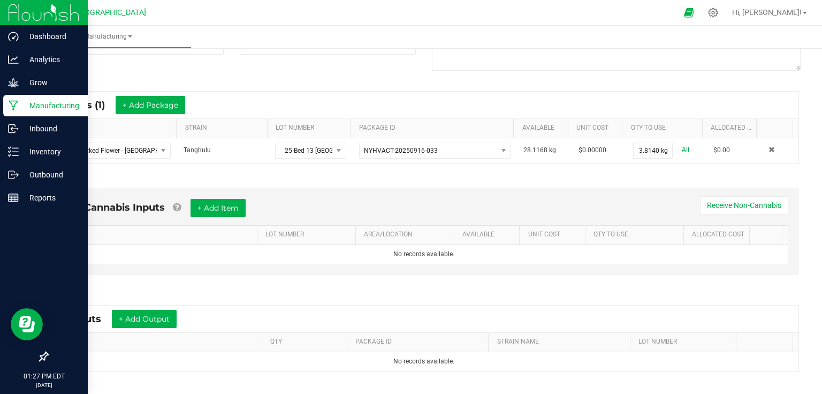
scroll to position [171, 0]
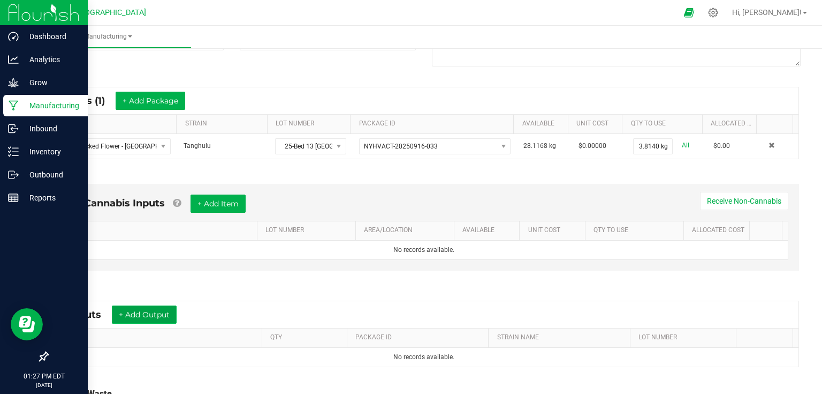
click at [154, 316] on button "+ Add Output" at bounding box center [144, 314] width 65 height 18
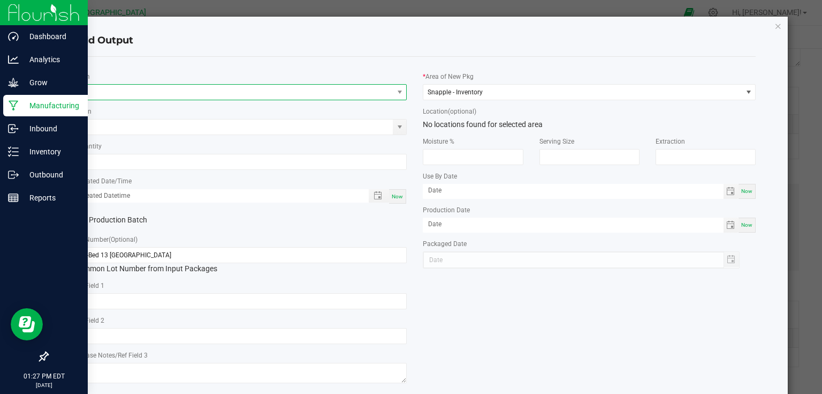
click at [214, 96] on span "NO DATA FOUND" at bounding box center [234, 92] width 319 height 15
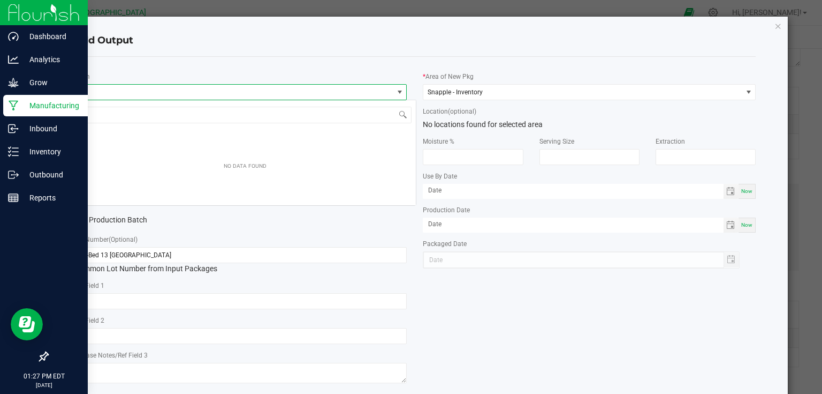
scroll to position [16, 330]
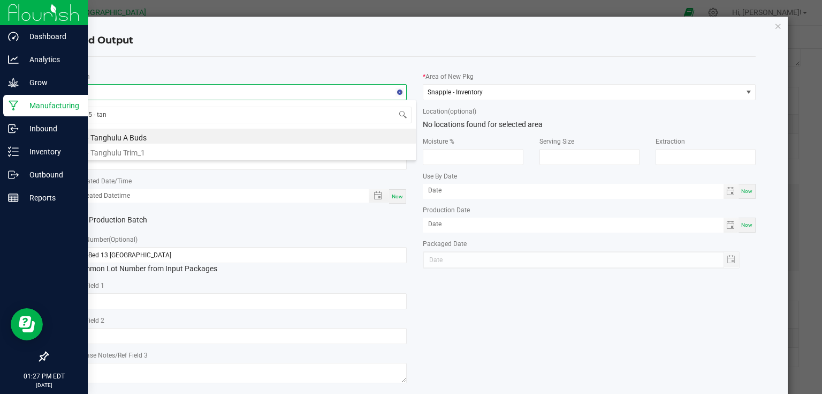
type input "5 - tang"
click at [150, 135] on li "5 - Tanghulu A Buds" at bounding box center [245, 136] width 342 height 15
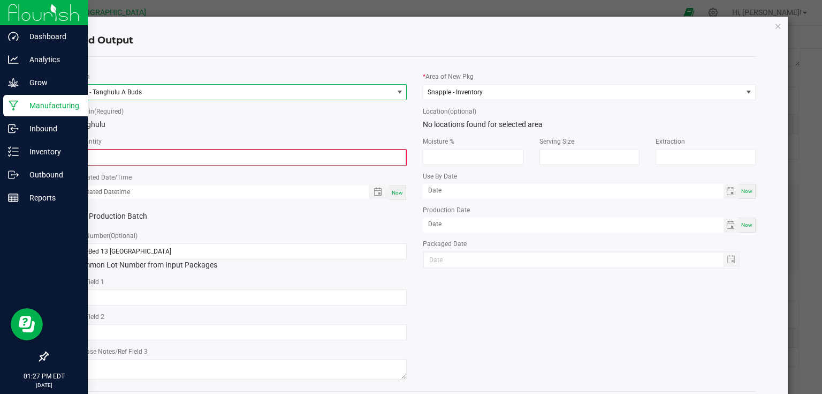
click at [145, 150] on input "0" at bounding box center [240, 157] width 331 height 15
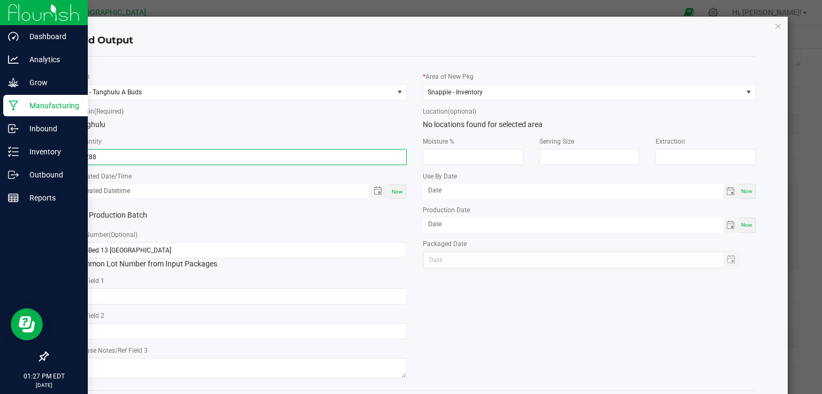
type input "2.2880 kg"
click at [396, 190] on span "Now" at bounding box center [397, 191] width 11 height 6
type input "[DATE] 1:27 PM"
type input "[DATE]"
click at [388, 217] on div "Production Batch" at bounding box center [240, 215] width 349 height 16
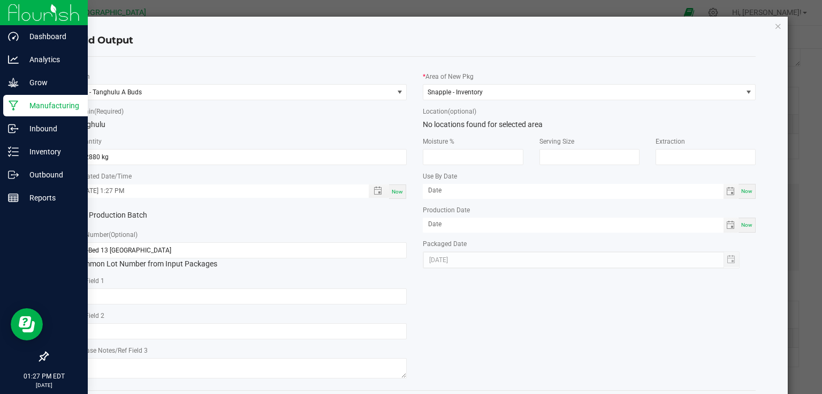
click at [328, 225] on div "* Item 5 - Tanghulu A Buds * Strain (Required) Tanghulu * Quantity 2.2880 kg * …" at bounding box center [240, 223] width 349 height 316
click at [326, 223] on div "* Item 5 - Tanghulu A Buds * Strain (Required) Tanghulu * Quantity 2.2880 kg * …" at bounding box center [240, 223] width 349 height 316
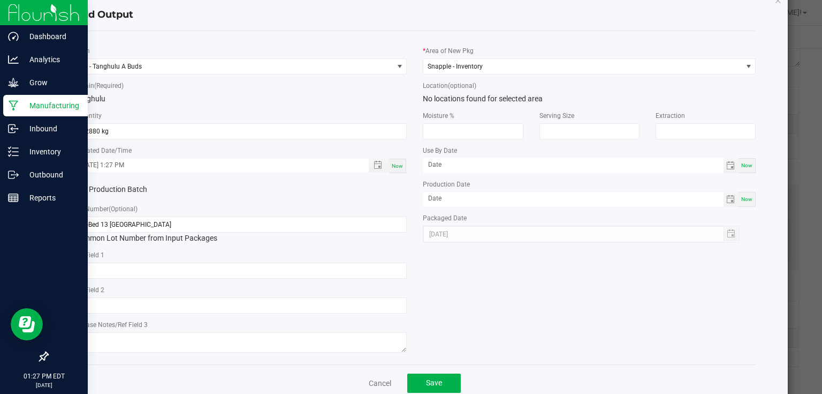
scroll to position [50, 0]
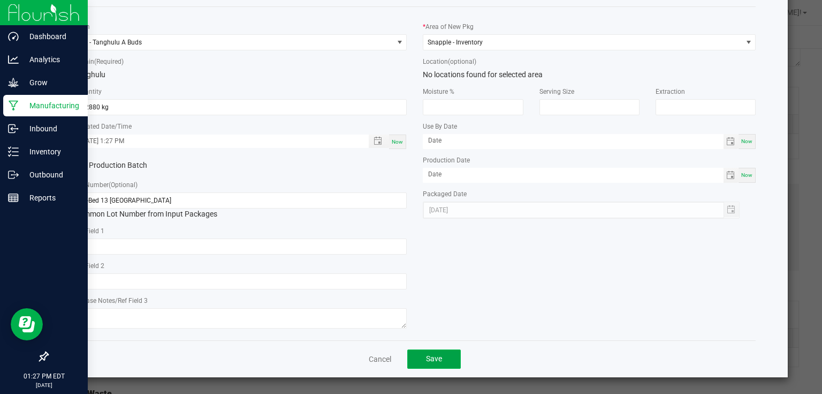
click at [445, 360] on button "Save" at bounding box center [434, 358] width 54 height 19
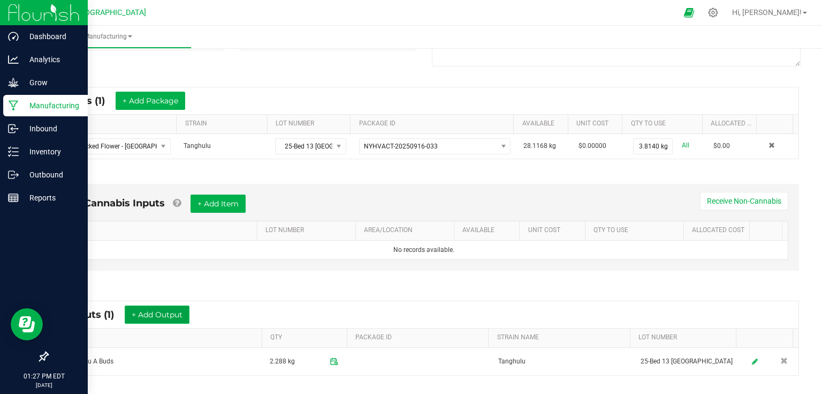
click at [169, 311] on button "+ Add Output" at bounding box center [157, 314] width 65 height 18
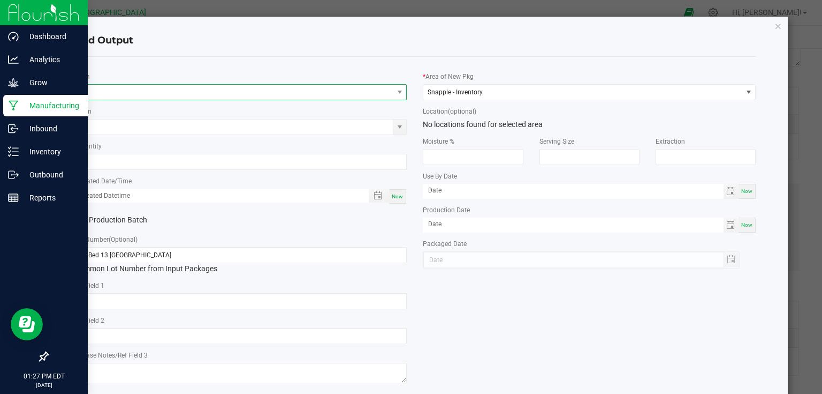
click at [191, 93] on span "NO DATA FOUND" at bounding box center [234, 92] width 319 height 15
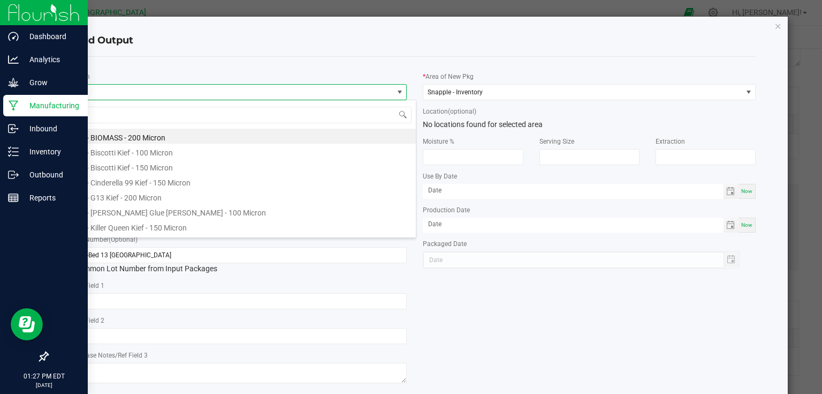
scroll to position [16, 330]
type input "5 - tang"
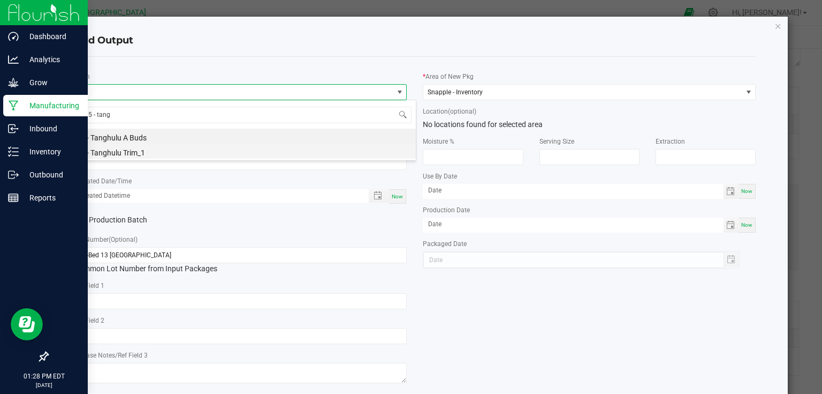
click at [137, 148] on li "5 - Tanghulu Trim_1" at bounding box center [245, 151] width 342 height 15
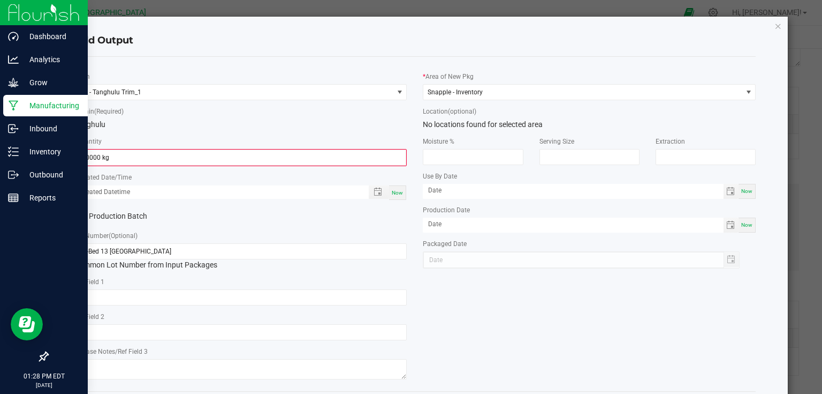
click at [137, 149] on kendo-numerictextbox "0.0000 kg" at bounding box center [240, 157] width 333 height 17
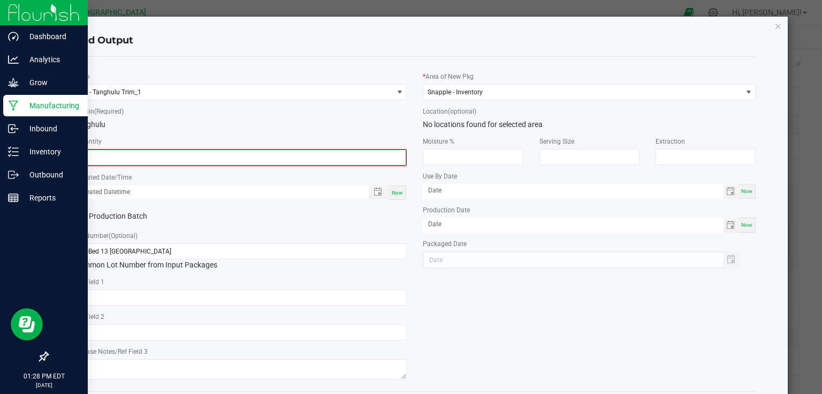
click at [146, 150] on input "0" at bounding box center [240, 157] width 331 height 15
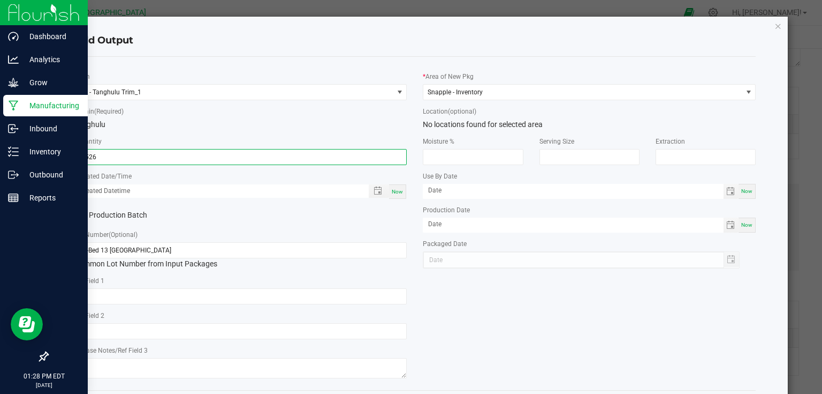
type input "1.5260 kg"
click at [396, 190] on span "Now" at bounding box center [397, 191] width 11 height 6
type input "[DATE] 1:28 PM"
type input "[DATE]"
click at [399, 215] on div "Production Batch" at bounding box center [240, 215] width 349 height 16
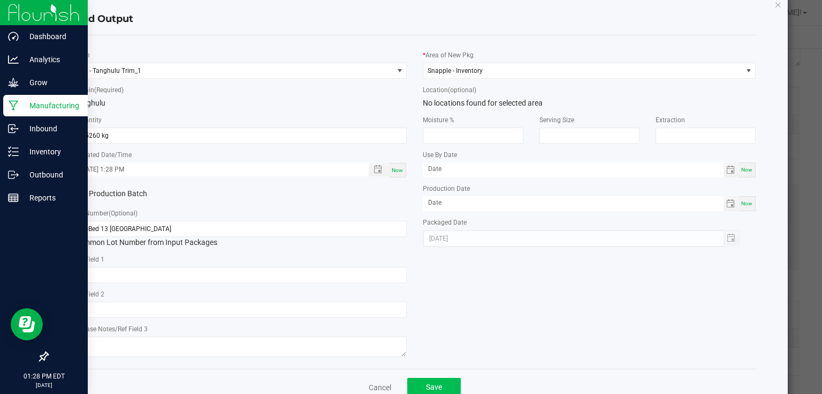
scroll to position [50, 0]
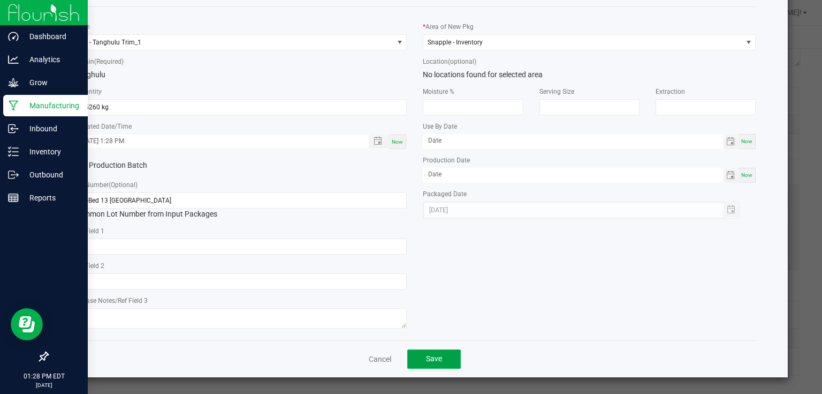
click at [445, 365] on button "Save" at bounding box center [434, 358] width 54 height 19
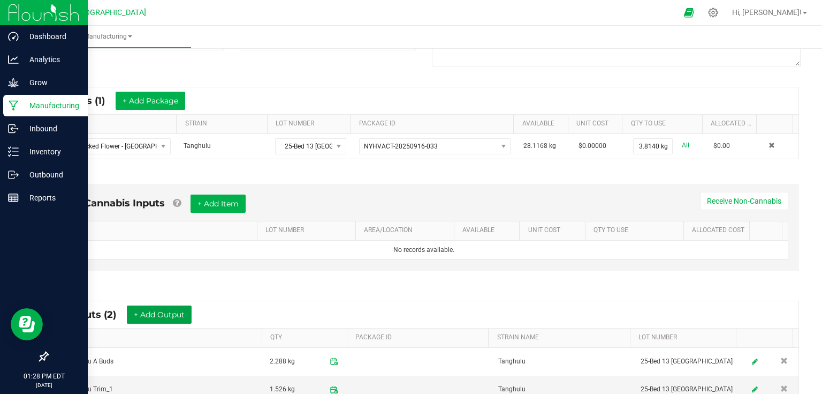
scroll to position [0, 0]
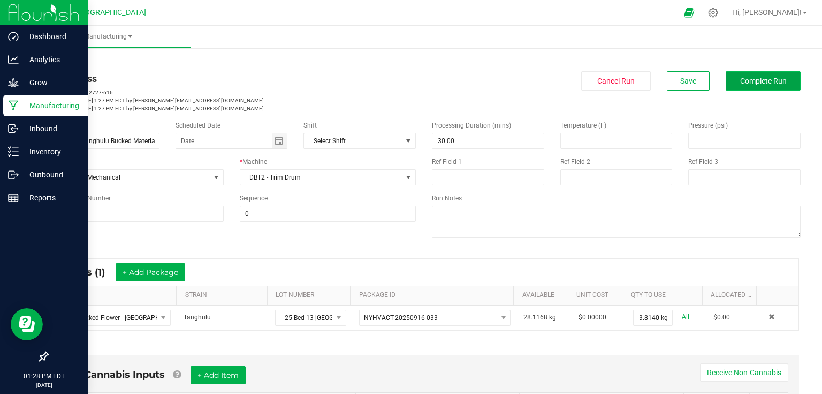
click at [775, 84] on span "Complete Run" at bounding box center [764, 81] width 47 height 9
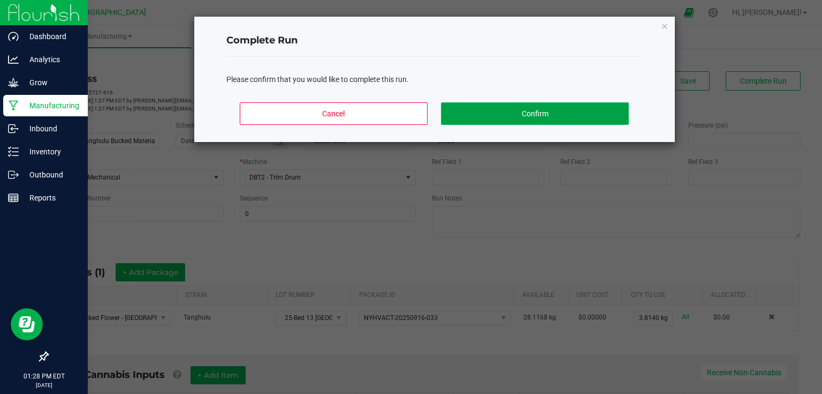
click at [583, 114] on button "Confirm" at bounding box center [534, 113] width 187 height 22
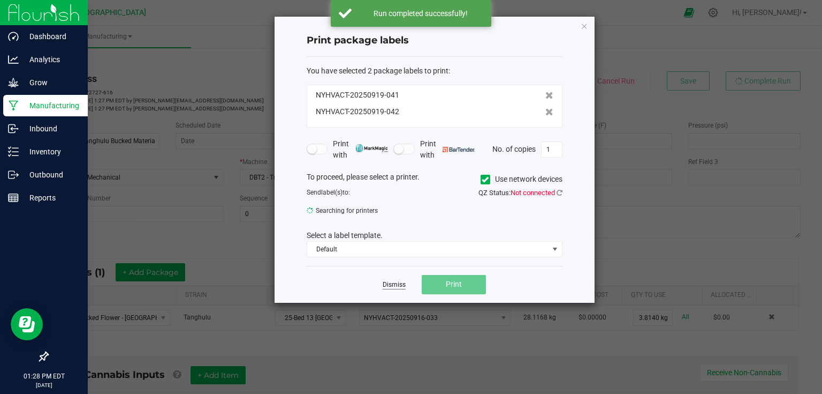
click at [383, 287] on link "Dismiss" at bounding box center [394, 284] width 23 height 9
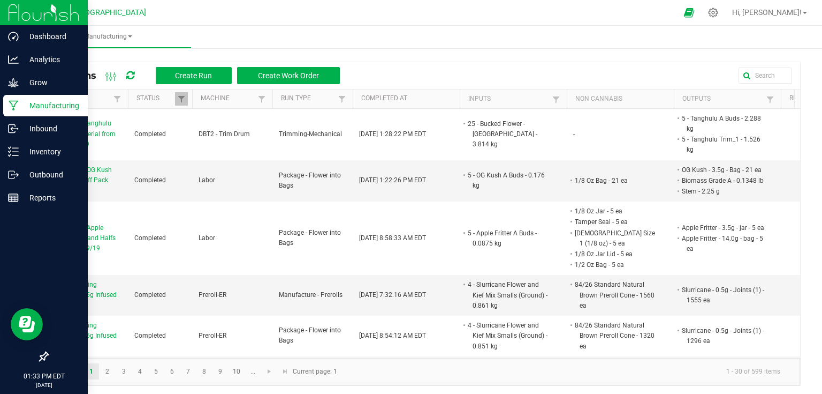
click at [11, 13] on img at bounding box center [44, 12] width 72 height 25
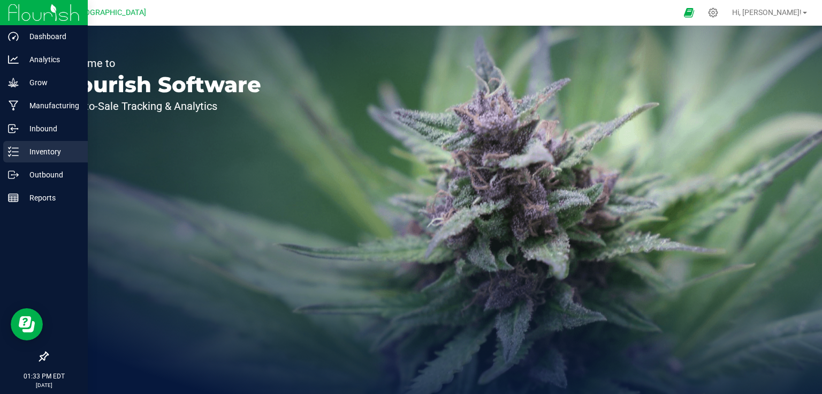
click at [25, 155] on p "Inventory" at bounding box center [51, 151] width 64 height 13
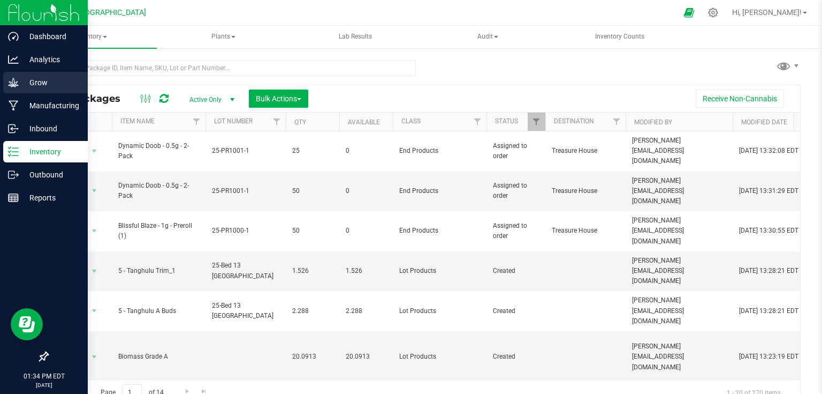
click at [19, 78] on p "Grow" at bounding box center [51, 82] width 64 height 13
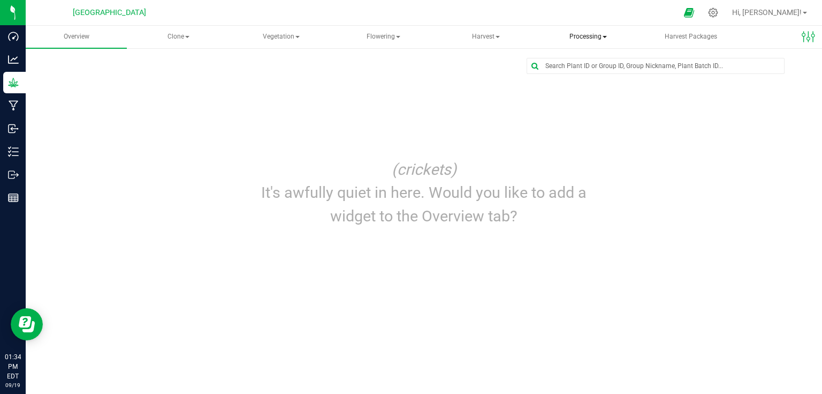
click at [583, 36] on span "Processing" at bounding box center [589, 36] width 100 height 21
click at [583, 36] on span "Processing" at bounding box center [588, 37] width 101 height 22
click at [486, 41] on span "Harvest" at bounding box center [486, 36] width 100 height 21
click at [486, 41] on span "Harvest" at bounding box center [485, 37] width 101 height 22
click at [368, 39] on span "Flowering" at bounding box center [384, 36] width 100 height 21
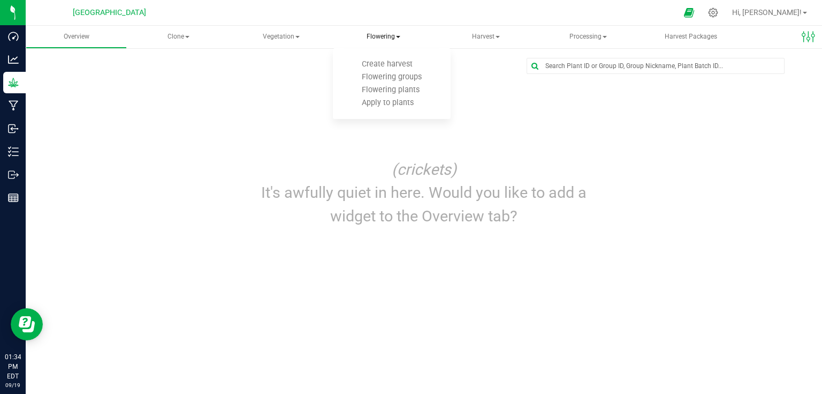
click at [378, 37] on span "Flowering" at bounding box center [383, 37] width 101 height 22
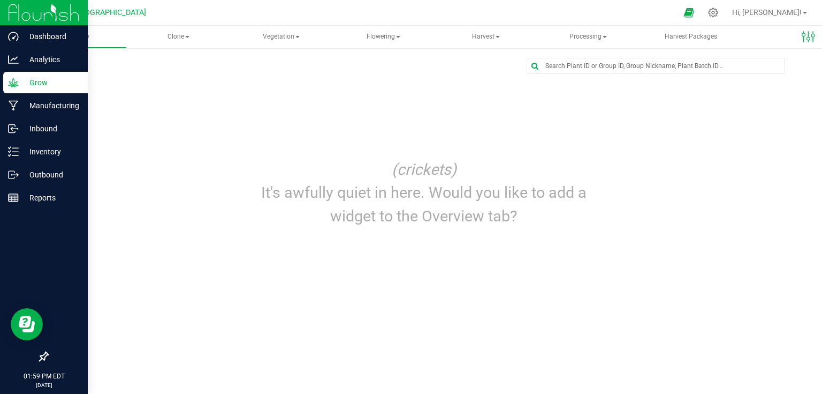
click at [16, 9] on img at bounding box center [44, 12] width 72 height 25
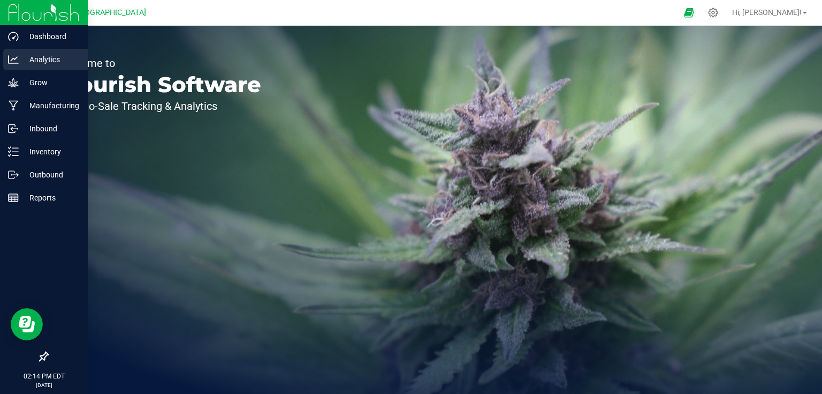
click at [19, 60] on p "Analytics" at bounding box center [51, 59] width 64 height 13
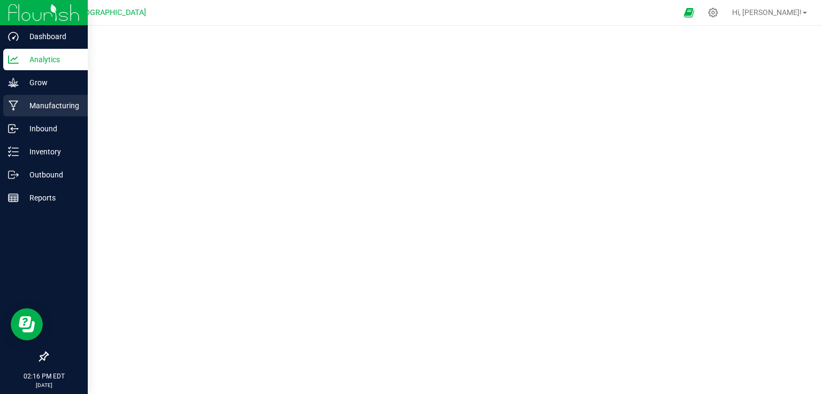
click at [15, 107] on icon at bounding box center [14, 105] width 10 height 11
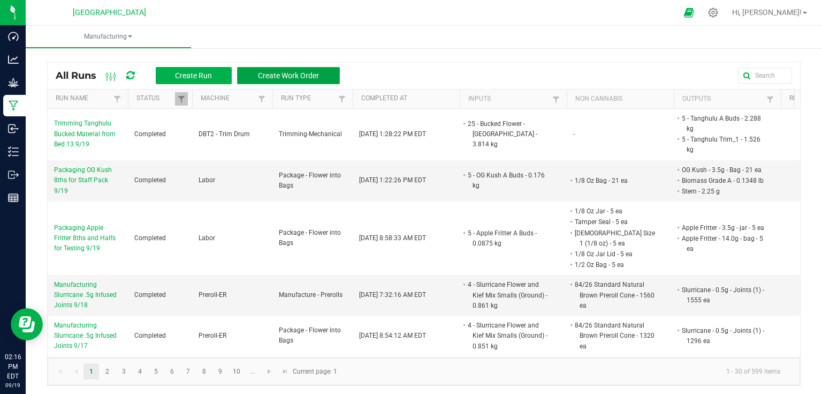
click at [298, 74] on span "Create Work Order" at bounding box center [288, 75] width 61 height 9
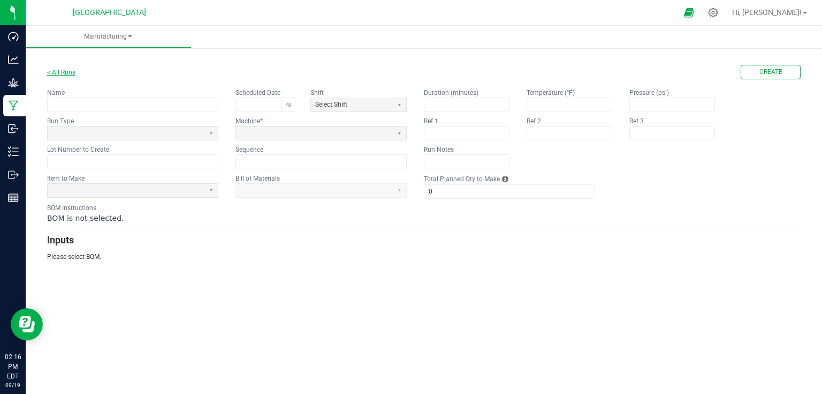
click at [55, 73] on link "< All Runs" at bounding box center [61, 72] width 28 height 7
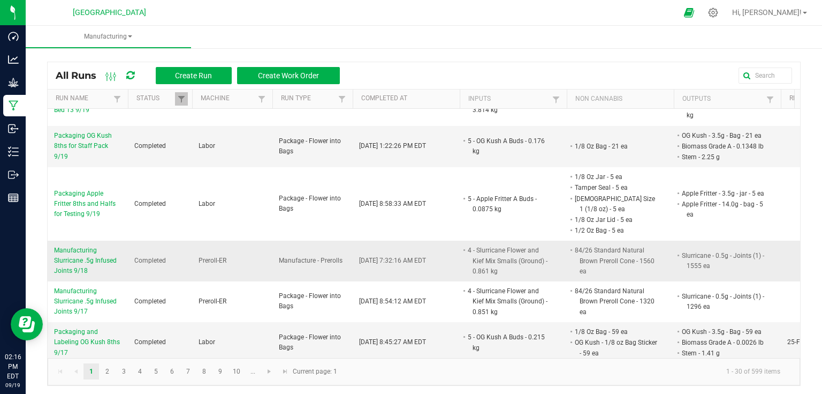
scroll to position [86, 0]
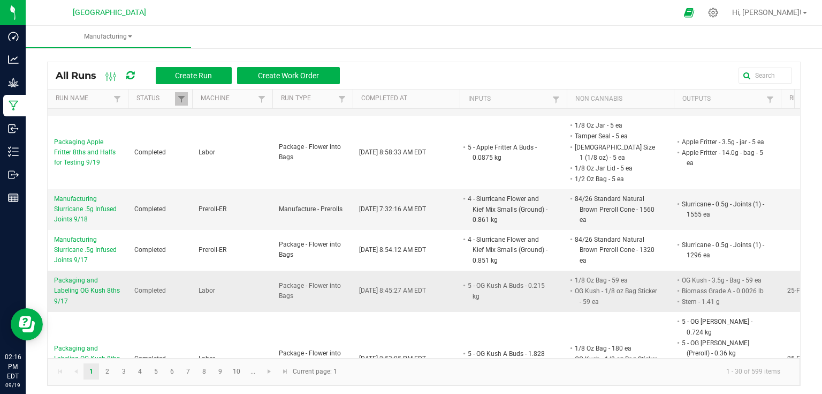
click at [89, 279] on span "Packaging and Labeling OG Kush 8ths 9/17" at bounding box center [87, 290] width 67 height 31
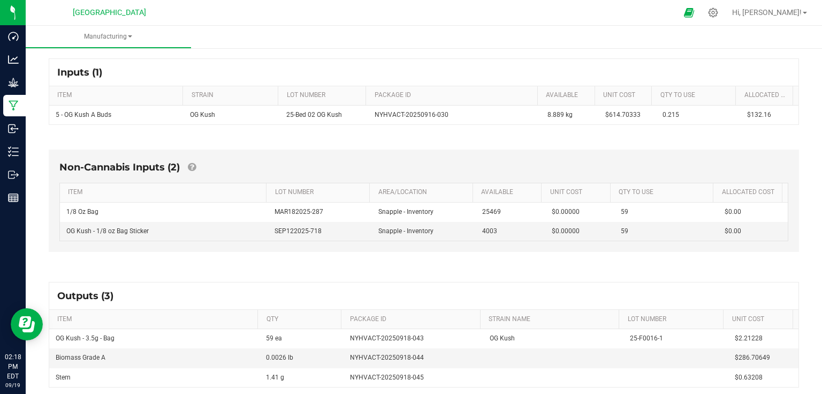
scroll to position [214, 0]
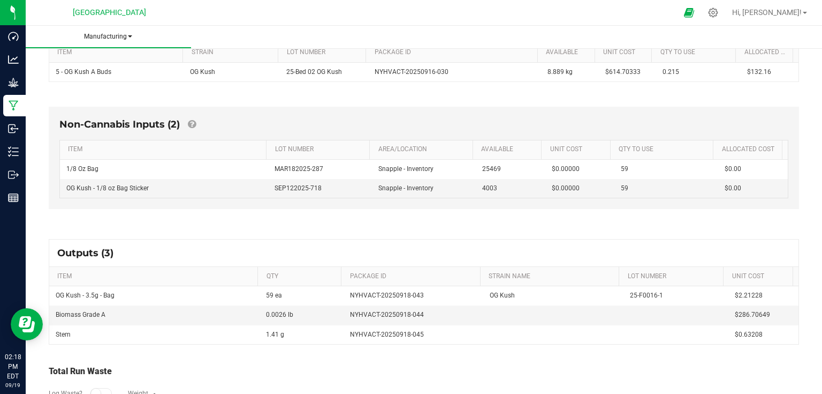
click at [127, 40] on span "Manufacturing" at bounding box center [108, 36] width 165 height 9
click at [75, 71] on li "Waste log" at bounding box center [108, 70] width 165 height 13
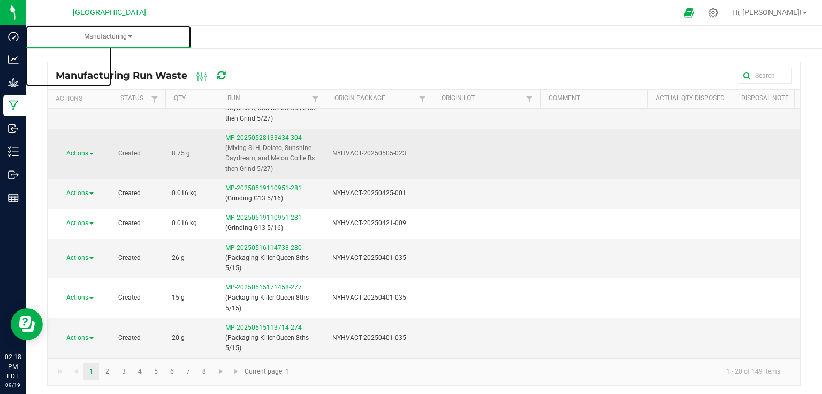
scroll to position [573, 0]
click at [90, 151] on link "Actions" at bounding box center [79, 152] width 27 height 7
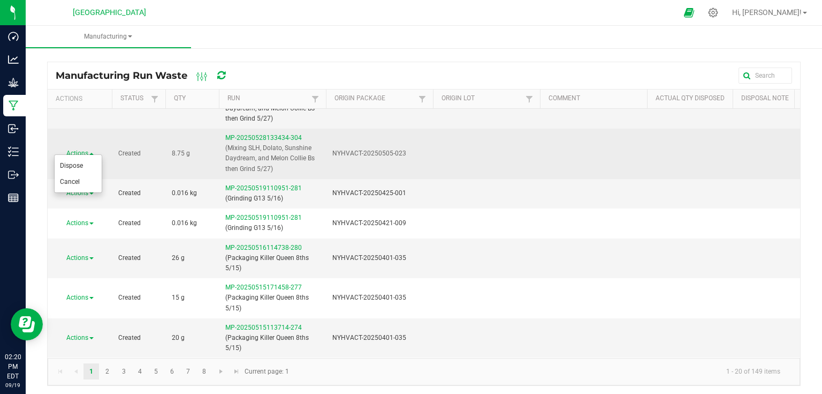
click at [92, 153] on span at bounding box center [91, 154] width 4 height 2
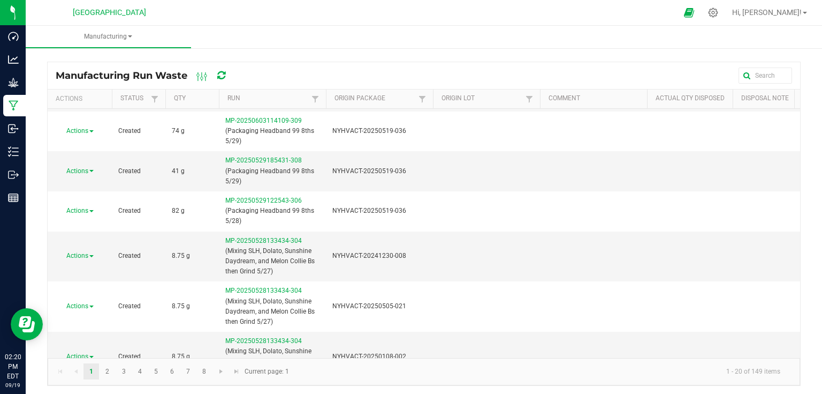
scroll to position [316, 0]
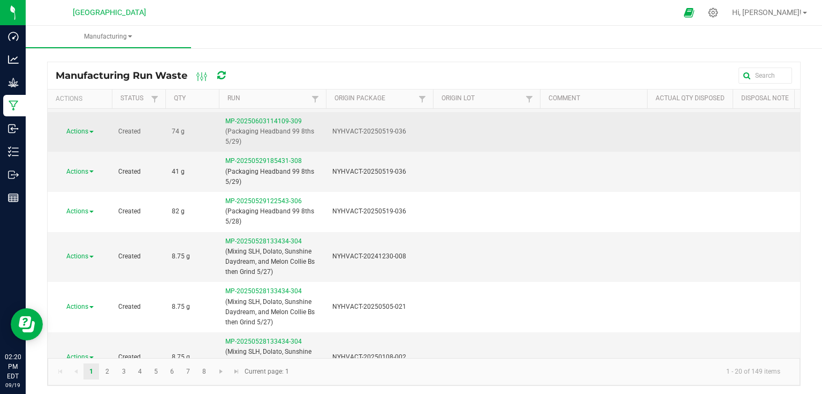
click at [84, 130] on span "Actions" at bounding box center [77, 130] width 22 height 7
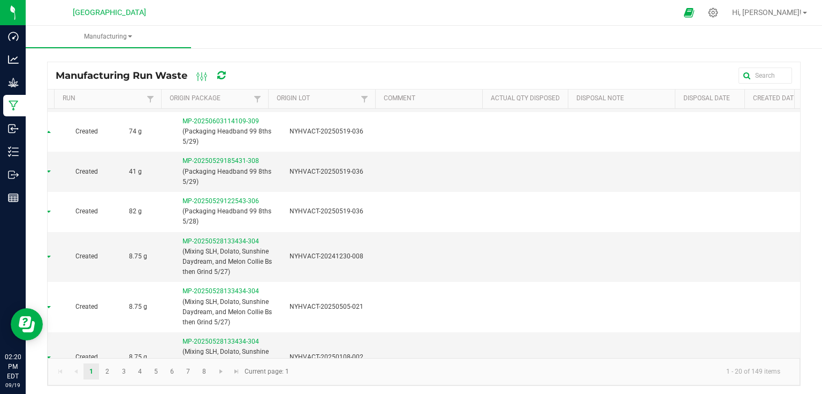
scroll to position [0, 0]
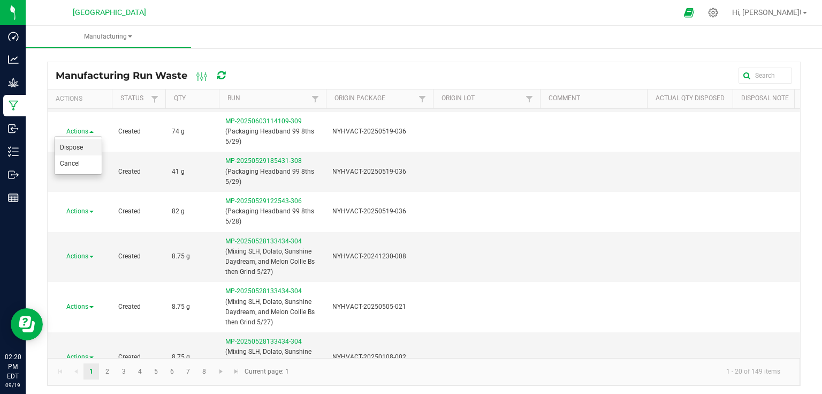
click at [77, 144] on span "Dispose" at bounding box center [71, 147] width 23 height 7
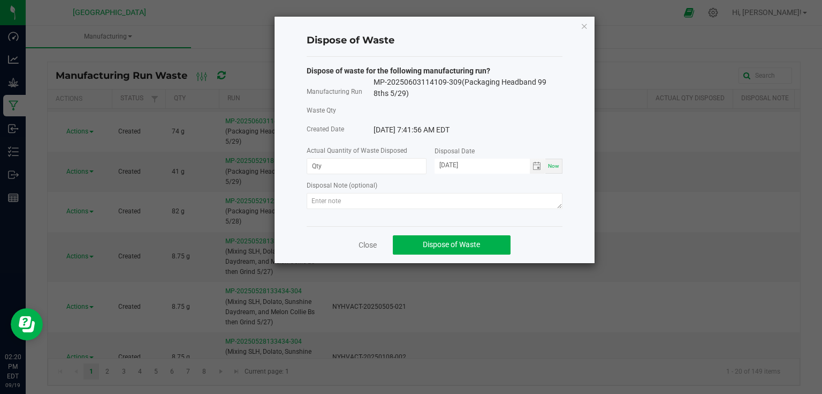
click at [433, 184] on div "Disposal Note (optional)" at bounding box center [435, 185] width 256 height 13
click at [375, 244] on link "Close" at bounding box center [368, 244] width 18 height 11
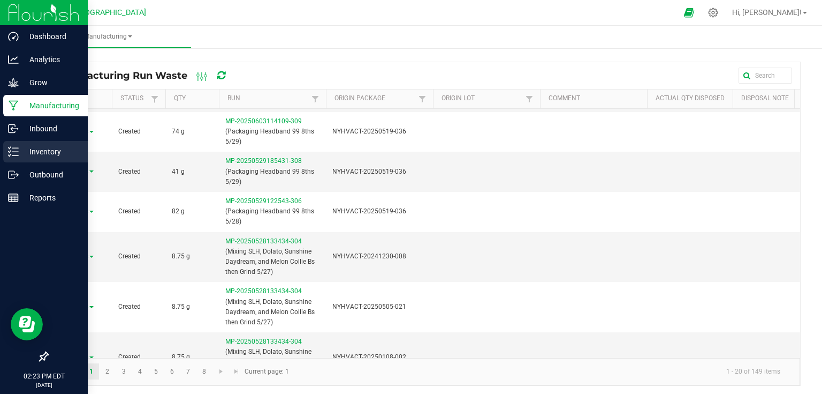
click at [37, 146] on p "Inventory" at bounding box center [51, 151] width 64 height 13
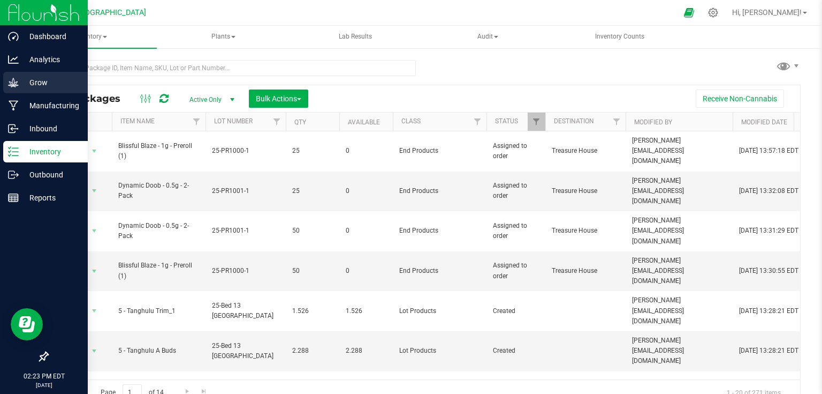
click at [46, 93] on div "Grow" at bounding box center [45, 82] width 85 height 21
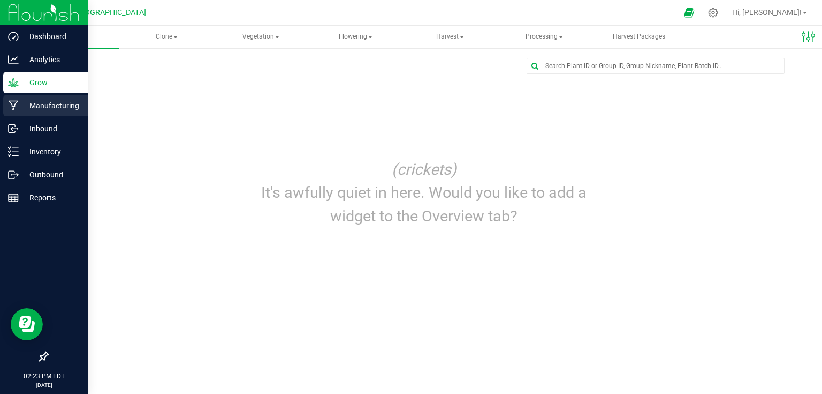
click at [45, 104] on p "Manufacturing" at bounding box center [51, 105] width 64 height 13
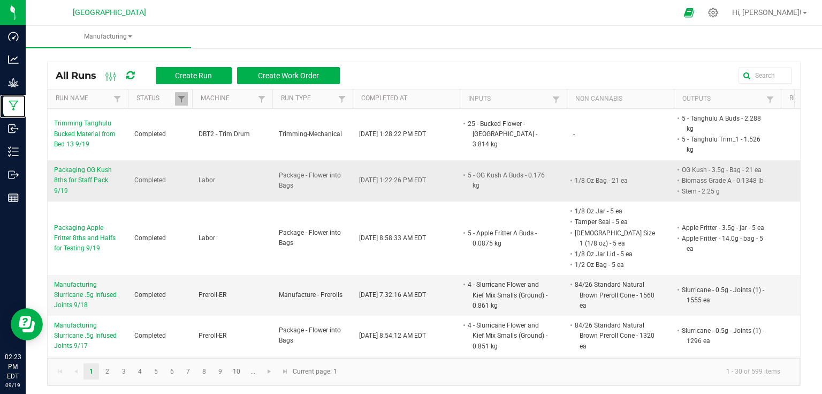
scroll to position [86, 0]
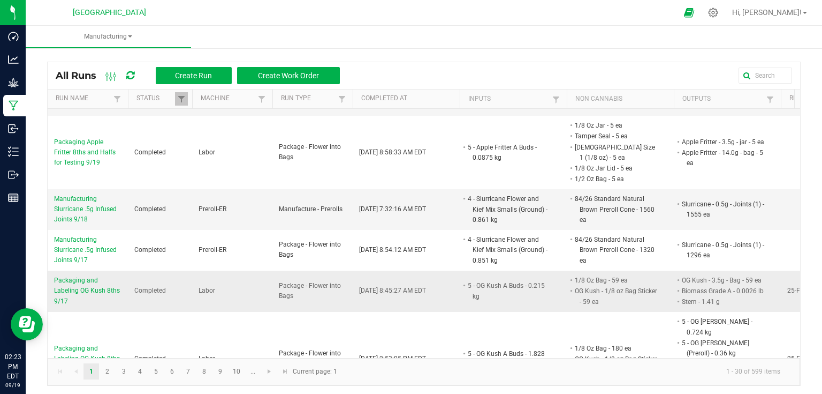
click at [85, 280] on span "Packaging and Labeling OG Kush 8ths 9/17" at bounding box center [87, 290] width 67 height 31
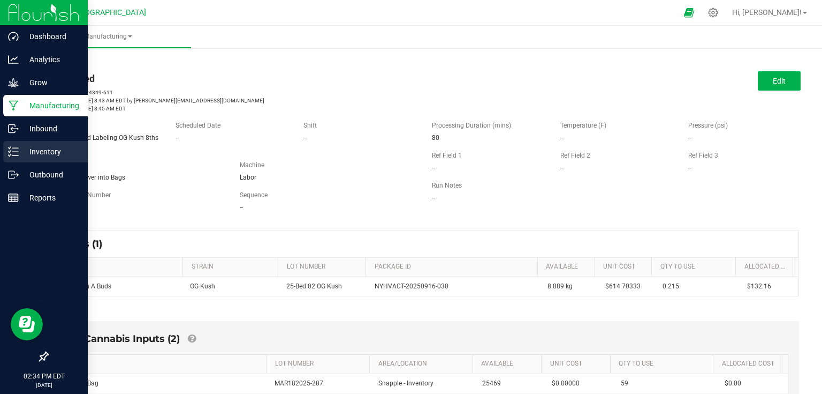
click at [19, 148] on p "Inventory" at bounding box center [51, 151] width 64 height 13
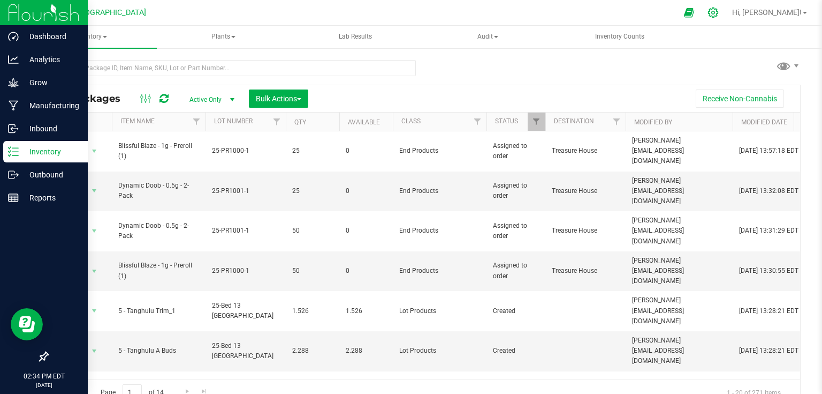
click at [719, 17] on icon at bounding box center [713, 12] width 11 height 11
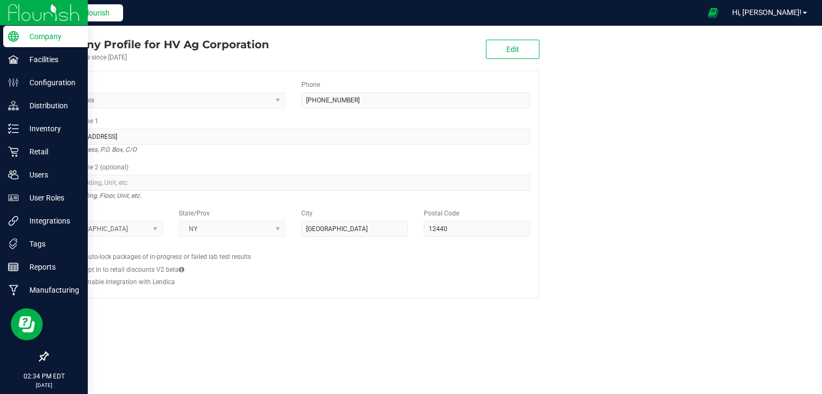
click at [111, 19] on button "Back to Flourish" at bounding box center [79, 12] width 88 height 17
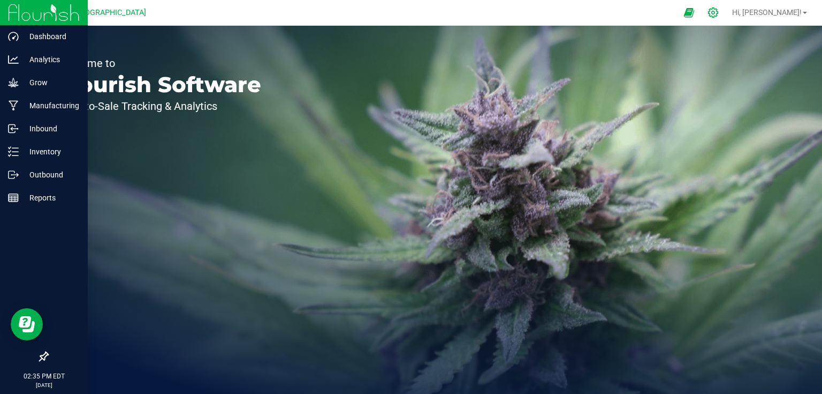
click at [721, 13] on div at bounding box center [713, 12] width 15 height 11
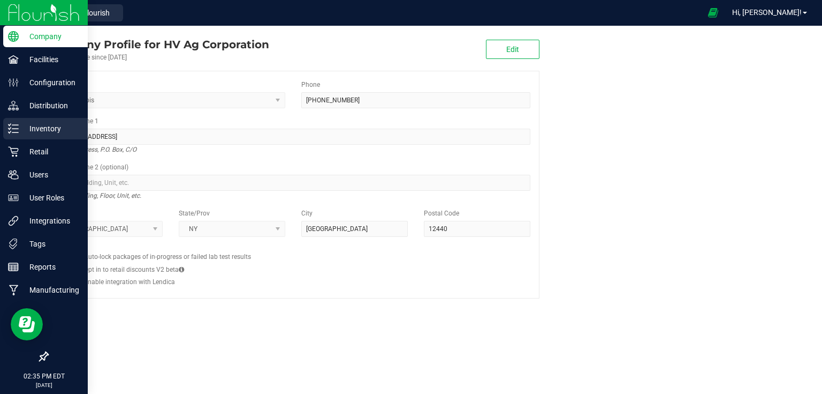
click at [36, 126] on p "Inventory" at bounding box center [51, 128] width 64 height 13
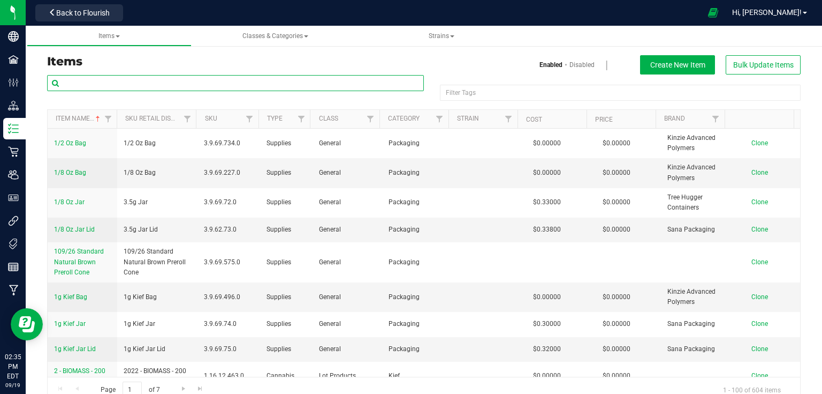
click at [287, 78] on input "text" at bounding box center [235, 83] width 377 height 16
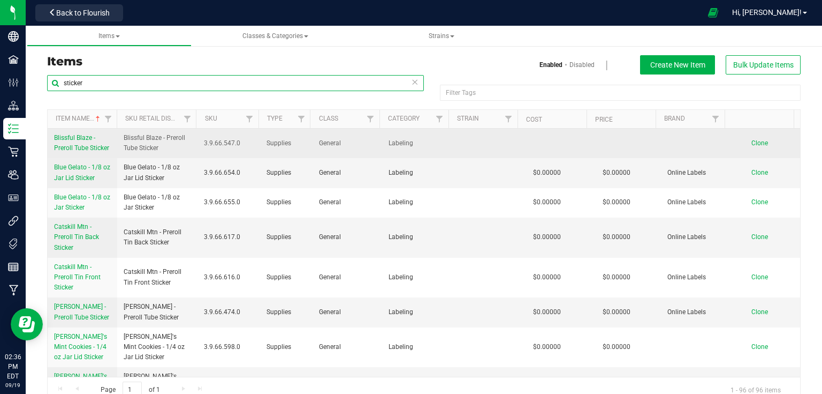
type input "sticker"
click at [89, 147] on span "Blissful Blaze - Preroll Tube Sticker" at bounding box center [81, 143] width 55 height 18
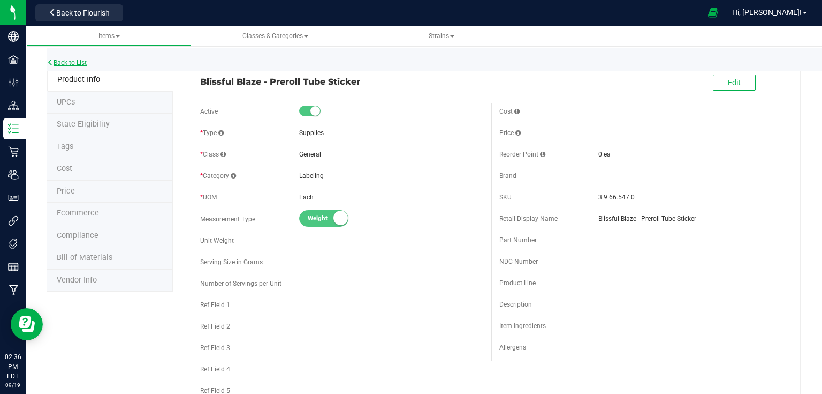
click at [81, 60] on link "Back to List" at bounding box center [67, 62] width 40 height 7
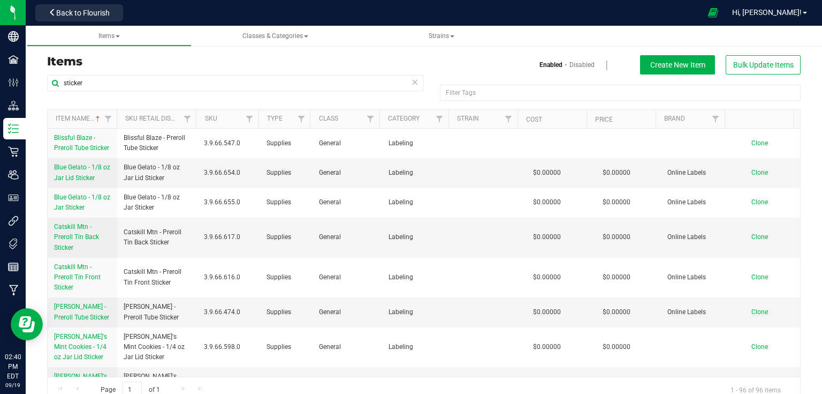
click at [26, 4] on nav "High Falls Canna [GEOGRAPHIC_DATA] Back to Flourish Hi, [PERSON_NAME]!" at bounding box center [424, 13] width 797 height 26
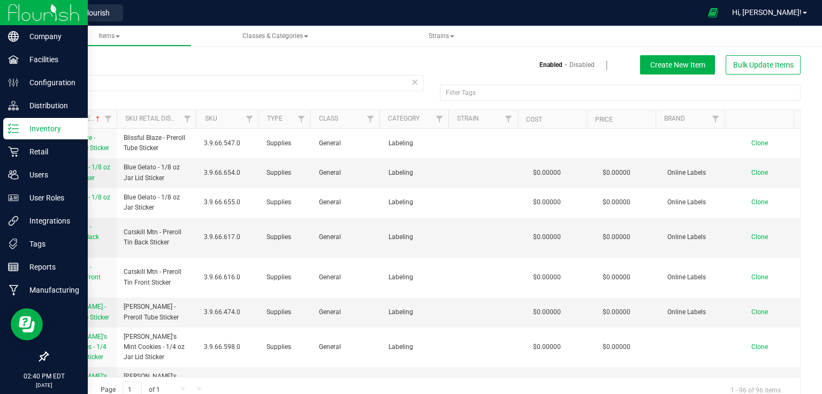
click at [10, 9] on img at bounding box center [44, 12] width 72 height 25
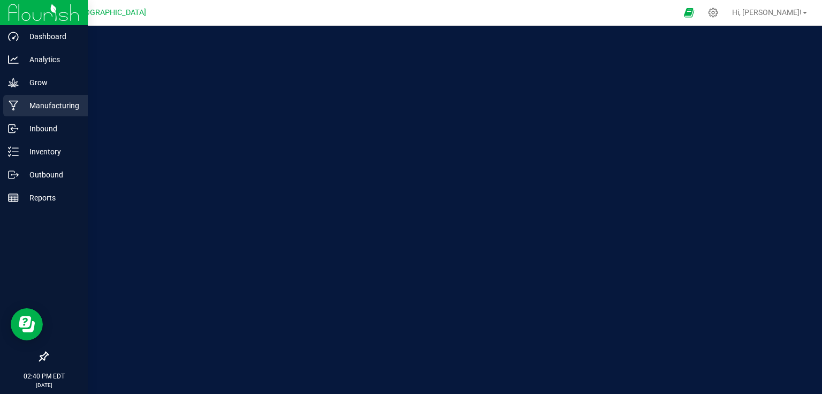
click at [35, 109] on p "Manufacturing" at bounding box center [51, 105] width 64 height 13
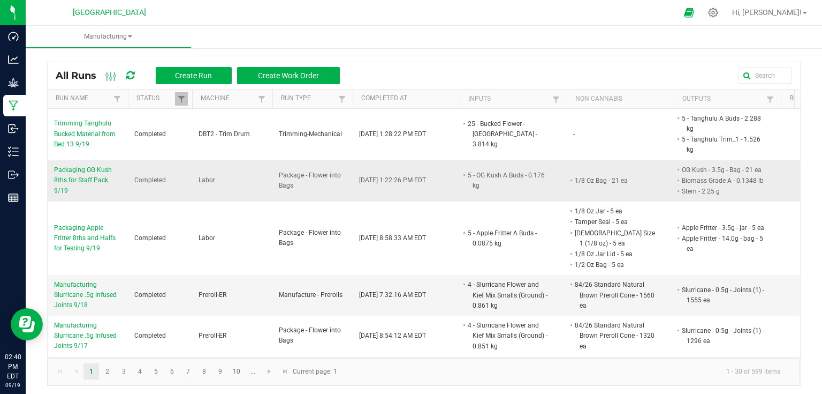
click at [76, 179] on span "Packaging OG Kush 8ths for Staff Pack 9/19" at bounding box center [87, 180] width 67 height 31
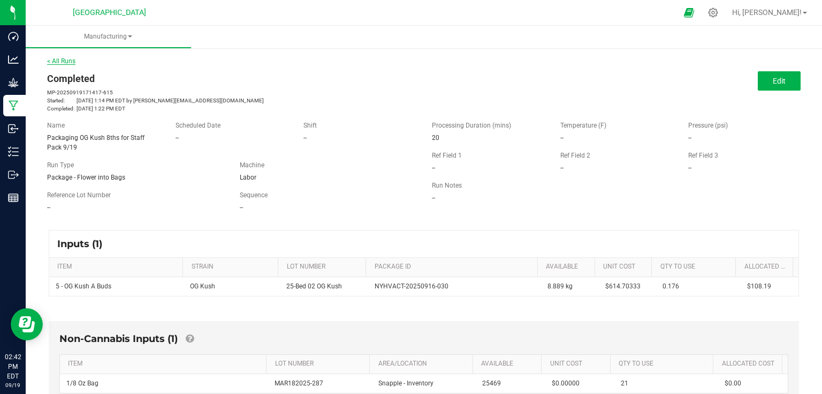
click at [74, 62] on link "< All Runs" at bounding box center [61, 60] width 28 height 7
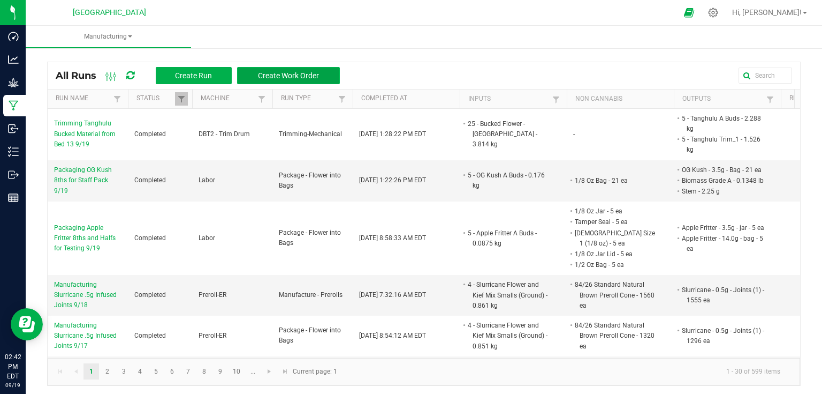
click at [321, 74] on button "Create Work Order" at bounding box center [288, 75] width 103 height 17
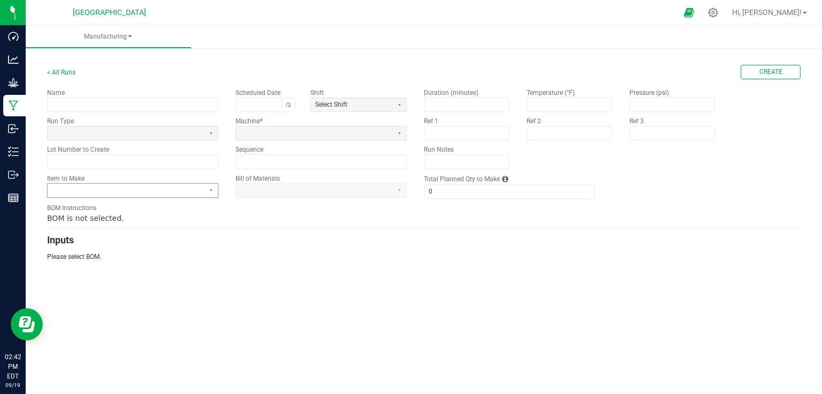
click at [158, 186] on span at bounding box center [126, 190] width 148 height 9
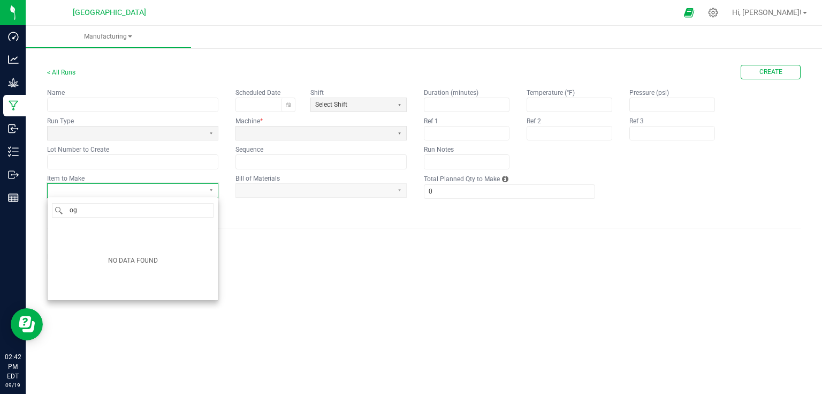
type input "o"
click at [719, 14] on icon at bounding box center [713, 12] width 11 height 11
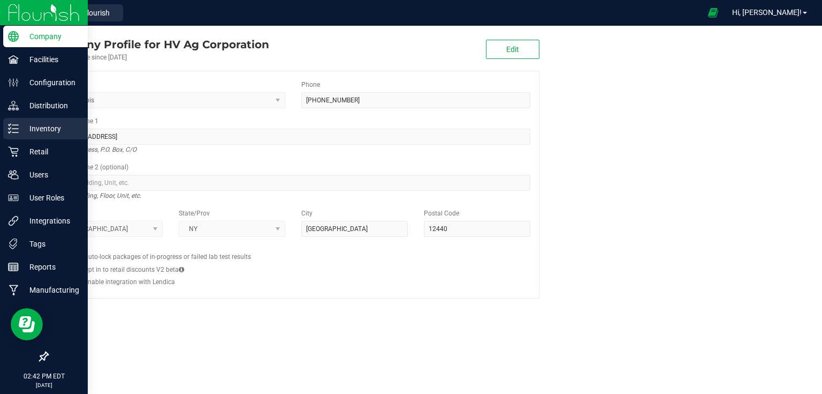
click at [10, 128] on icon at bounding box center [10, 128] width 2 height 2
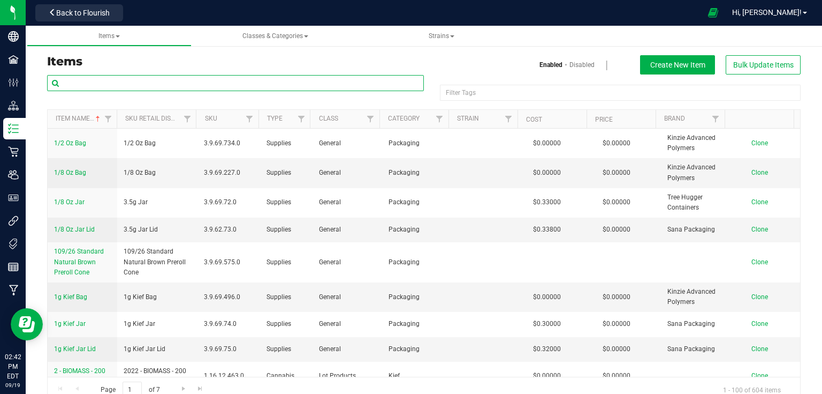
click at [203, 81] on input "text" at bounding box center [235, 83] width 377 height 16
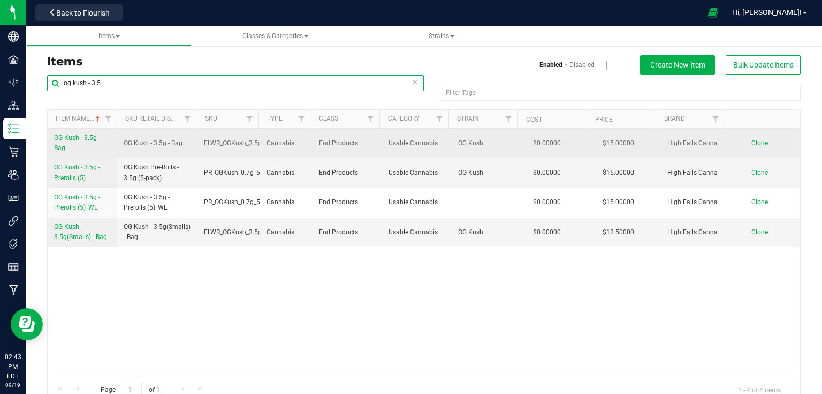
type input "og kush - 3.5"
click at [85, 138] on span "OG Kush - 3.5g - Bag" at bounding box center [77, 143] width 46 height 18
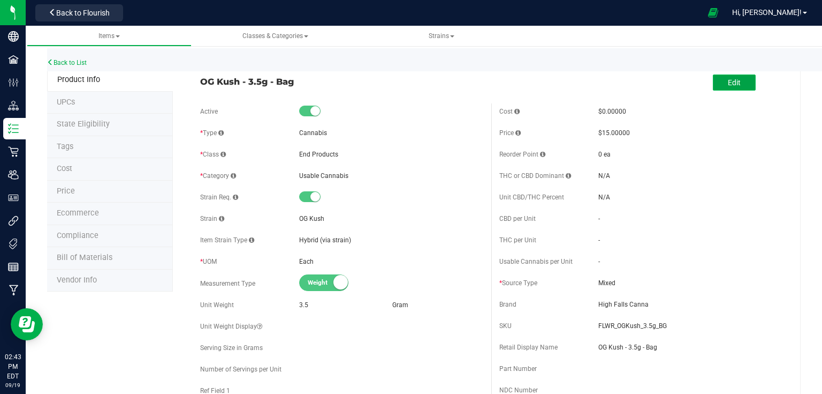
click at [730, 86] on span "Edit" at bounding box center [734, 82] width 13 height 9
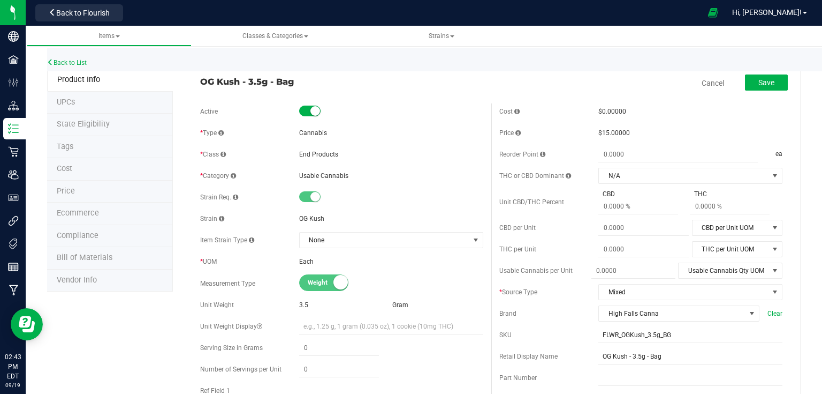
click at [99, 260] on span "Bill of Materials" at bounding box center [85, 257] width 56 height 9
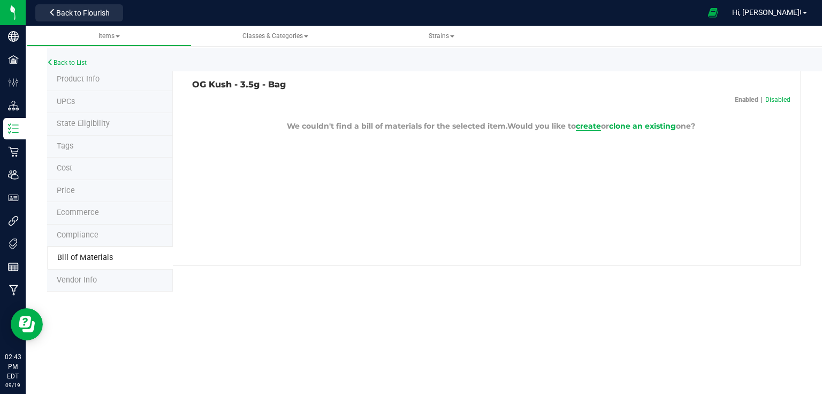
click at [590, 127] on span "create" at bounding box center [588, 126] width 25 height 10
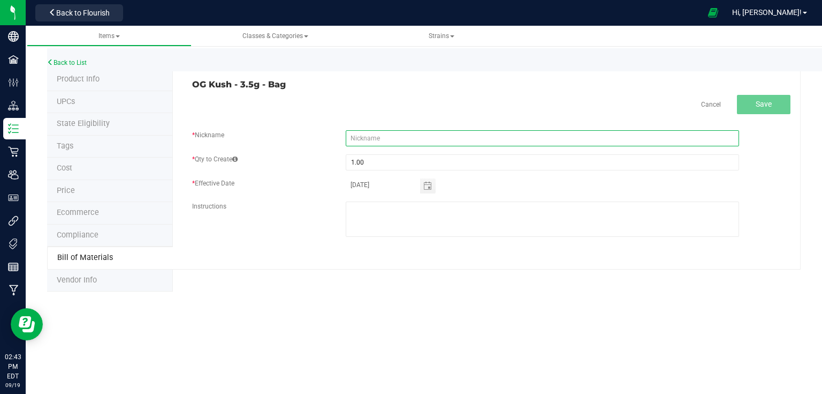
drag, startPoint x: 385, startPoint y: 138, endPoint x: 393, endPoint y: 137, distance: 8.1
click at [385, 138] on input "text" at bounding box center [543, 138] width 394 height 16
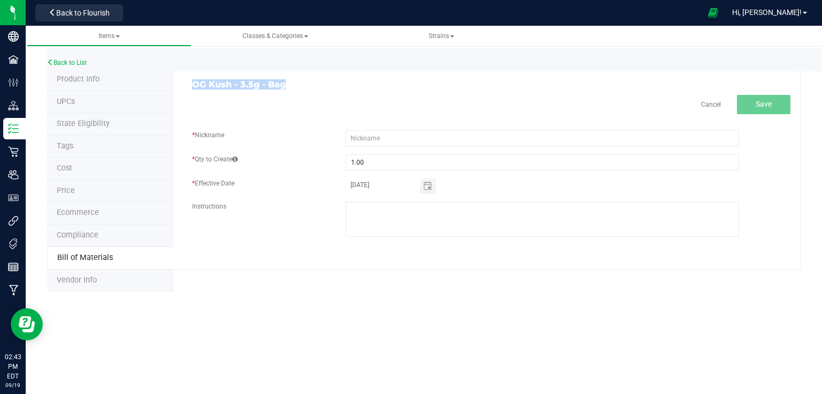
drag, startPoint x: 292, startPoint y: 82, endPoint x: 178, endPoint y: 88, distance: 114.2
click at [178, 88] on div "OG Kush - 3.5g - Bag Cancel Save * Nickname * Qty to Create 1.00 * Effective Da…" at bounding box center [487, 169] width 628 height 201
copy h3 "OG Kush - 3.5g - Bag"
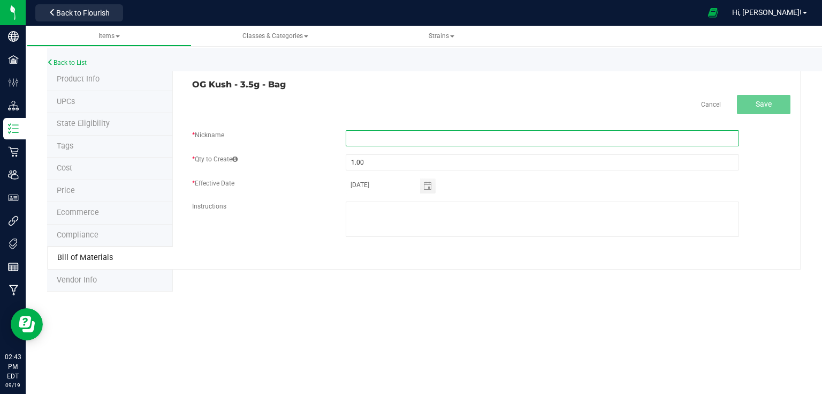
click at [390, 135] on input "text" at bounding box center [543, 138] width 394 height 16
paste input "OG Kush - 3.5g - Bag"
type input "OG Kush - 3.5g - Bag"
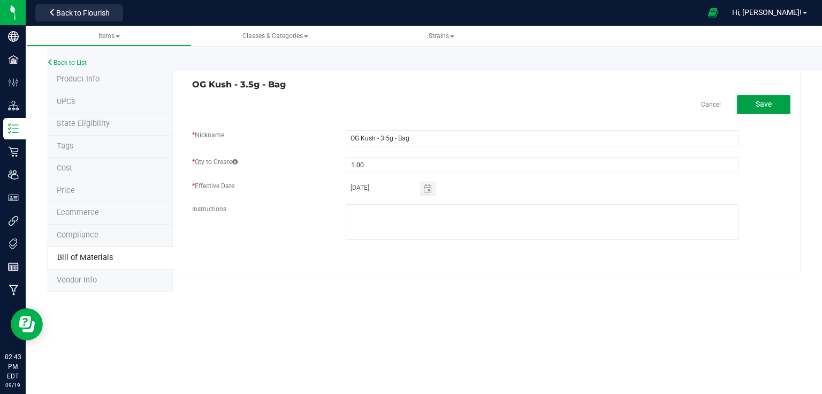
click at [767, 112] on button "Save" at bounding box center [764, 104] width 54 height 19
click at [427, 189] on span "Toggle calendar" at bounding box center [428, 188] width 9 height 9
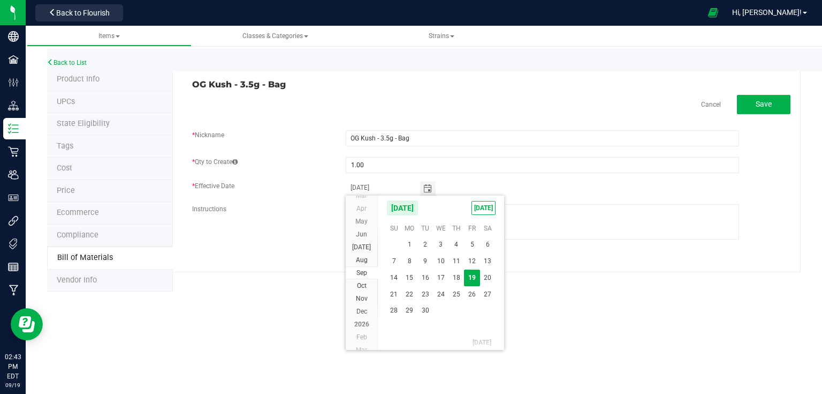
click at [470, 276] on span "19" at bounding box center [472, 277] width 16 height 17
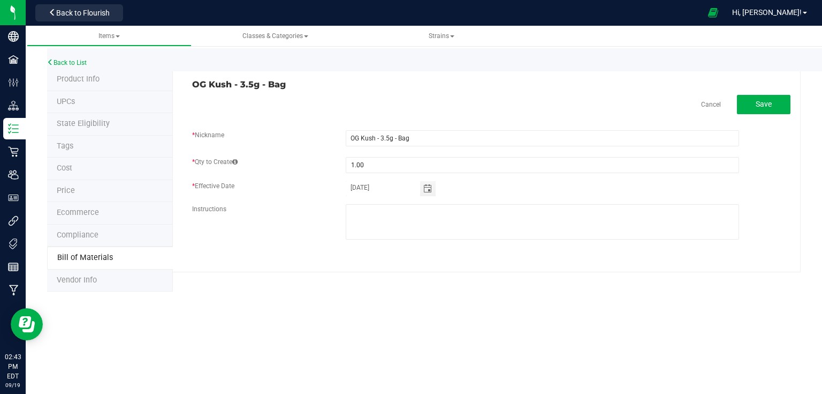
drag, startPoint x: 536, startPoint y: 182, endPoint x: 527, endPoint y: 182, distance: 9.1
click at [536, 182] on div "[DATE]" at bounding box center [543, 188] width 410 height 15
click at [762, 102] on span "Save" at bounding box center [764, 104] width 16 height 9
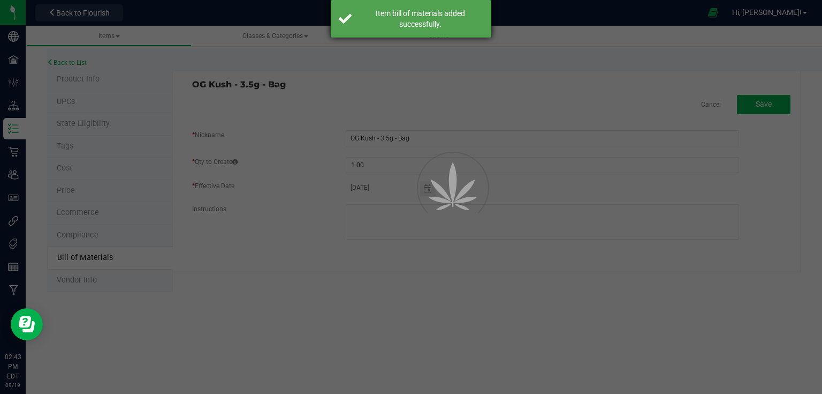
select select "13"
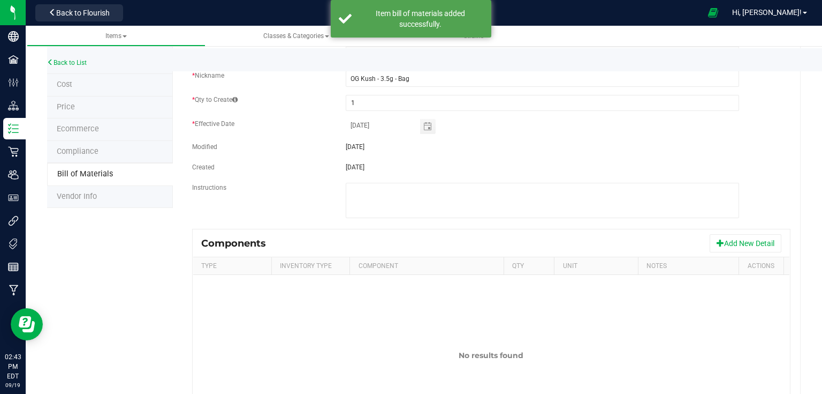
scroll to position [86, 0]
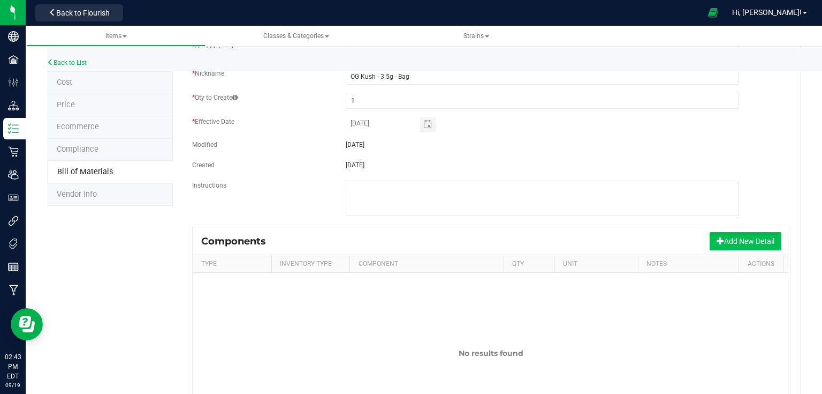
click at [716, 239] on button "Add New Detail" at bounding box center [746, 241] width 72 height 18
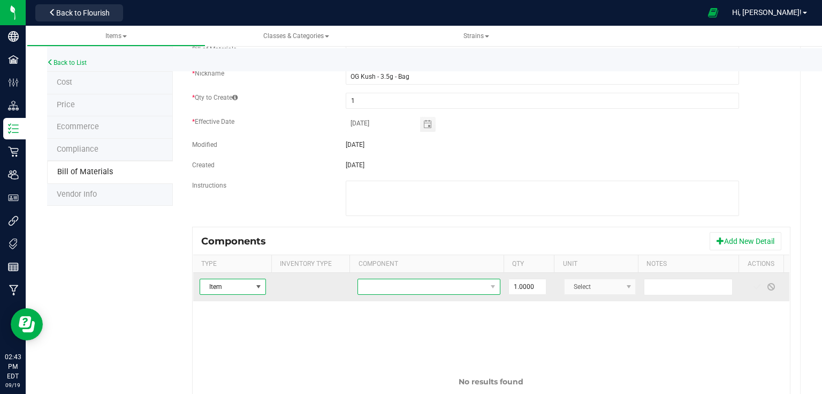
click at [399, 285] on span "NO DATA FOUND" at bounding box center [422, 286] width 128 height 15
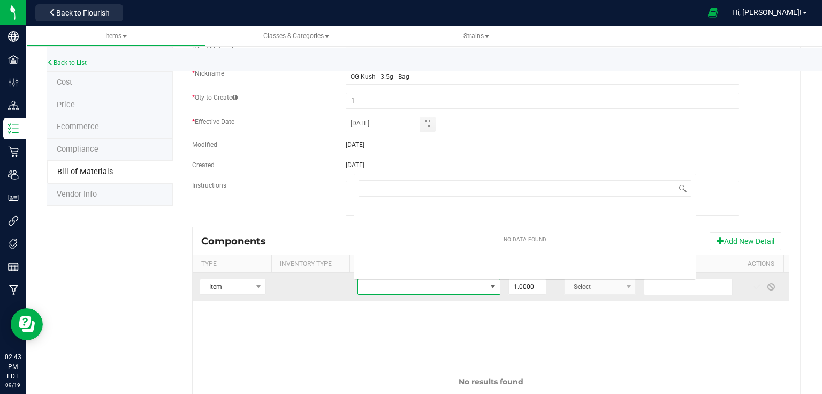
scroll to position [16, 138]
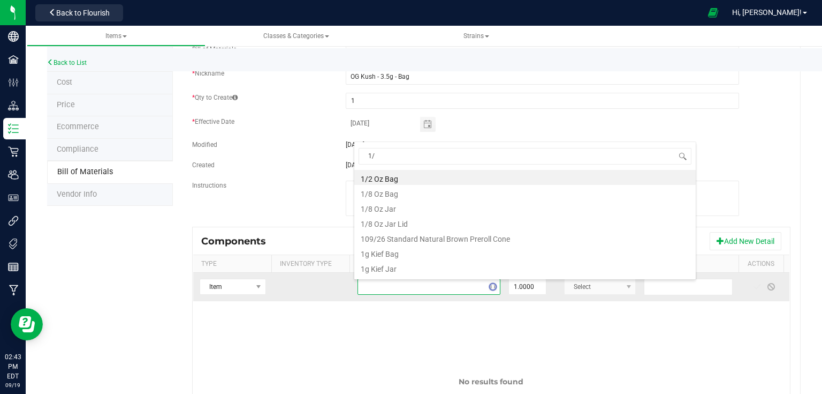
type input "1/8"
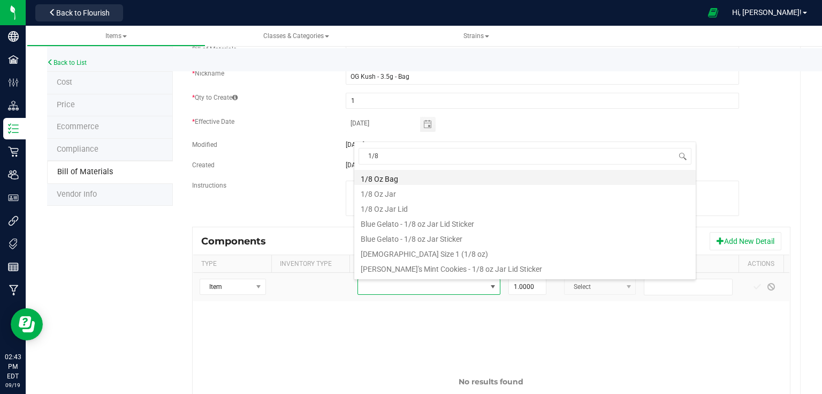
click at [399, 176] on li "1/8 Oz Bag" at bounding box center [525, 177] width 342 height 15
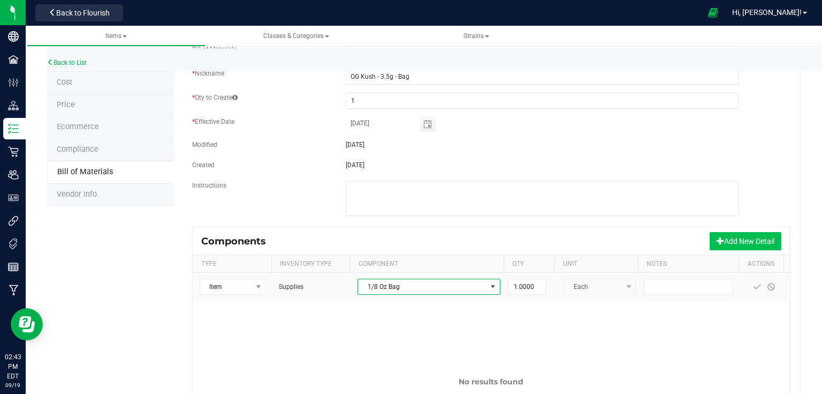
click at [728, 241] on button "Add New Detail" at bounding box center [746, 241] width 72 height 18
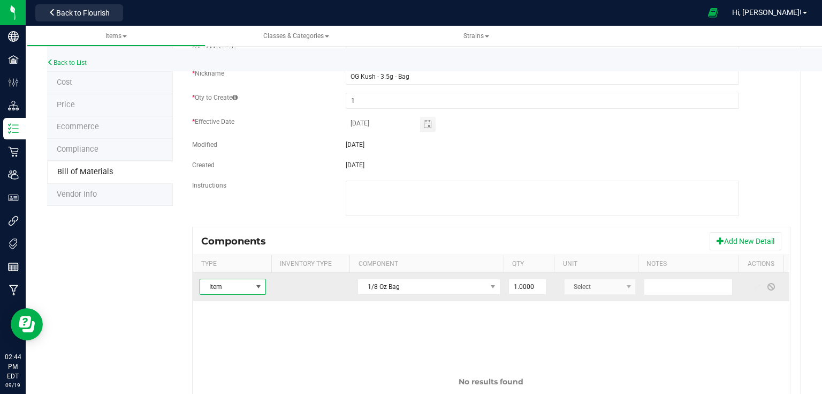
click at [576, 287] on kendo-dropdownlist "Select" at bounding box center [600, 286] width 72 height 16
click at [458, 284] on span "1/8 Oz Bag" at bounding box center [422, 286] width 128 height 15
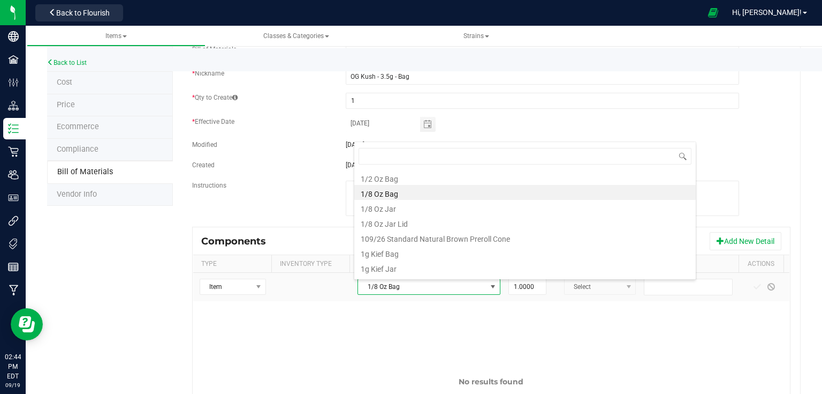
click at [398, 193] on li "1/8 Oz Bag" at bounding box center [525, 192] width 342 height 15
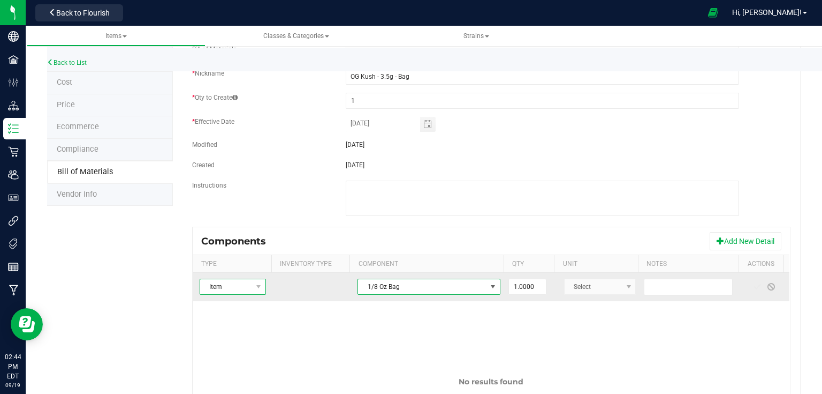
click at [234, 285] on span "Item" at bounding box center [226, 286] width 52 height 15
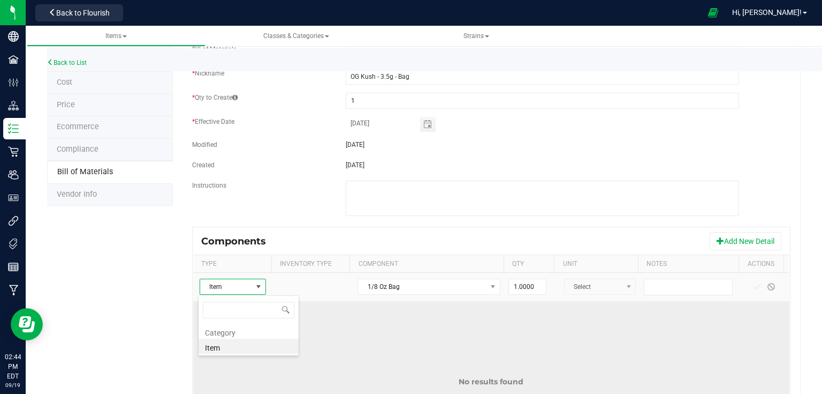
click at [355, 342] on td "No results found" at bounding box center [491, 381] width 596 height 161
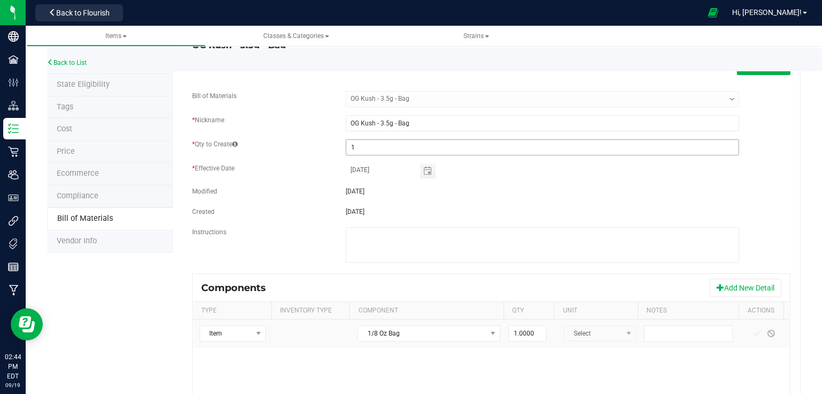
scroll to position [86, 0]
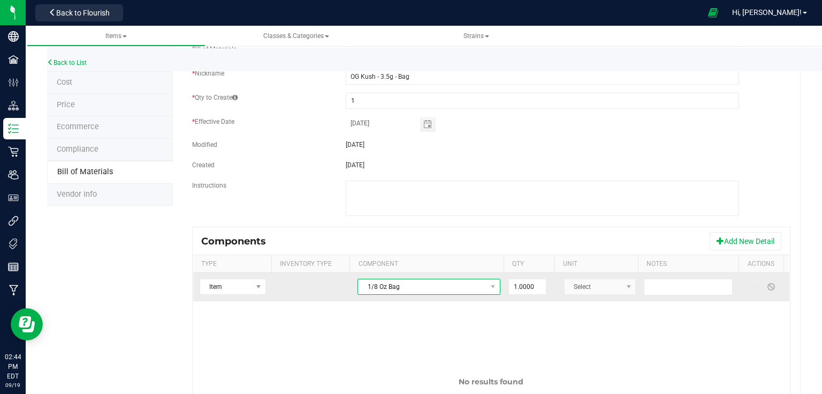
click at [455, 289] on span "1/8 Oz Bag" at bounding box center [422, 286] width 128 height 15
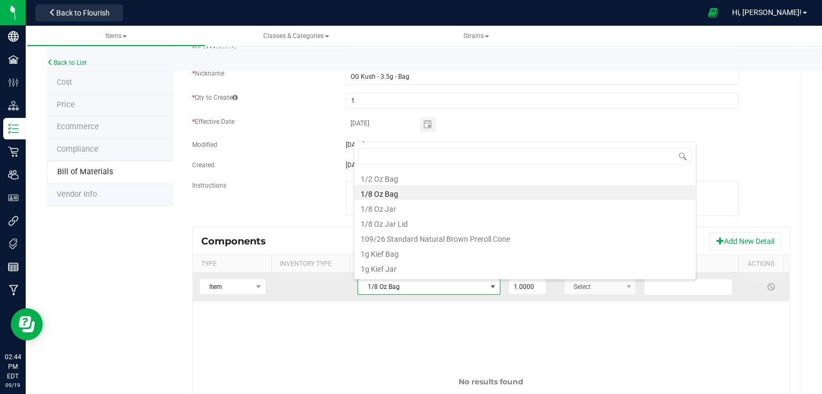
scroll to position [16, 138]
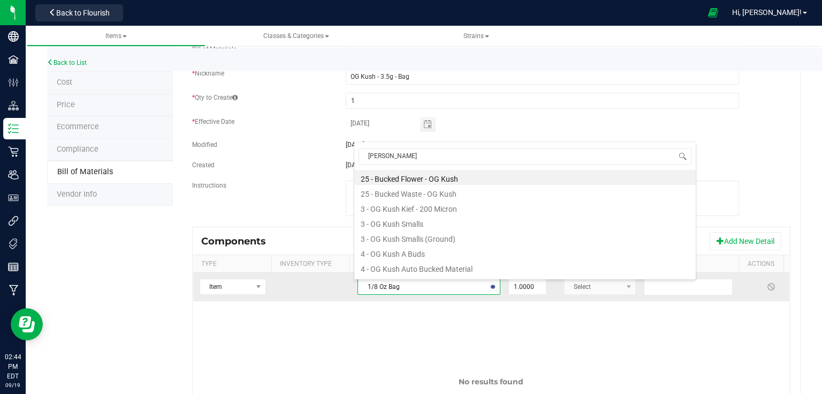
type input "og kush"
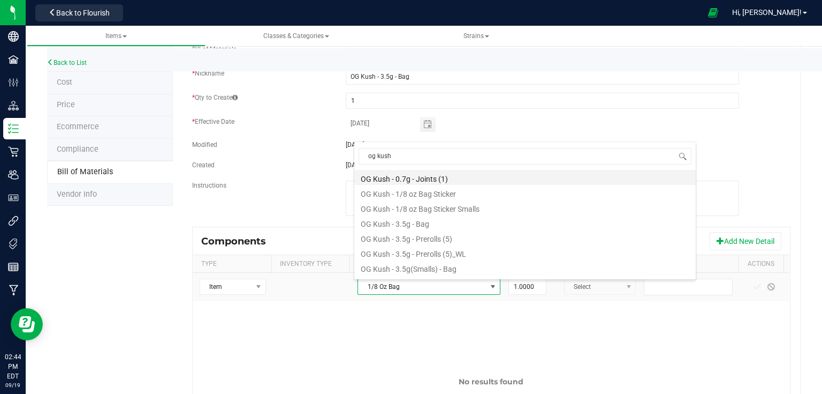
scroll to position [257, 0]
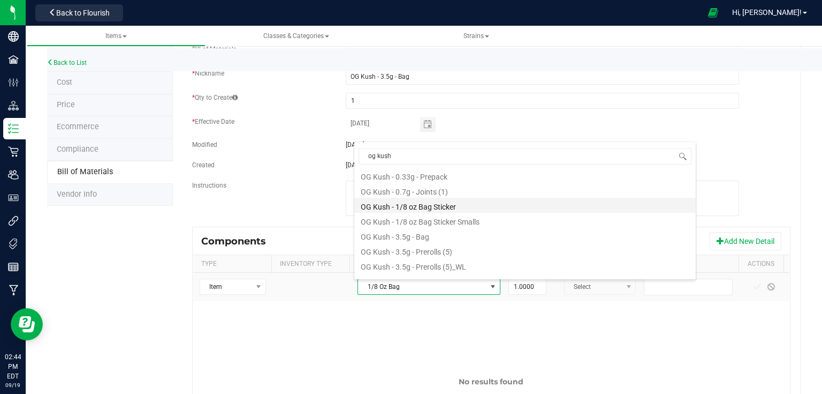
click at [449, 208] on li "OG Kush - 1/8 oz Bag Sticker" at bounding box center [525, 205] width 342 height 15
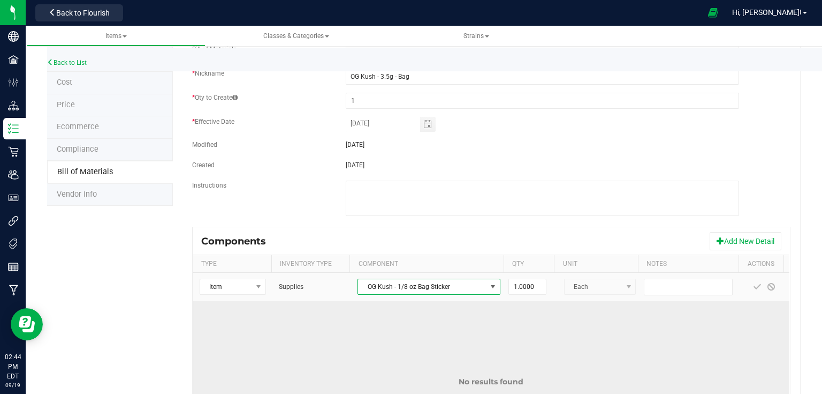
click at [658, 322] on td "No results found" at bounding box center [491, 381] width 596 height 161
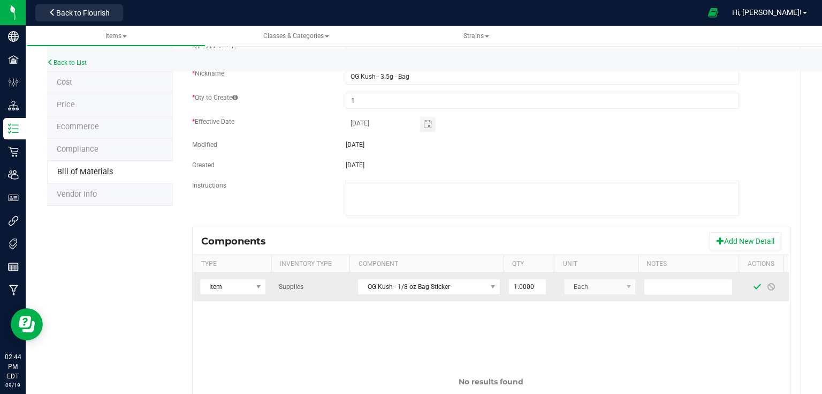
click at [753, 285] on span at bounding box center [757, 286] width 9 height 9
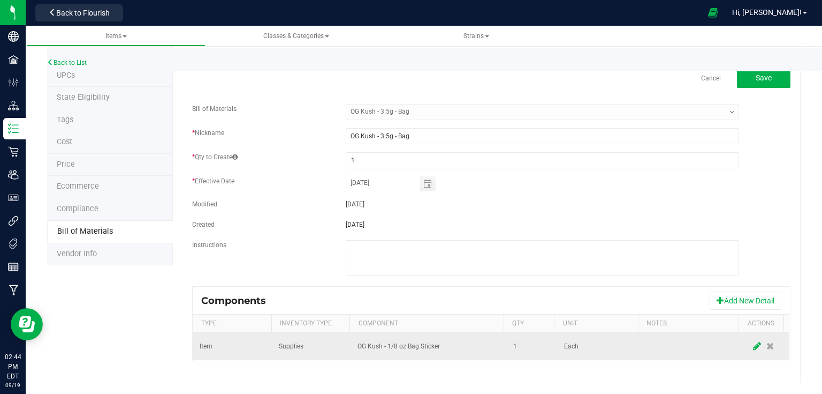
scroll to position [26, 0]
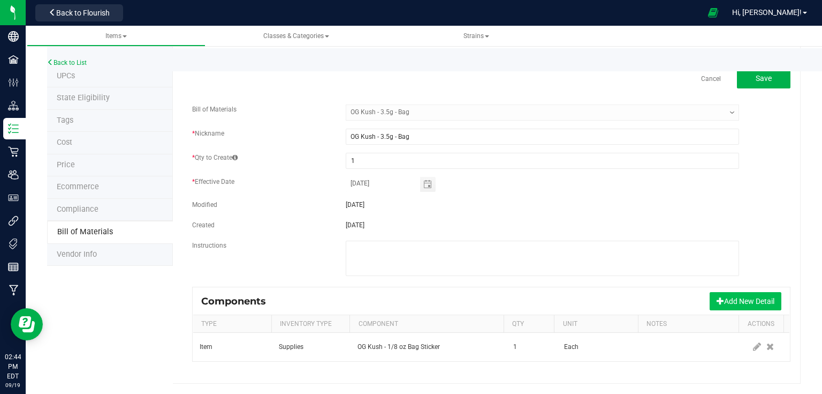
click at [722, 303] on button "Add New Detail" at bounding box center [746, 301] width 72 height 18
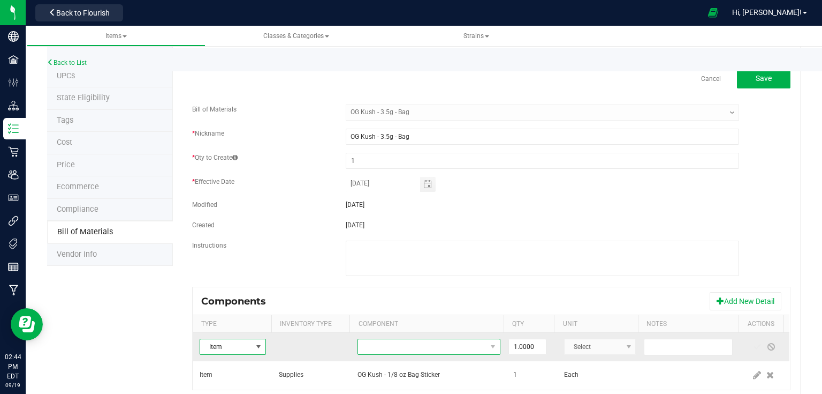
click at [449, 349] on span "NO DATA FOUND" at bounding box center [422, 346] width 128 height 15
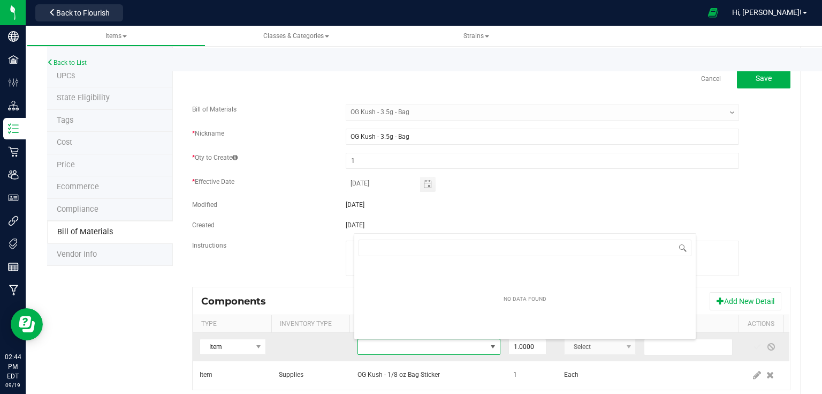
scroll to position [16, 138]
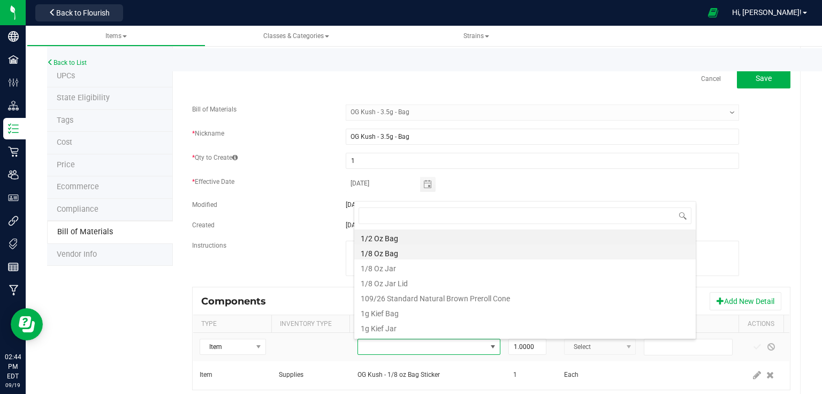
click at [387, 253] on li "1/8 Oz Bag" at bounding box center [525, 251] width 342 height 15
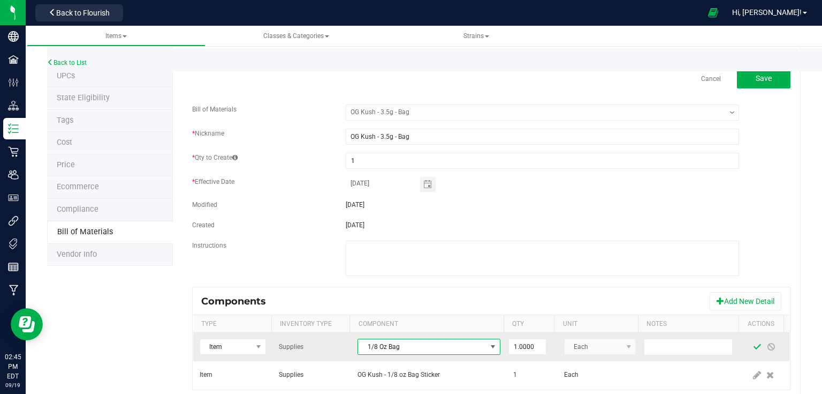
click at [753, 344] on span at bounding box center [757, 346] width 9 height 9
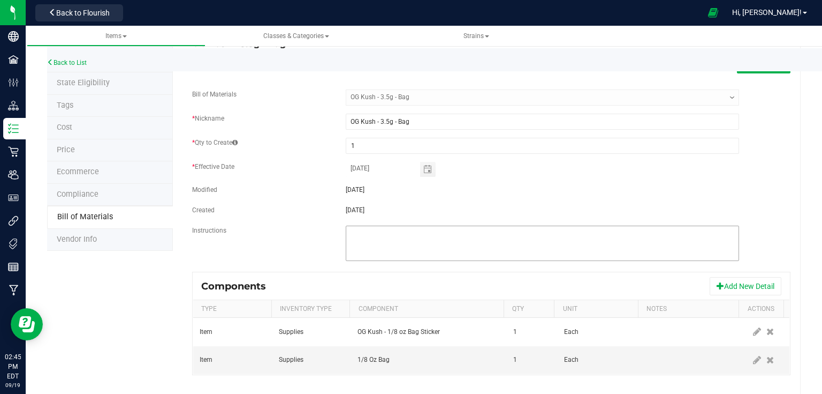
scroll to position [54, 0]
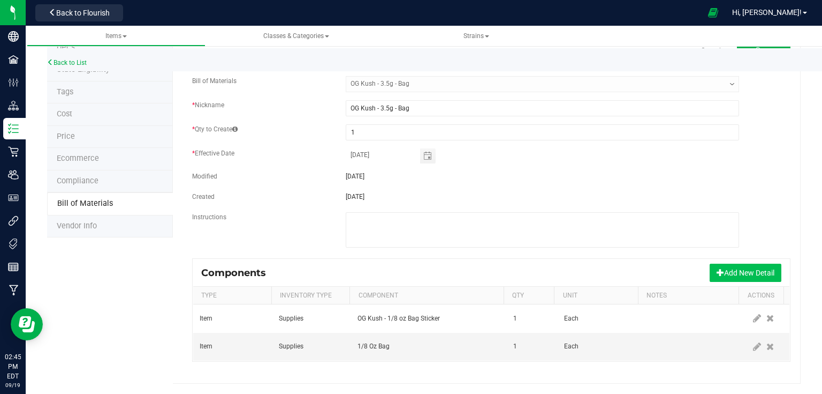
click at [719, 271] on button "Add New Detail" at bounding box center [746, 272] width 72 height 18
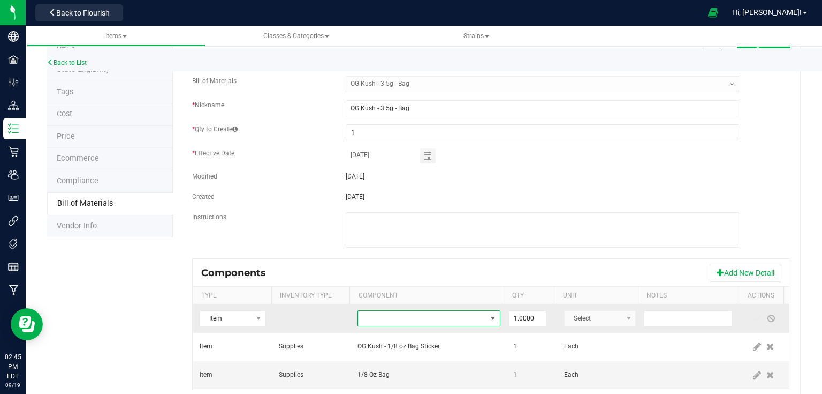
click at [415, 321] on span "NO DATA FOUND" at bounding box center [422, 318] width 128 height 15
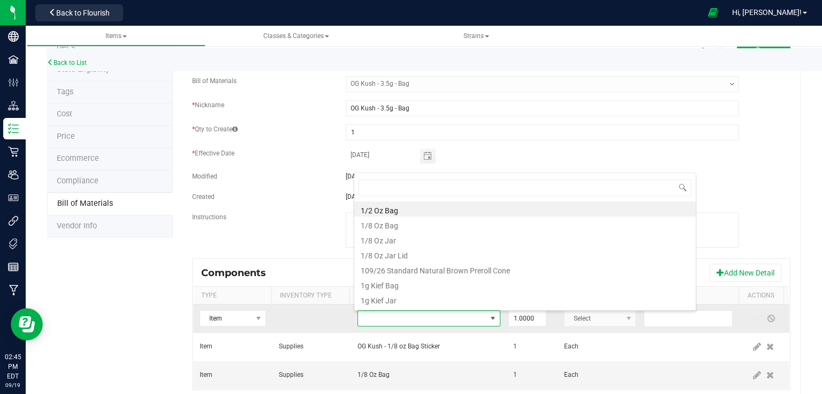
scroll to position [16, 138]
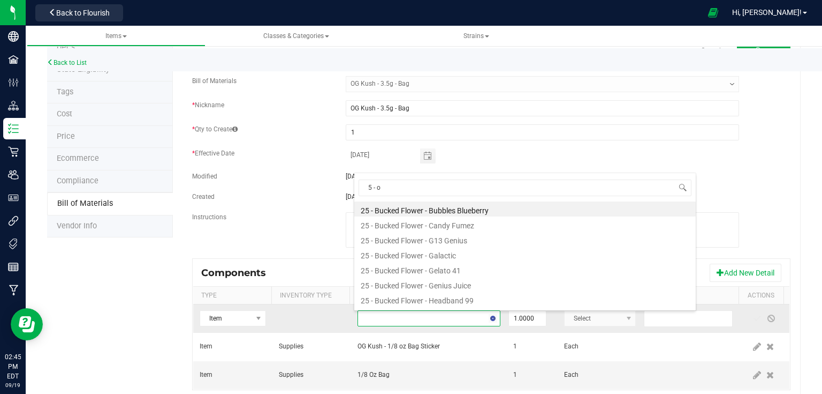
type input "5 - og"
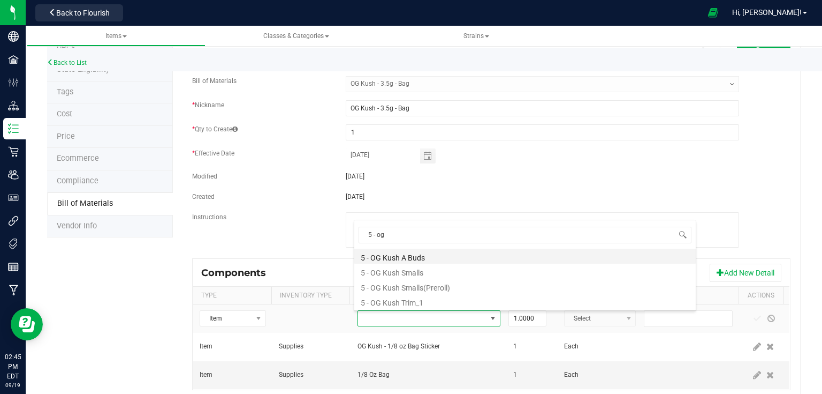
click at [425, 255] on li "5 - OG Kush A Buds" at bounding box center [525, 255] width 342 height 15
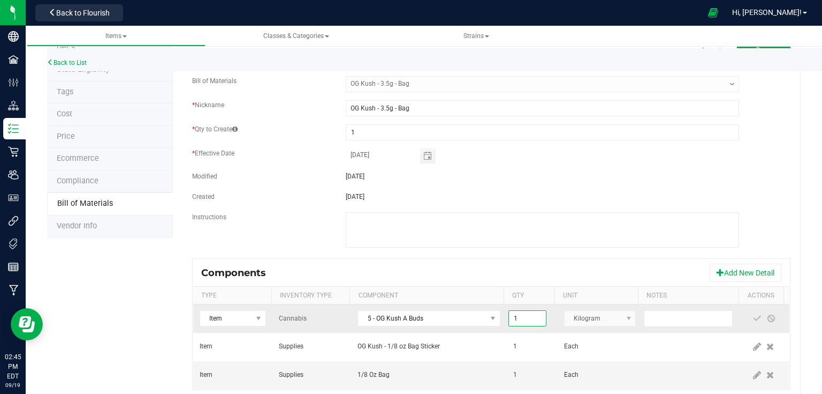
click at [529, 320] on input "1" at bounding box center [527, 318] width 37 height 15
click at [553, 268] on div "Components Add New Detail" at bounding box center [491, 272] width 596 height 27
click at [614, 317] on kendo-dropdownlist "Kilogram" at bounding box center [600, 318] width 72 height 16
click at [615, 318] on kendo-dropdownlist "Kilogram" at bounding box center [600, 318] width 72 height 16
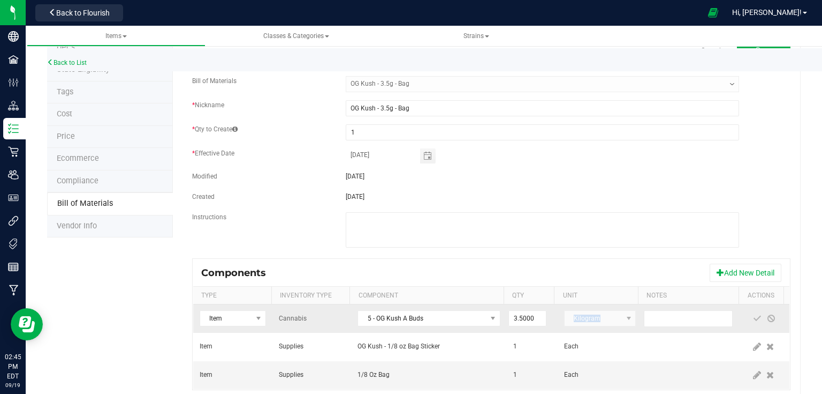
click at [615, 318] on kendo-dropdownlist "Kilogram" at bounding box center [600, 318] width 72 height 16
click at [614, 315] on kendo-dropdownlist "Kilogram" at bounding box center [600, 318] width 72 height 16
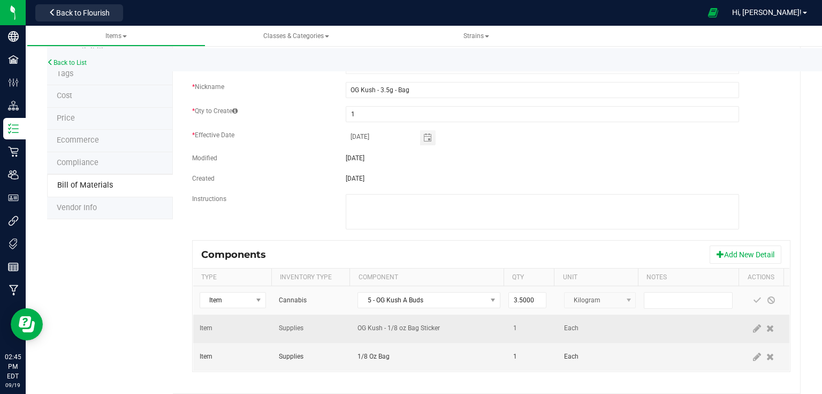
scroll to position [82, 0]
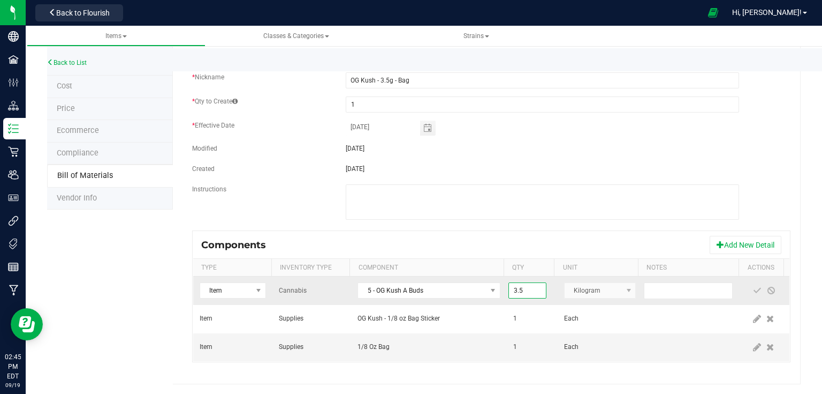
click at [532, 291] on input "3.5" at bounding box center [527, 290] width 37 height 15
type input "0.0035"
click at [574, 226] on fieldset "Bill of Materials -- Select -- OG Kush - 3.5g - Bag * Nickname OG Kush - 3.5g -…" at bounding box center [491, 139] width 599 height 182
click at [753, 290] on span at bounding box center [757, 290] width 9 height 9
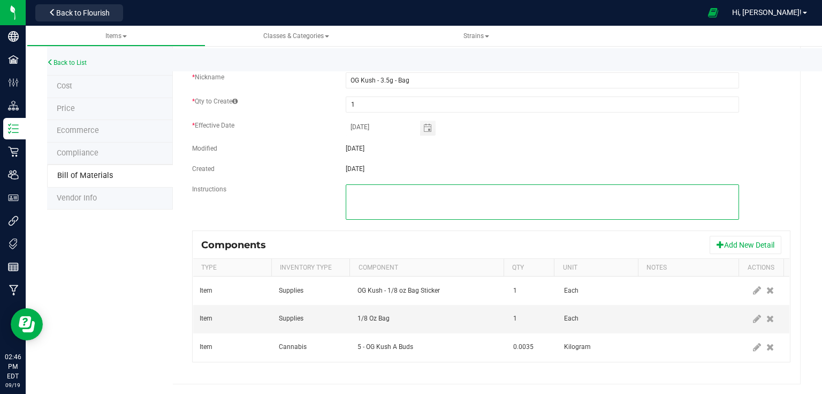
click at [396, 205] on textarea at bounding box center [543, 201] width 394 height 35
type textarea "25-F0016-1"
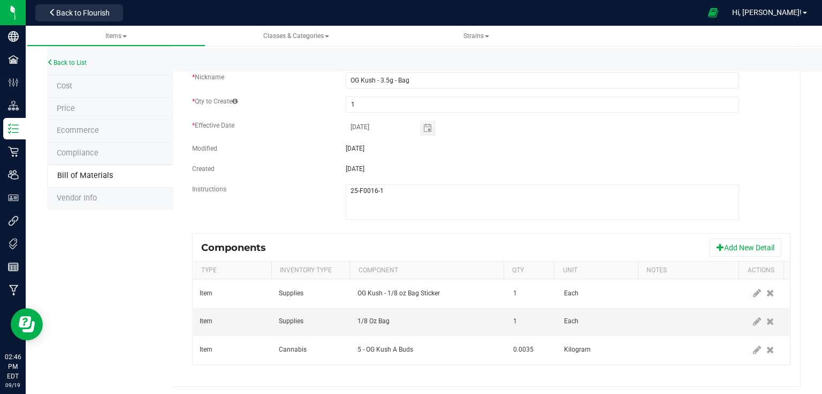
click at [305, 202] on div "Instructions" at bounding box center [491, 204] width 615 height 41
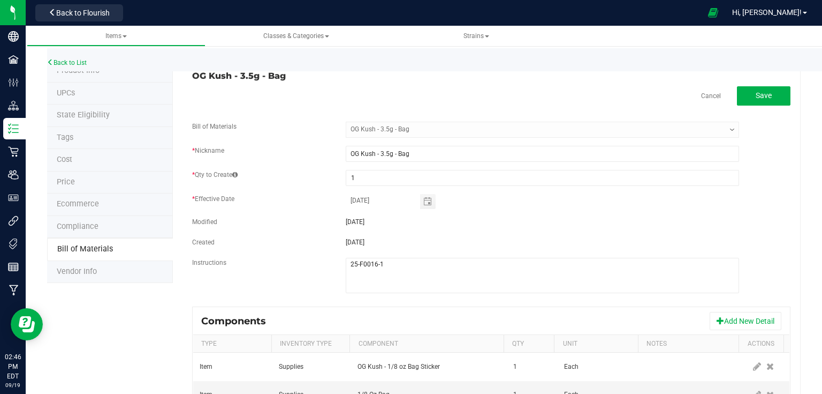
scroll to position [0, 0]
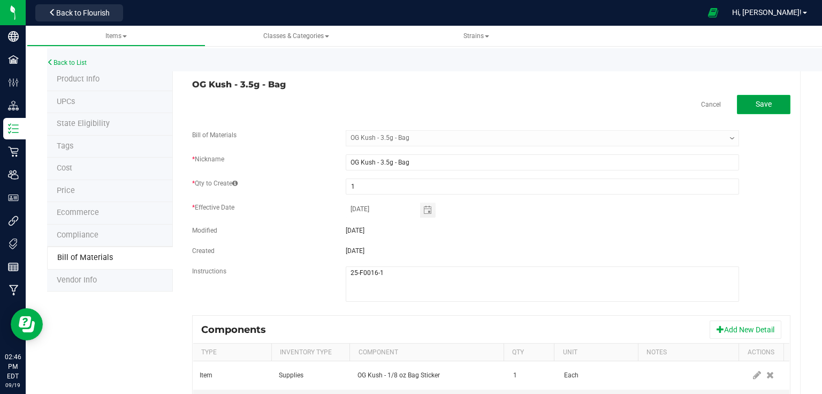
click at [749, 109] on button "Save" at bounding box center [764, 104] width 54 height 19
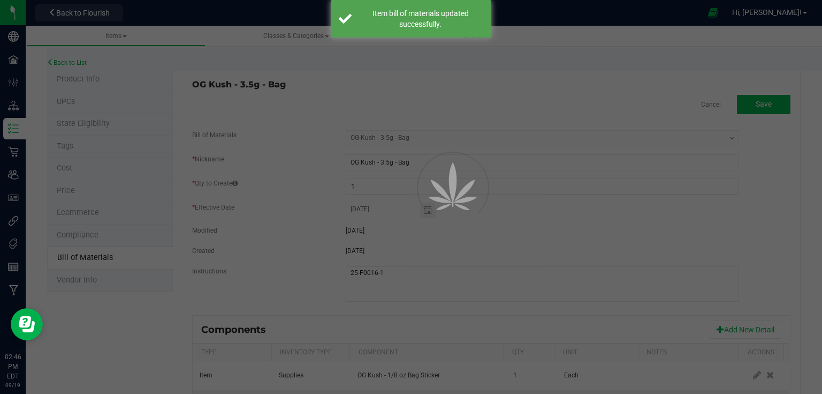
select select "13"
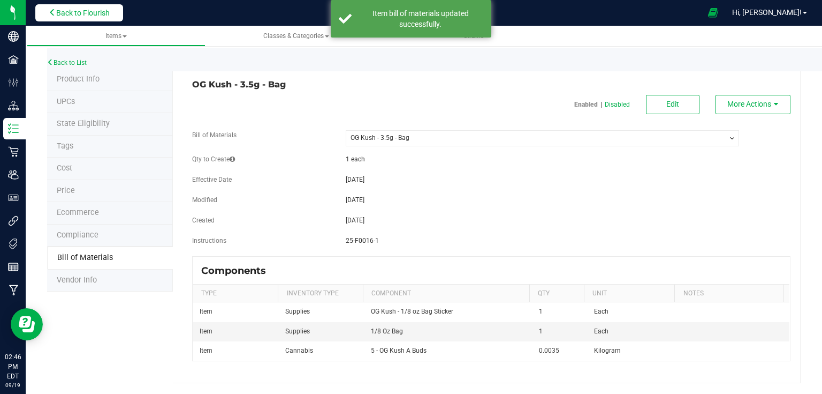
click at [110, 5] on button "Back to Flourish" at bounding box center [79, 12] width 88 height 17
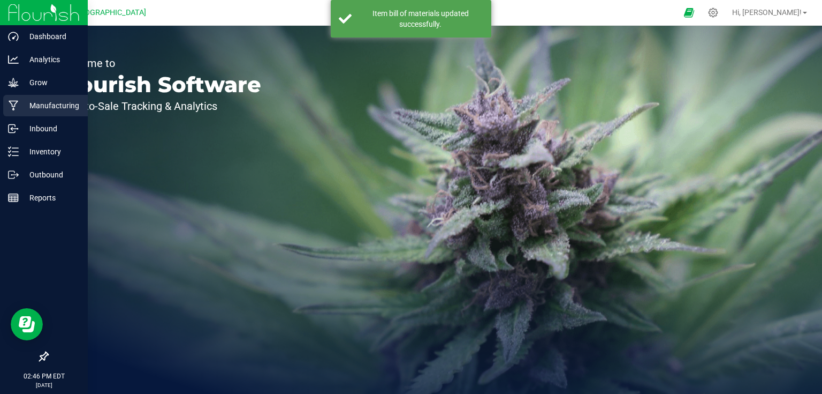
click at [15, 105] on icon at bounding box center [14, 106] width 10 height 10
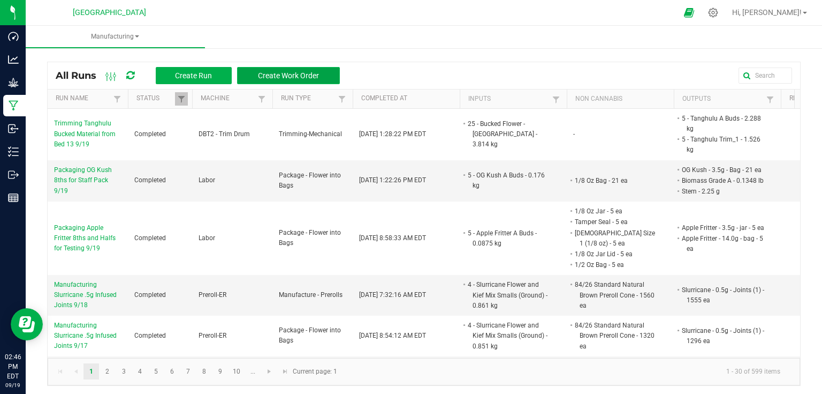
click at [274, 72] on span "Create Work Order" at bounding box center [288, 75] width 61 height 9
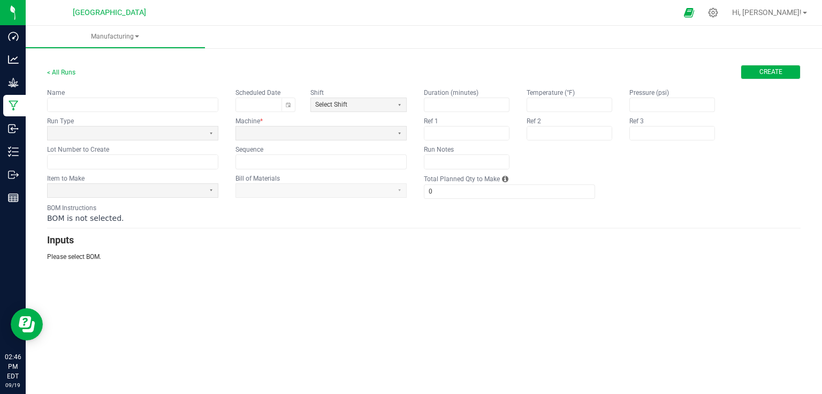
click at [760, 71] on span "Create" at bounding box center [771, 71] width 23 height 9
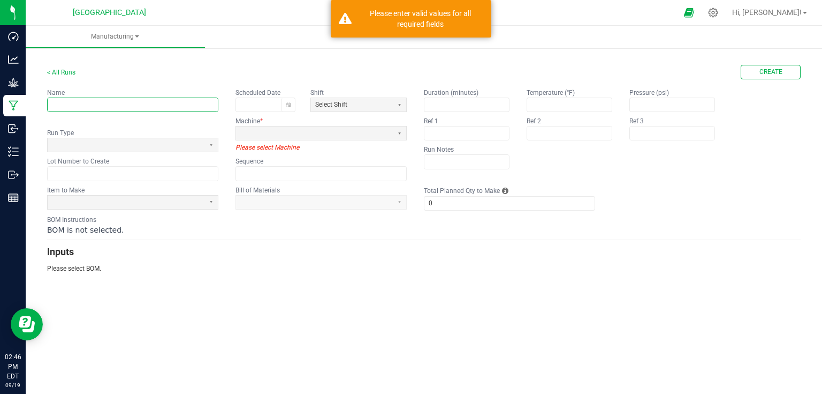
click at [148, 99] on input "text" at bounding box center [133, 104] width 170 height 13
click at [321, 140] on div "Machine * Please select Machine" at bounding box center [321, 134] width 171 height 36
click at [331, 133] on span at bounding box center [314, 133] width 148 height 9
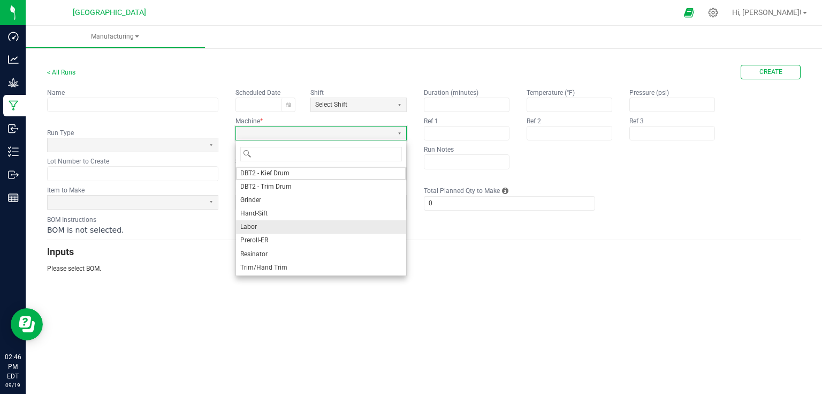
click at [255, 227] on span "Labor" at bounding box center [248, 226] width 17 height 9
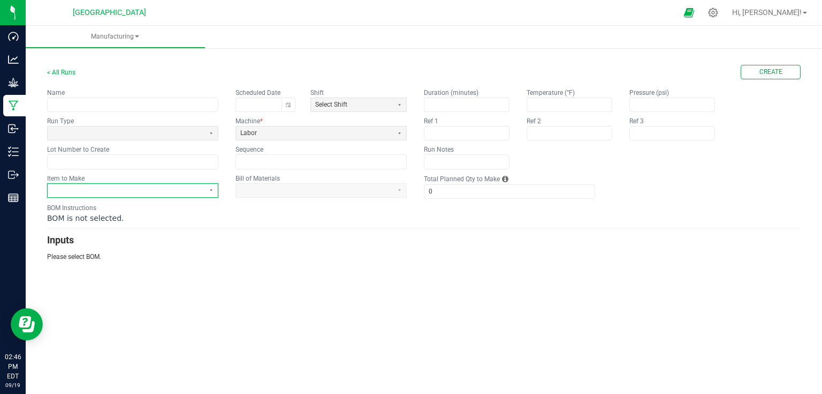
click at [138, 186] on span at bounding box center [126, 190] width 148 height 9
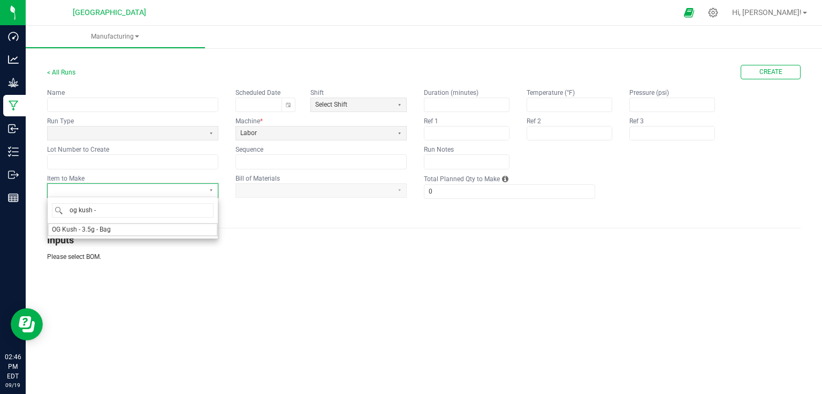
type input "og kush -"
click at [118, 230] on li "OG Kush - 3.5g - Bag" at bounding box center [133, 229] width 170 height 13
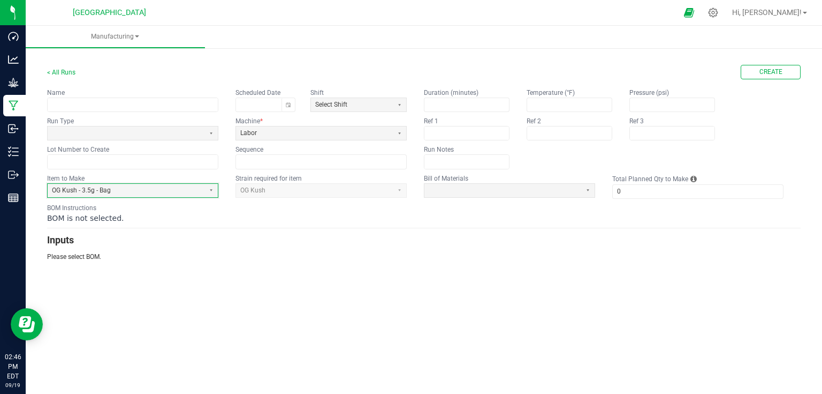
type input "1"
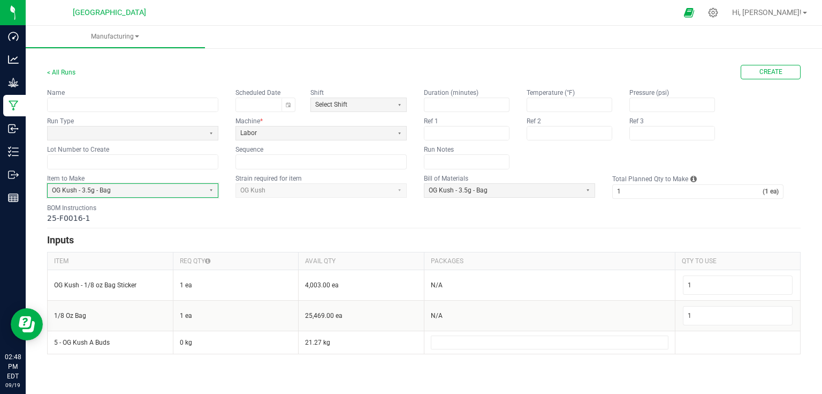
click at [403, 221] on div "25-F0016-1" at bounding box center [424, 218] width 754 height 11
click at [62, 73] on link "< All Runs" at bounding box center [61, 72] width 28 height 7
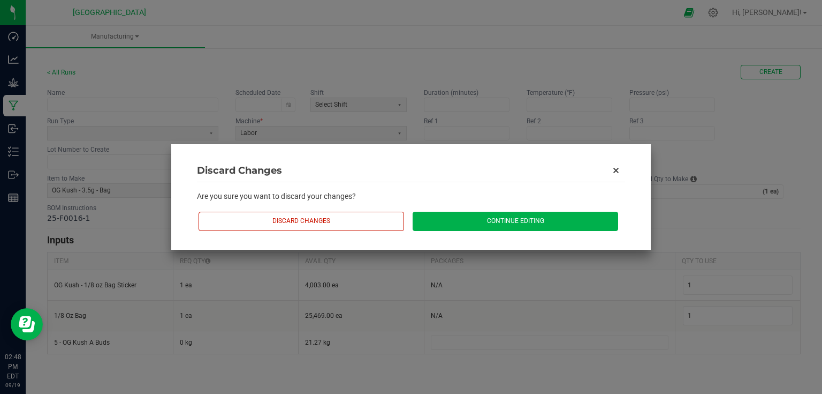
click at [545, 227] on button "Continue Editing" at bounding box center [516, 221] width 206 height 19
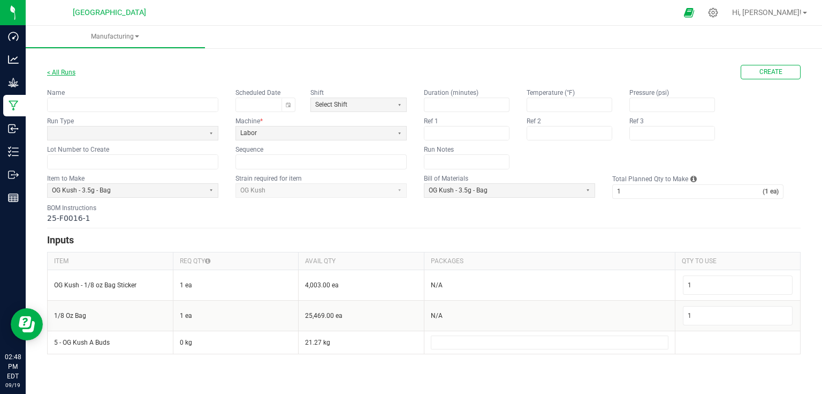
click at [62, 74] on link "< All Runs" at bounding box center [61, 72] width 28 height 7
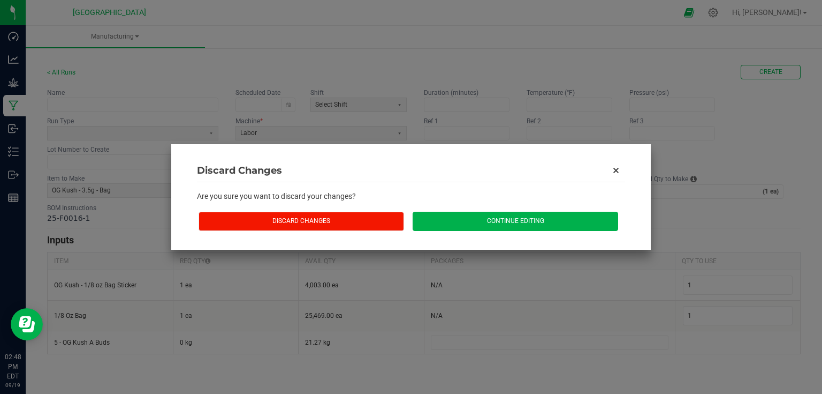
click at [293, 230] on button "Discard Changes" at bounding box center [302, 221] width 206 height 19
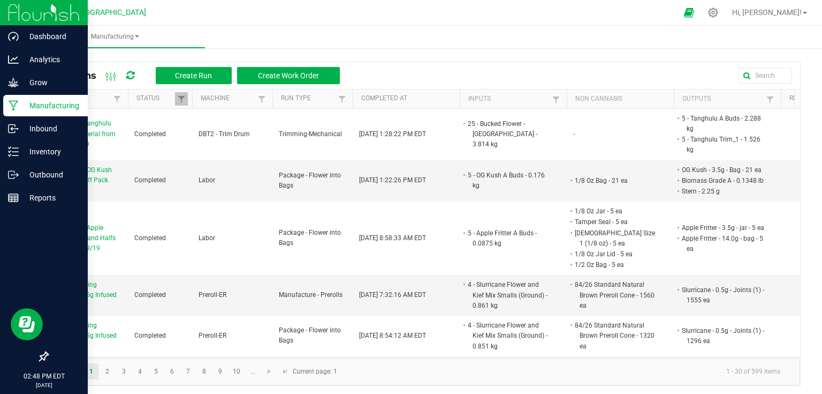
click at [26, 18] on img at bounding box center [44, 12] width 72 height 25
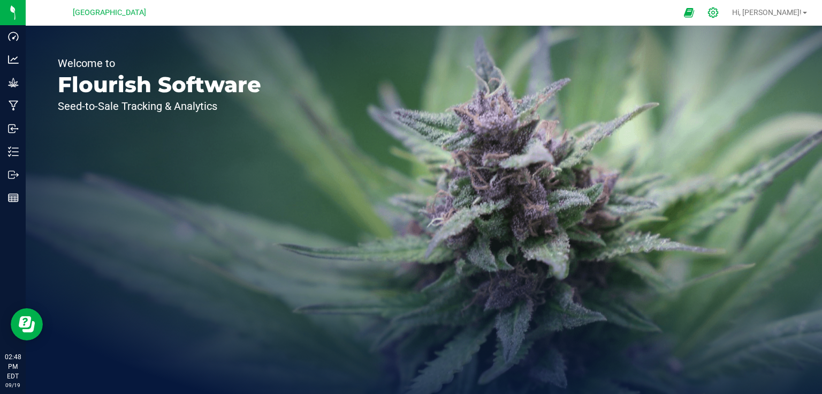
click at [719, 12] on icon at bounding box center [713, 12] width 11 height 11
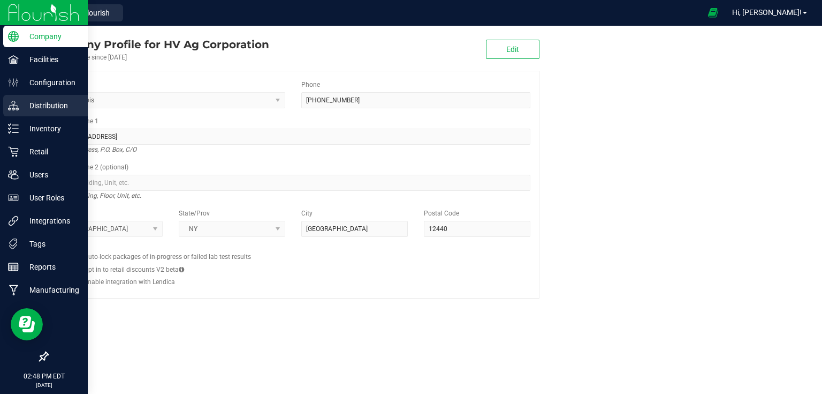
click at [25, 107] on p "Distribution" at bounding box center [51, 105] width 64 height 13
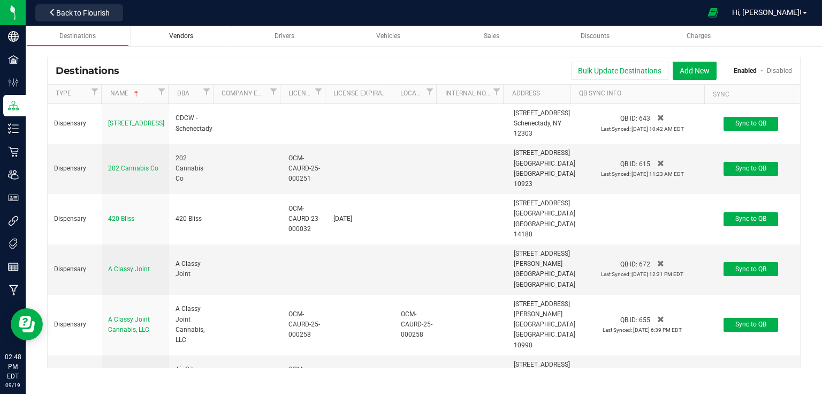
click at [180, 35] on span "Vendors" at bounding box center [181, 35] width 24 height 7
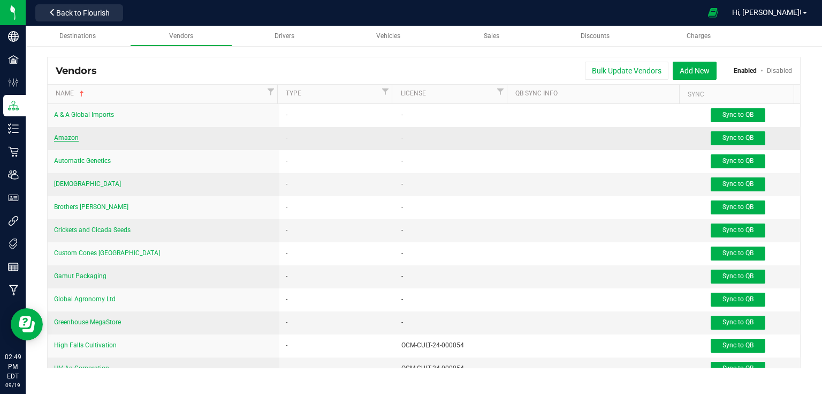
click at [60, 136] on span "Amazon" at bounding box center [66, 137] width 25 height 7
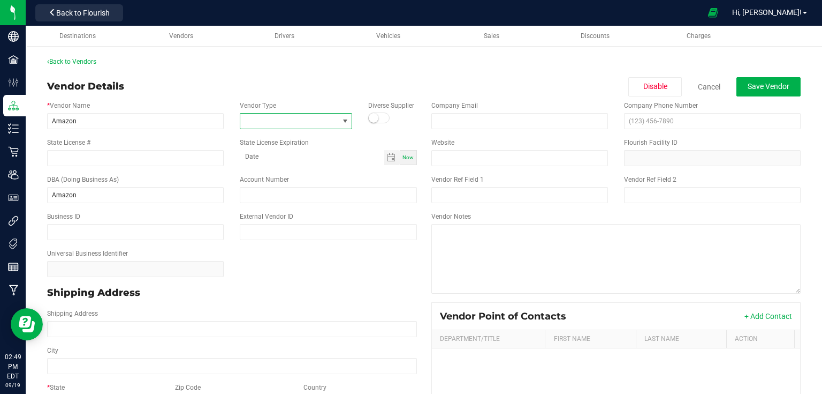
click at [329, 120] on span at bounding box center [289, 121] width 98 height 15
click at [327, 119] on span at bounding box center [289, 121] width 98 height 15
click at [70, 58] on link "Back to Vendors" at bounding box center [71, 61] width 49 height 7
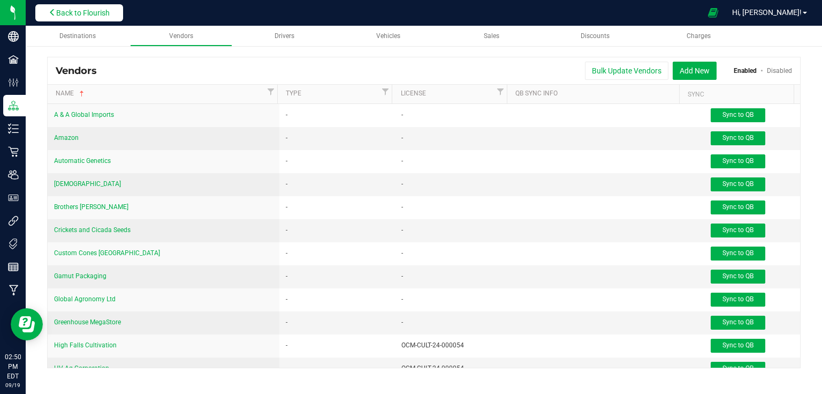
click at [70, 14] on span "Back to Flourish" at bounding box center [83, 13] width 54 height 9
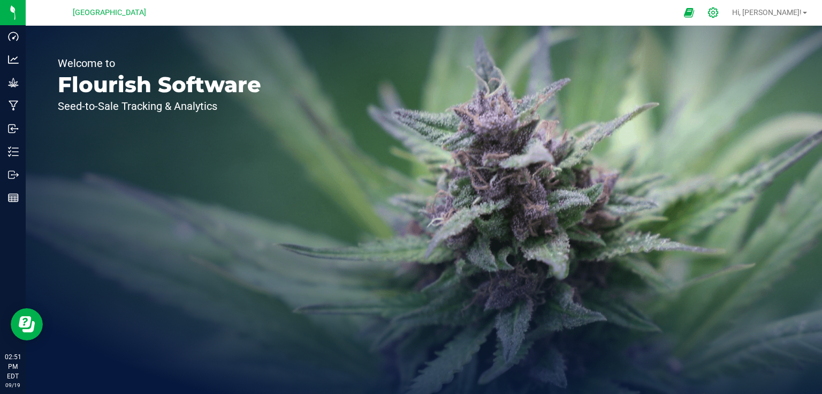
click at [719, 10] on icon at bounding box center [713, 12] width 10 height 10
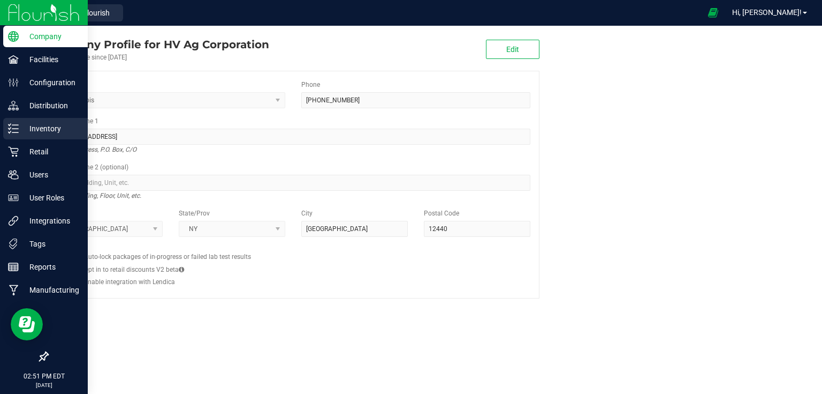
click at [36, 131] on p "Inventory" at bounding box center [51, 128] width 64 height 13
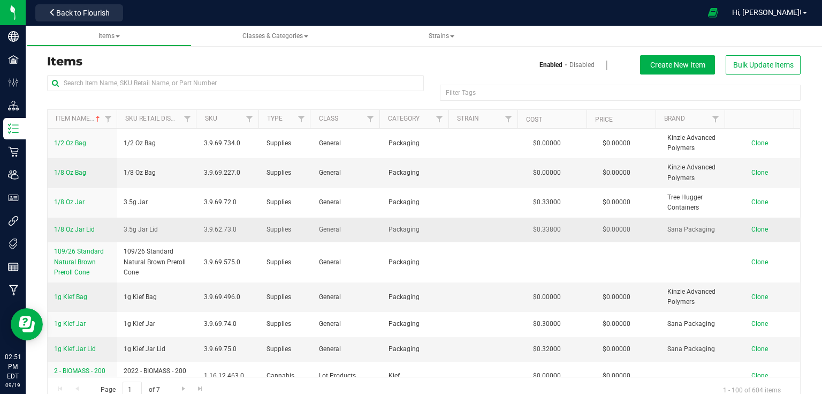
click at [82, 233] on link "1/8 Oz Jar Lid" at bounding box center [74, 229] width 41 height 10
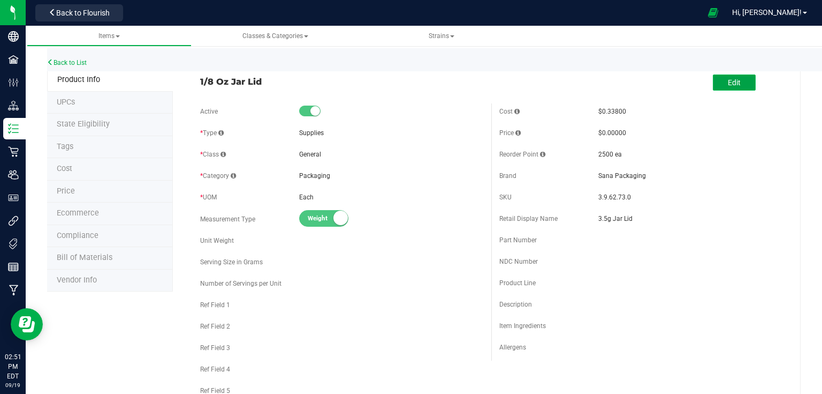
click at [728, 81] on span "Edit" at bounding box center [734, 82] width 13 height 9
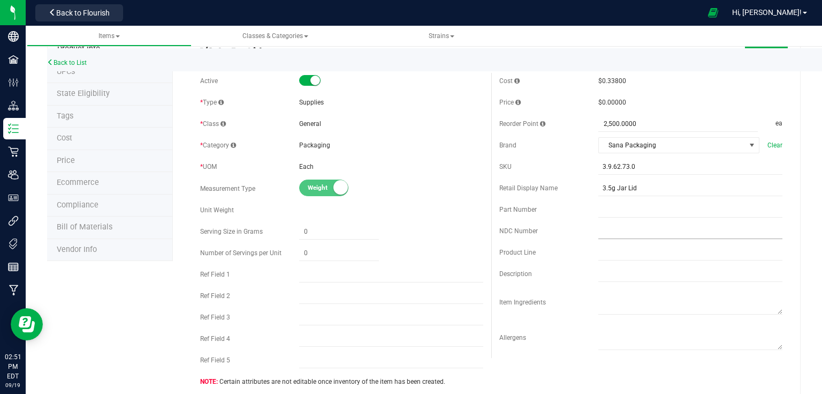
scroll to position [43, 0]
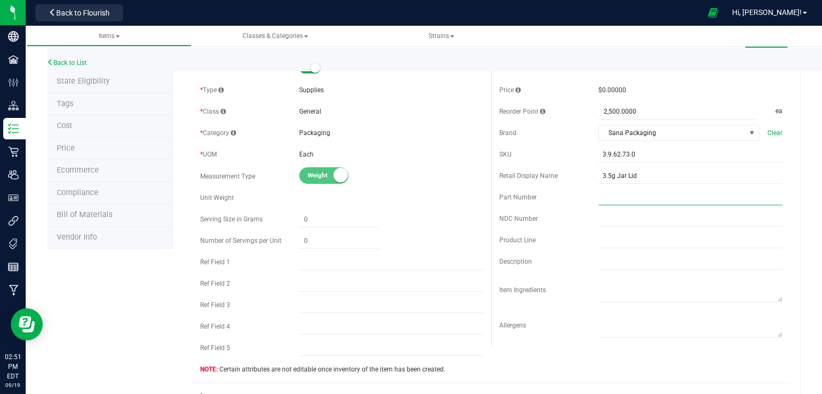
click at [603, 195] on input "text" at bounding box center [691, 197] width 184 height 16
click at [613, 216] on input "text" at bounding box center [691, 218] width 184 height 16
click at [608, 240] on input "text" at bounding box center [691, 240] width 184 height 16
click at [606, 255] on input "text" at bounding box center [691, 261] width 184 height 16
click at [606, 282] on textarea at bounding box center [691, 288] width 184 height 27
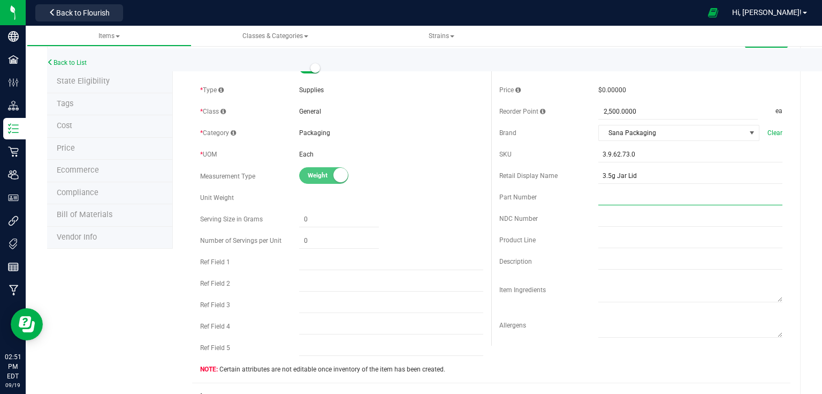
click at [603, 194] on input "text" at bounding box center [691, 197] width 184 height 16
click at [638, 197] on input "text" at bounding box center [691, 197] width 184 height 16
click at [647, 197] on input "text" at bounding box center [691, 197] width 184 height 16
click at [617, 262] on input "text" at bounding box center [691, 261] width 184 height 16
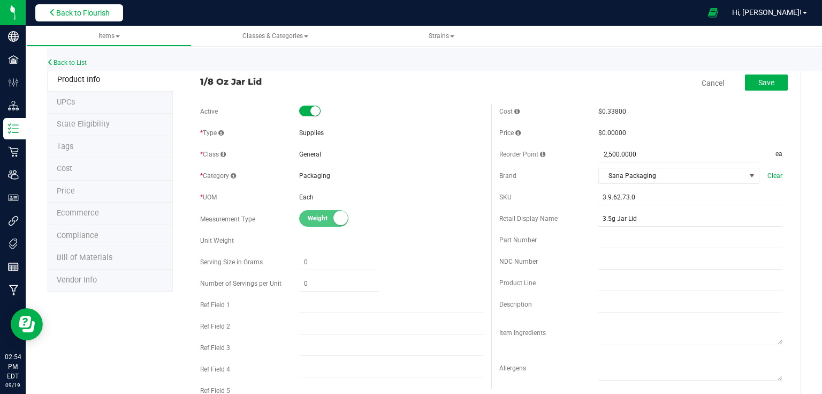
click at [61, 9] on span "Back to Flourish" at bounding box center [83, 13] width 54 height 9
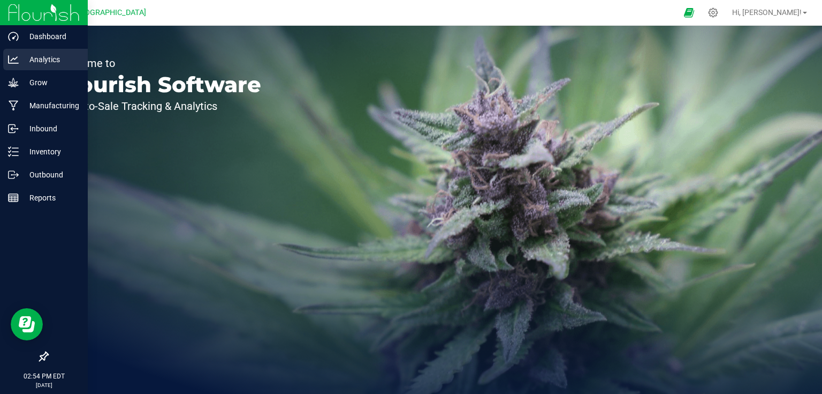
click at [48, 59] on p "Analytics" at bounding box center [51, 59] width 64 height 13
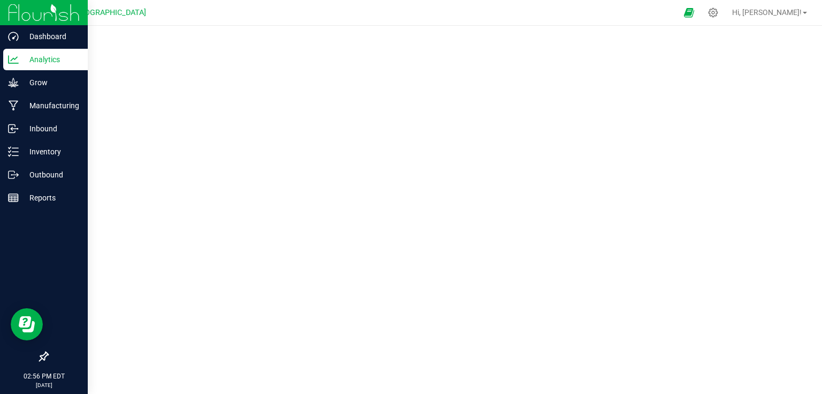
click at [19, 63] on p "Analytics" at bounding box center [51, 59] width 64 height 13
click at [49, 21] on img at bounding box center [44, 12] width 72 height 25
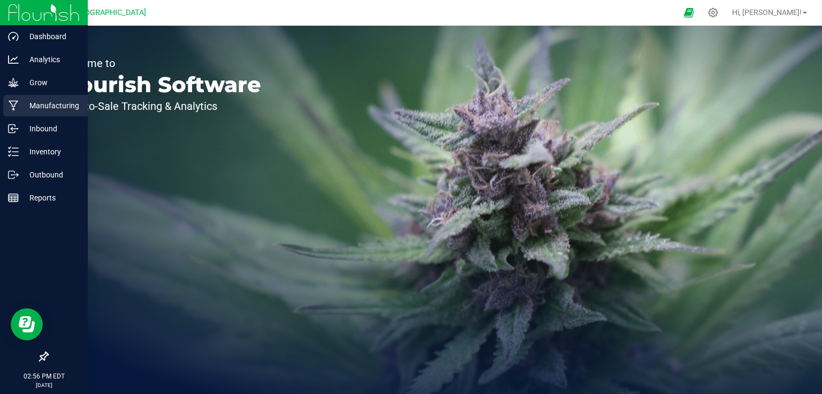
click at [47, 97] on div "Manufacturing" at bounding box center [45, 105] width 85 height 21
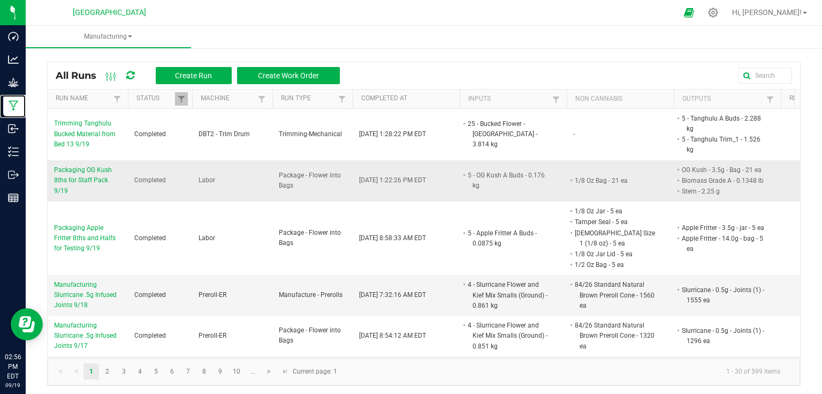
scroll to position [43, 0]
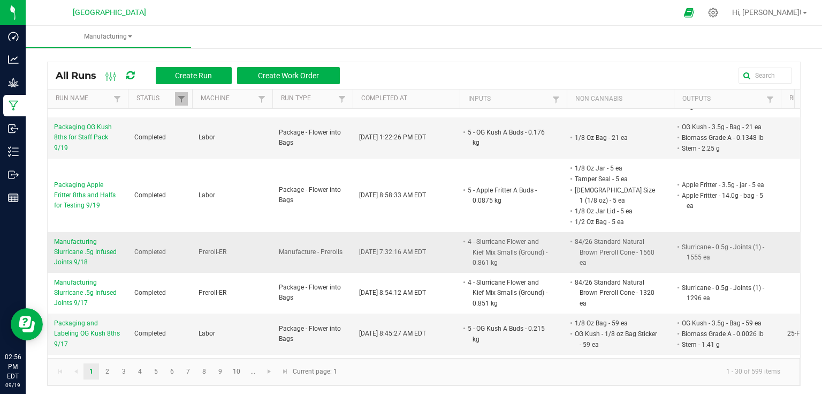
click at [615, 238] on li "84/26 Standard Natural Brown Preroll Cone - 1560 ea" at bounding box center [615, 252] width 85 height 32
click at [107, 239] on span "Manufacturing Slurricane .5g Infused Joints 9/18" at bounding box center [87, 252] width 67 height 31
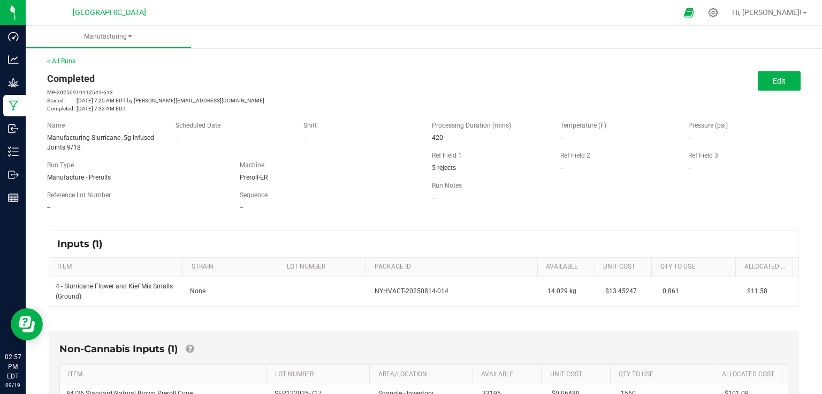
click at [457, 167] on div "5 rejects" at bounding box center [488, 168] width 112 height 10
drag, startPoint x: 425, startPoint y: 166, endPoint x: 472, endPoint y: 170, distance: 47.3
click at [472, 170] on div "Ref Field 1 5 rejects" at bounding box center [488, 161] width 129 height 22
click at [64, 62] on link "< All Runs" at bounding box center [61, 60] width 28 height 7
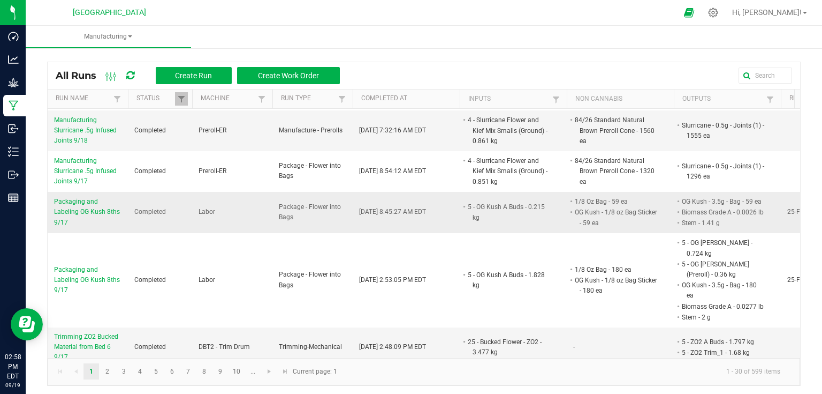
scroll to position [171, 0]
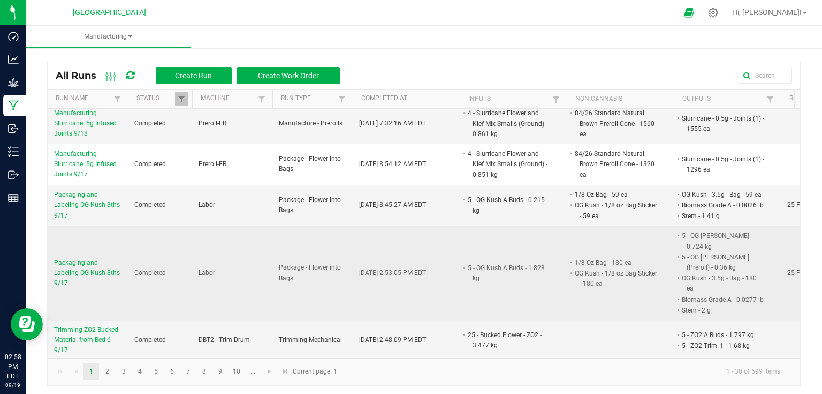
click at [111, 258] on span "Packaging and Labeling OG Kush 8ths 9/17" at bounding box center [87, 273] width 67 height 31
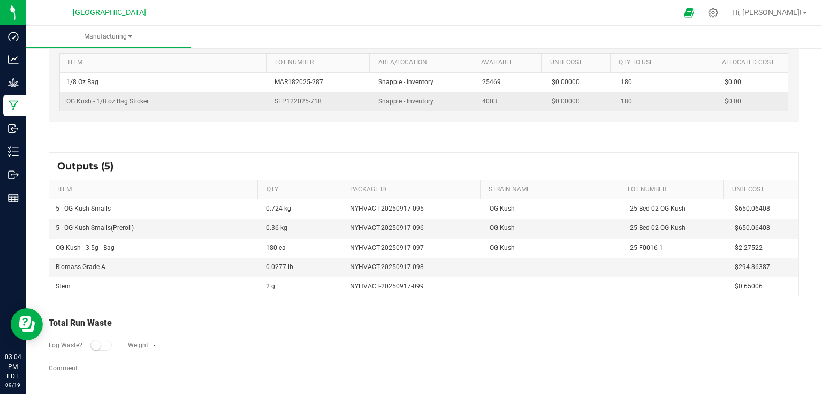
scroll to position [215, 0]
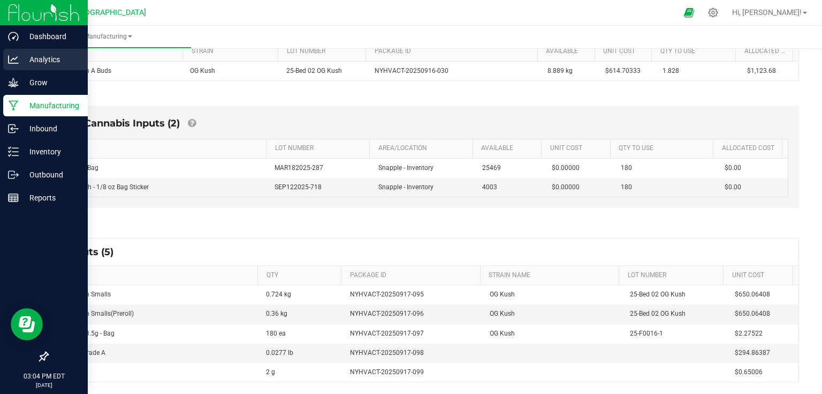
click at [37, 58] on p "Analytics" at bounding box center [51, 59] width 64 height 13
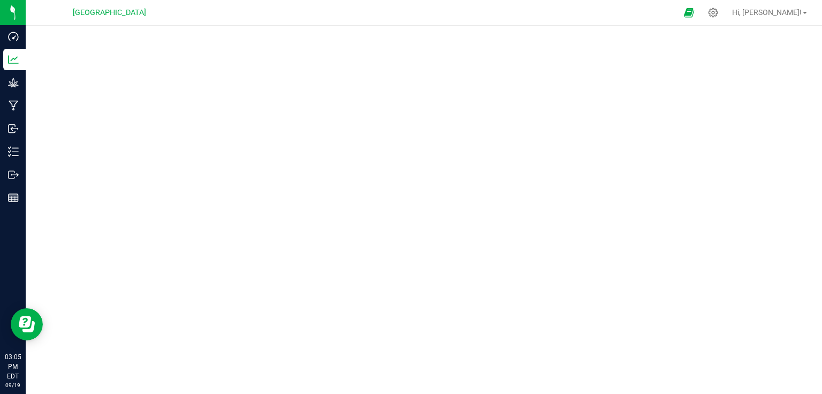
click at [493, 25] on nav "High Falls Canna [GEOGRAPHIC_DATA] Hi, [PERSON_NAME]!" at bounding box center [424, 13] width 797 height 26
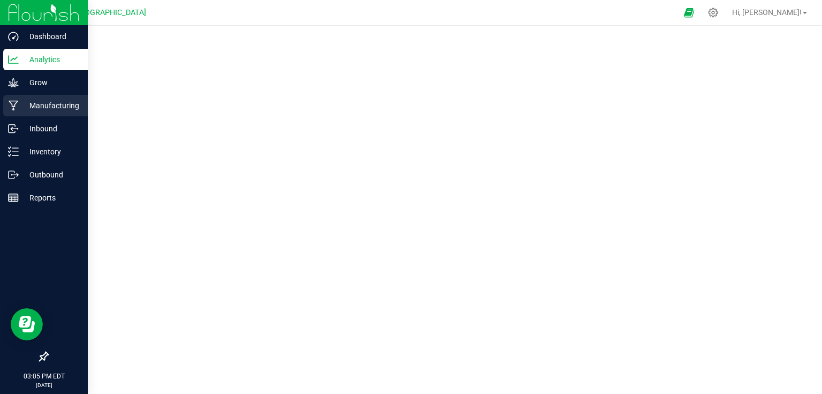
click at [28, 105] on p "Manufacturing" at bounding box center [51, 105] width 64 height 13
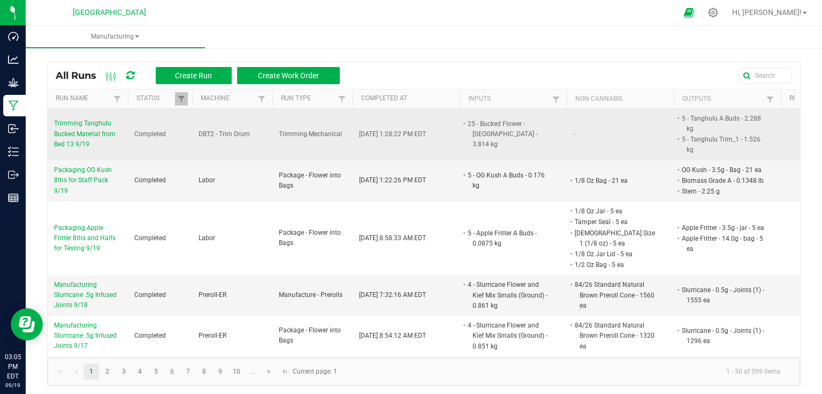
click at [89, 129] on span "Trimming Tanghulu Bucked Material from Bed 13 9/19" at bounding box center [87, 133] width 67 height 31
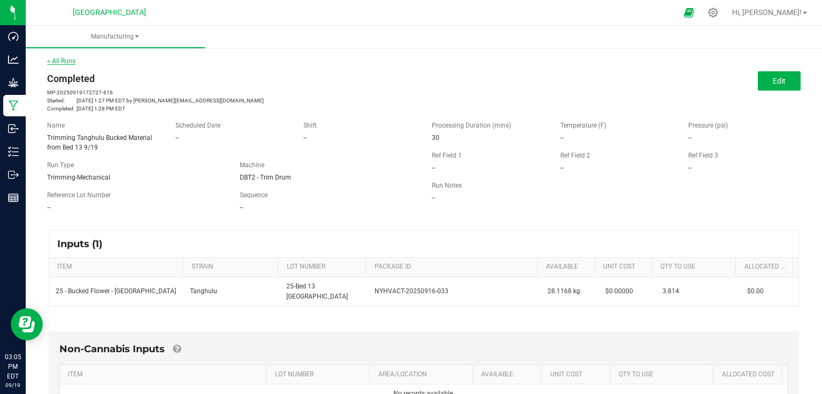
click at [60, 59] on link "< All Runs" at bounding box center [61, 60] width 28 height 7
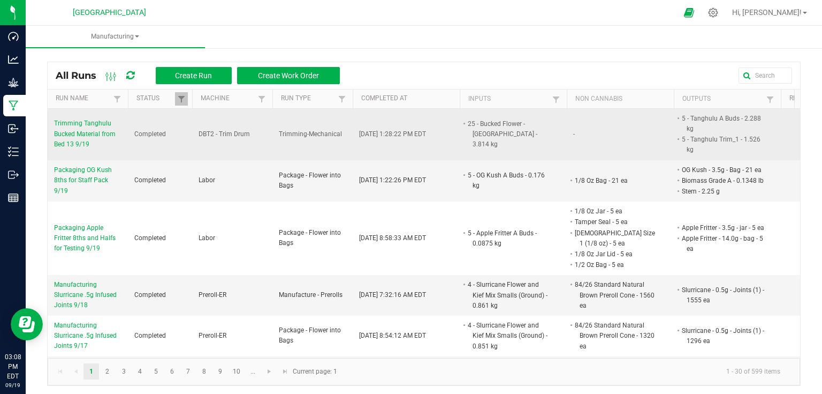
click at [99, 135] on span "Trimming Tanghulu Bucked Material from Bed 13 9/19" at bounding box center [87, 133] width 67 height 31
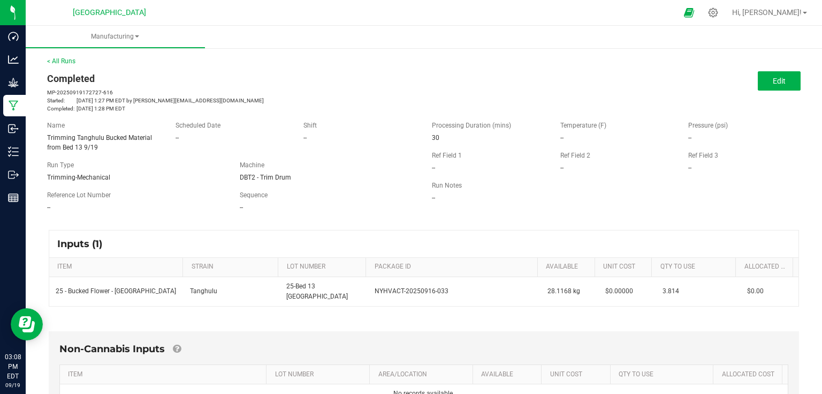
drag, startPoint x: 437, startPoint y: 140, endPoint x: 422, endPoint y: 140, distance: 15.5
click at [424, 140] on div "Processing Duration (mins) 30" at bounding box center [488, 131] width 129 height 22
click at [469, 138] on div "30" at bounding box center [488, 138] width 112 height 10
drag, startPoint x: 446, startPoint y: 137, endPoint x: 413, endPoint y: 144, distance: 33.9
click at [413, 144] on div "Name Trimming Tanghulu Bucked Material from Bed 13 9/19 Scheduled Date -- Shift…" at bounding box center [424, 166] width 770 height 108
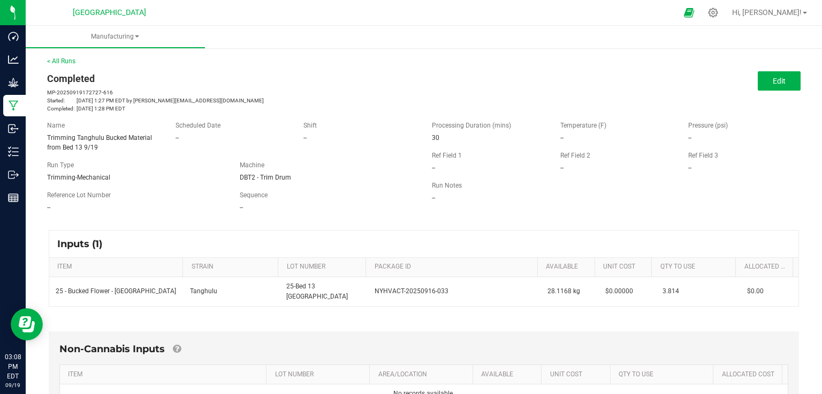
click at [460, 134] on div "30" at bounding box center [488, 138] width 112 height 10
